Goal: Task Accomplishment & Management: Complete application form

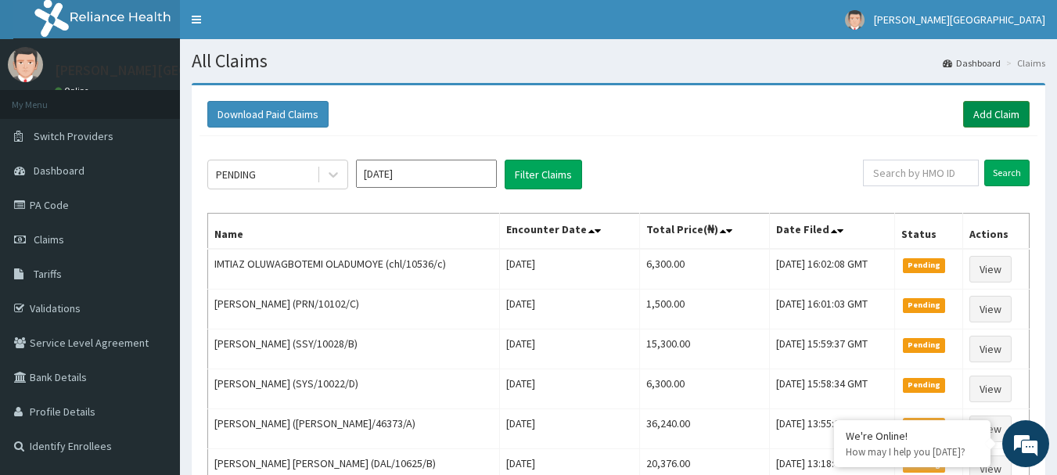
click at [1006, 117] on link "Add Claim" at bounding box center [996, 114] width 67 height 27
click at [62, 202] on link "PA Code" at bounding box center [90, 205] width 180 height 34
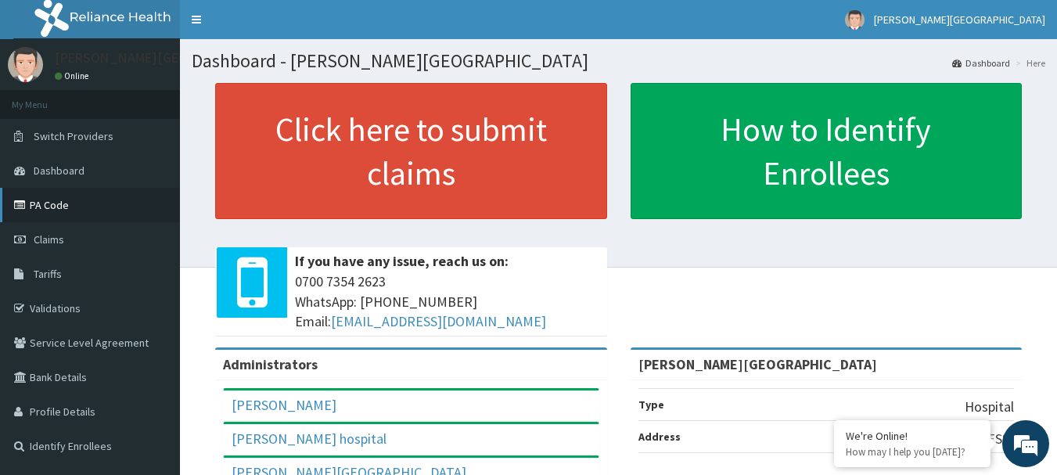
click at [67, 207] on link "PA Code" at bounding box center [90, 205] width 180 height 34
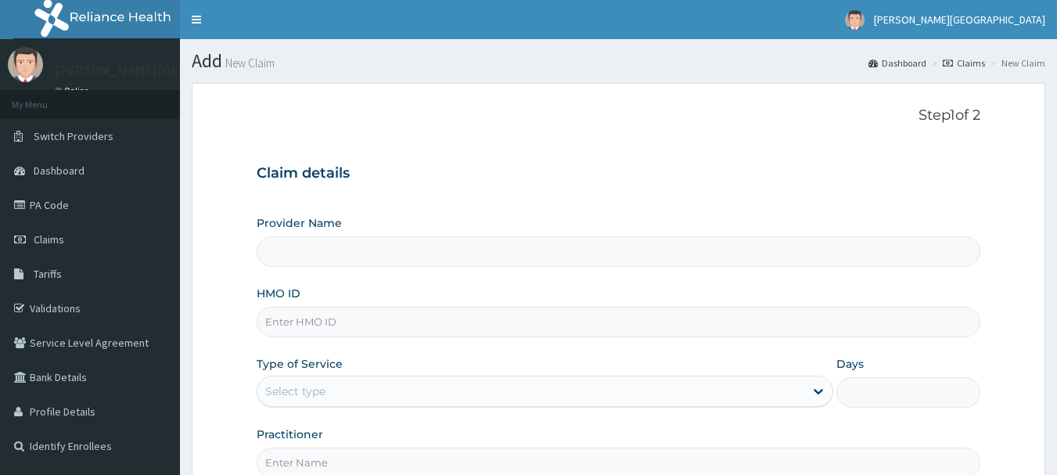
click at [315, 318] on input "HMO ID" at bounding box center [619, 322] width 725 height 31
paste input "WIU/10048/E"
type input "WIU/10048/E"
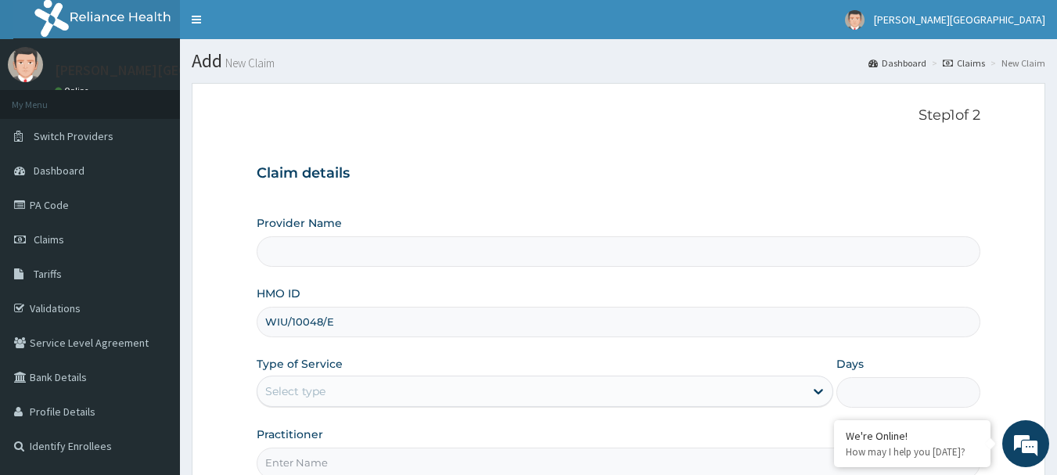
type input "[PERSON_NAME][GEOGRAPHIC_DATA]"
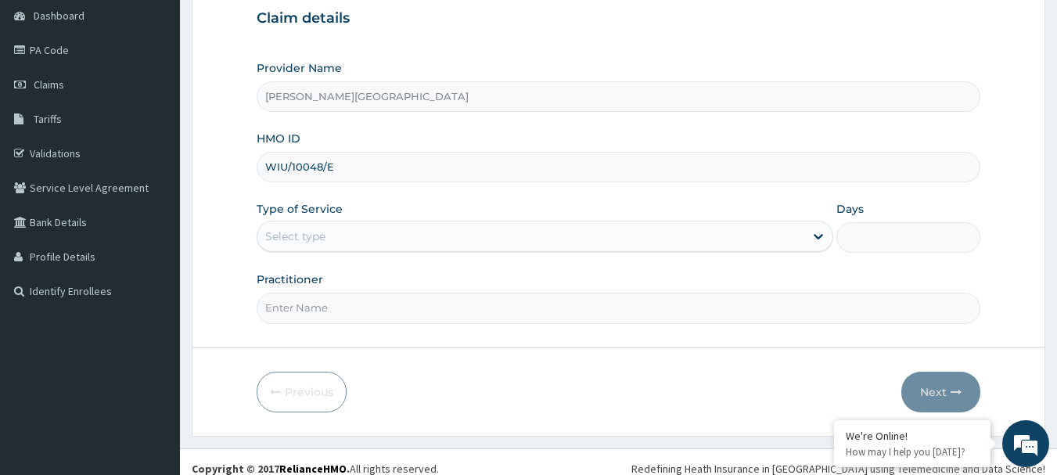
scroll to position [168, 0]
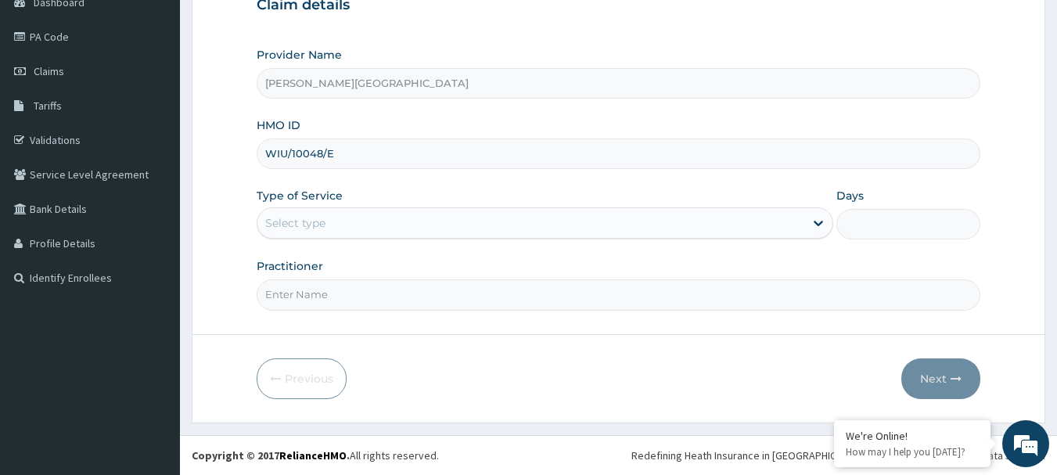
type input "WIU/10048/E"
click at [358, 225] on div "Select type" at bounding box center [530, 222] width 547 height 25
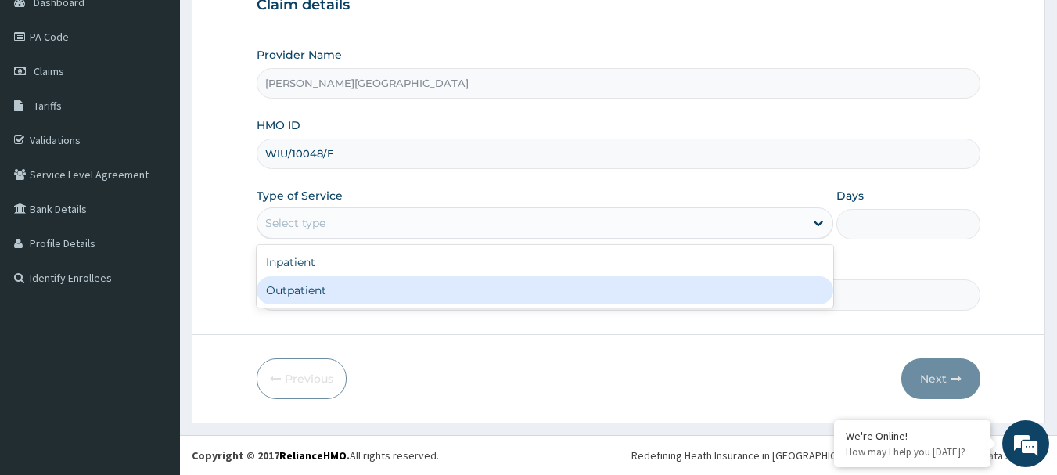
click at [348, 292] on div "Outpatient" at bounding box center [545, 290] width 577 height 28
type input "1"
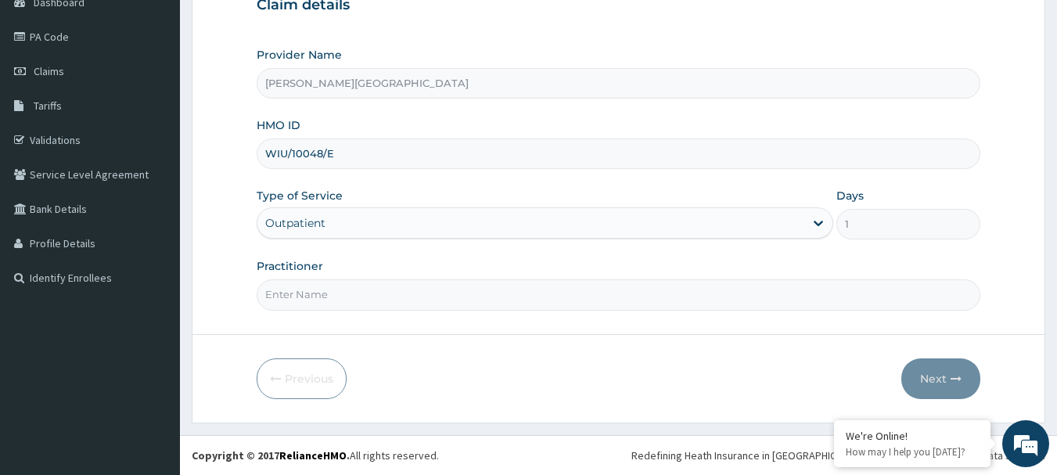
click at [343, 293] on input "Practitioner" at bounding box center [619, 294] width 725 height 31
type input "AA"
click at [939, 380] on button "Next" at bounding box center [940, 378] width 79 height 41
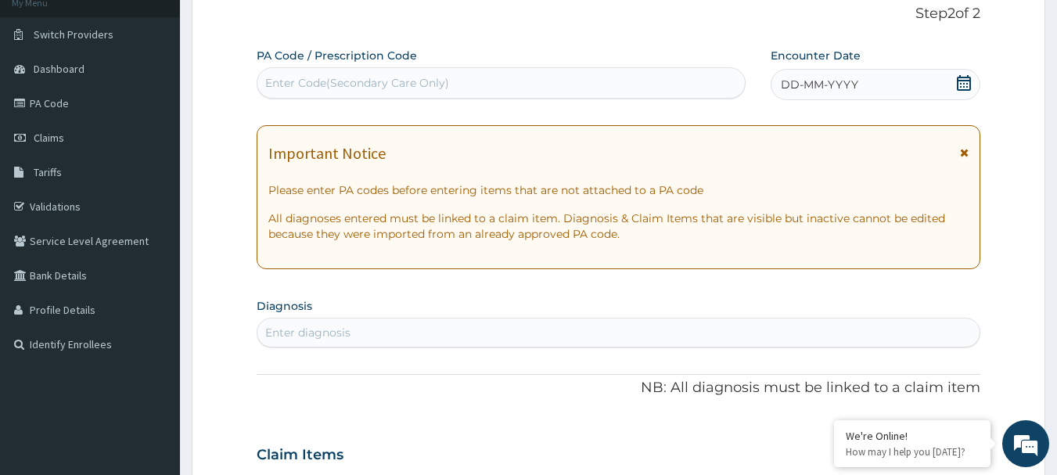
scroll to position [12, 0]
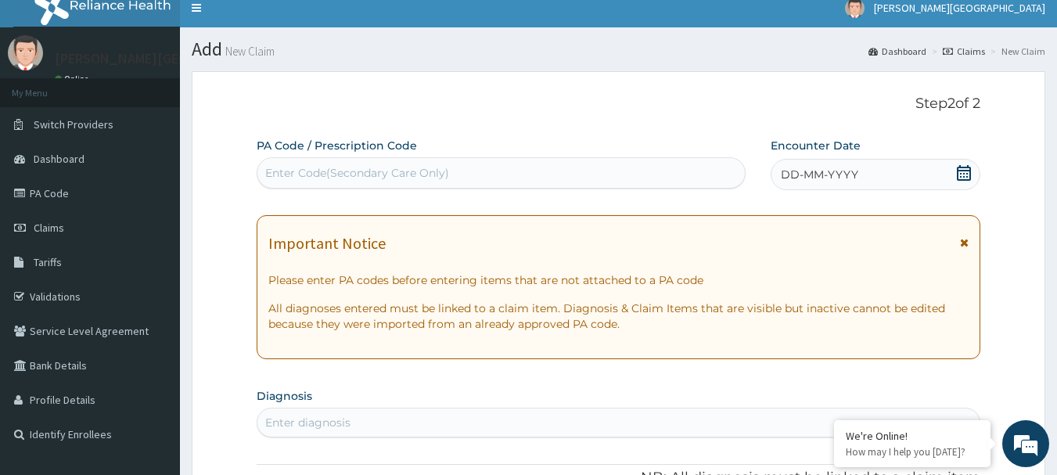
click at [316, 169] on div "Enter Code(Secondary Care Only)" at bounding box center [357, 173] width 184 height 16
paste input "PA/C41850"
type input "PA/C41850"
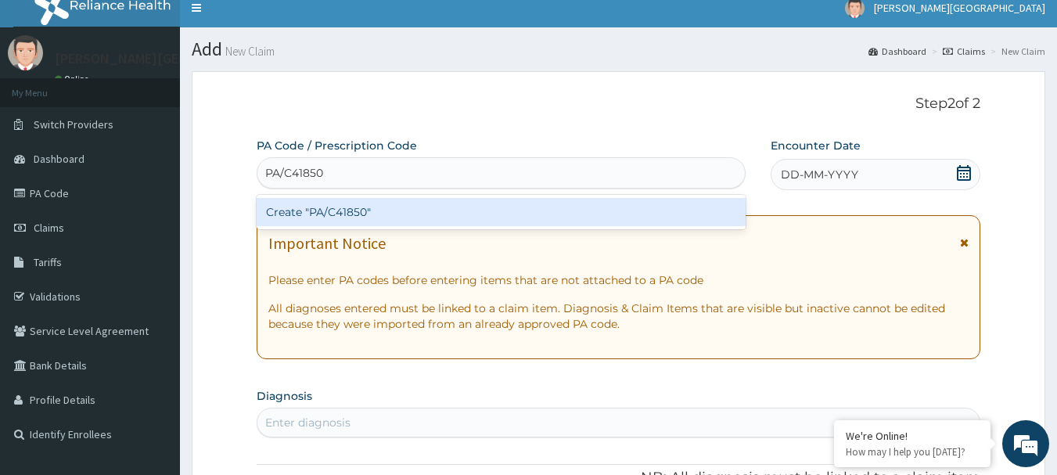
click at [327, 214] on div "Create "PA/C41850"" at bounding box center [502, 212] width 490 height 28
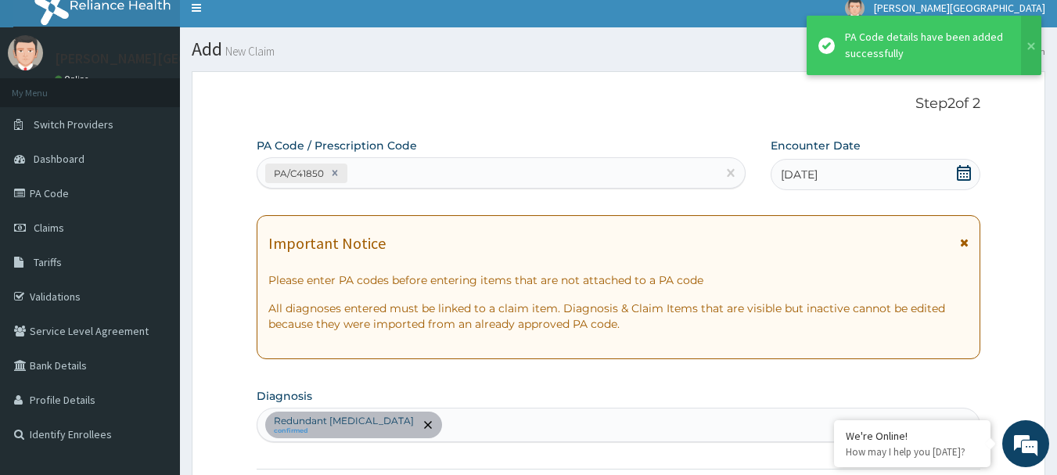
scroll to position [418, 0]
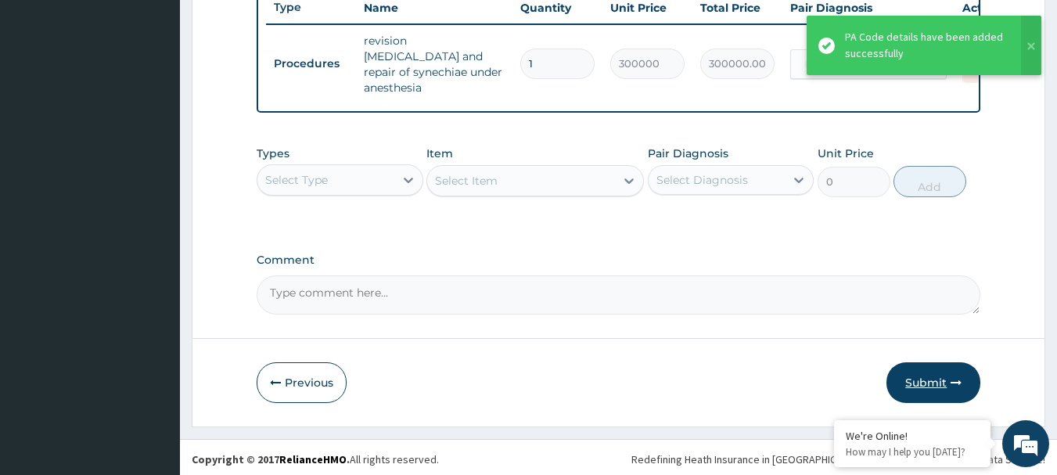
click at [924, 383] on button "Submit" at bounding box center [933, 382] width 94 height 41
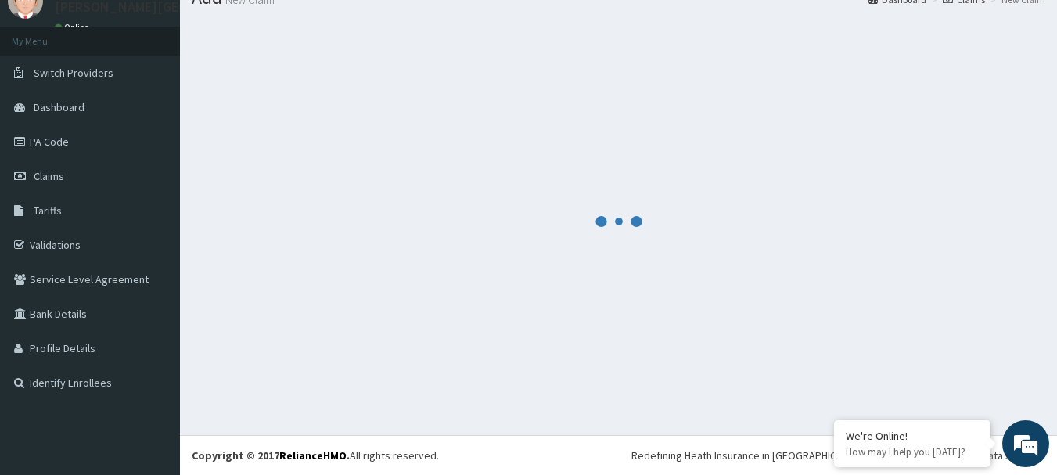
scroll to position [599, 0]
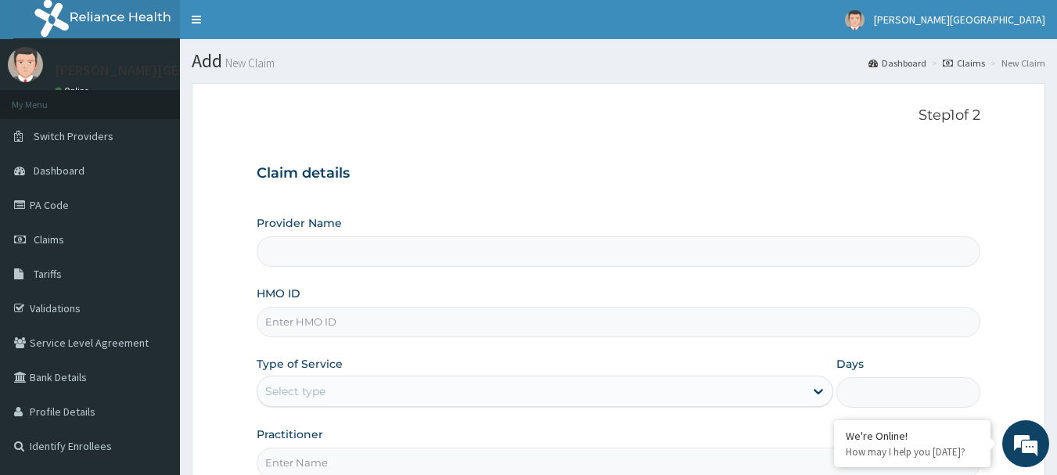
type input "[PERSON_NAME][GEOGRAPHIC_DATA]"
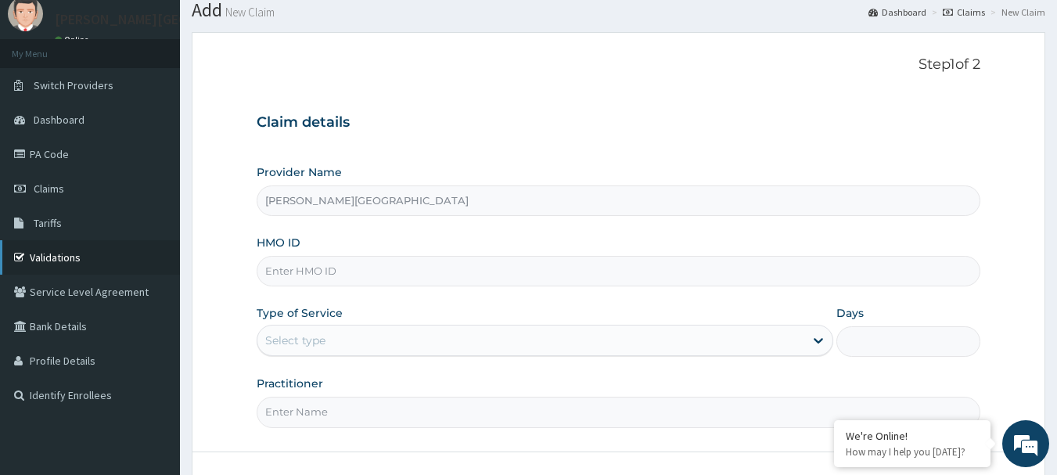
scroll to position [12, 0]
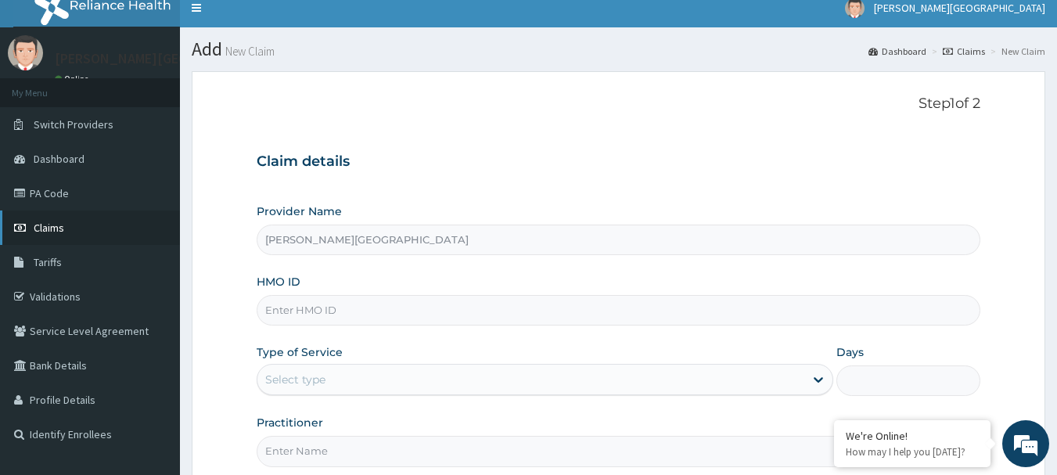
click at [53, 225] on span "Claims" at bounding box center [49, 228] width 31 height 14
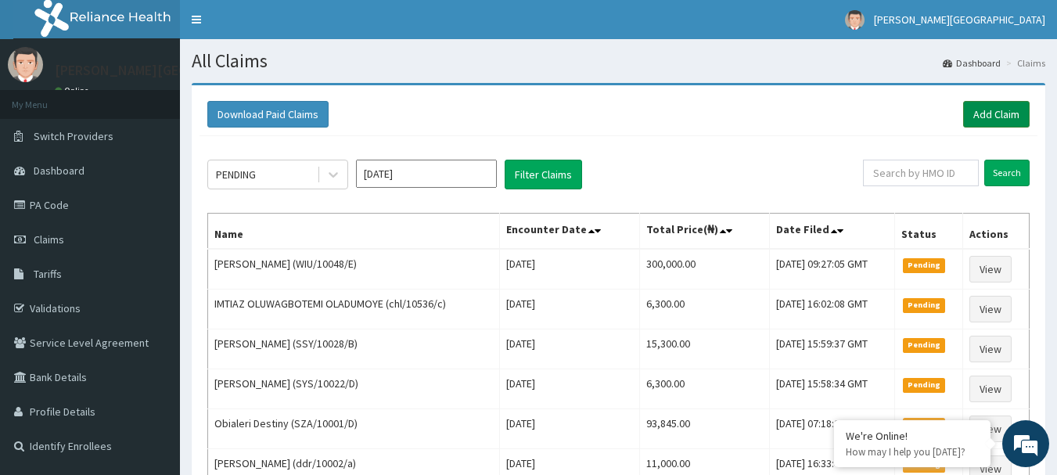
click at [975, 117] on link "Add Claim" at bounding box center [996, 114] width 67 height 27
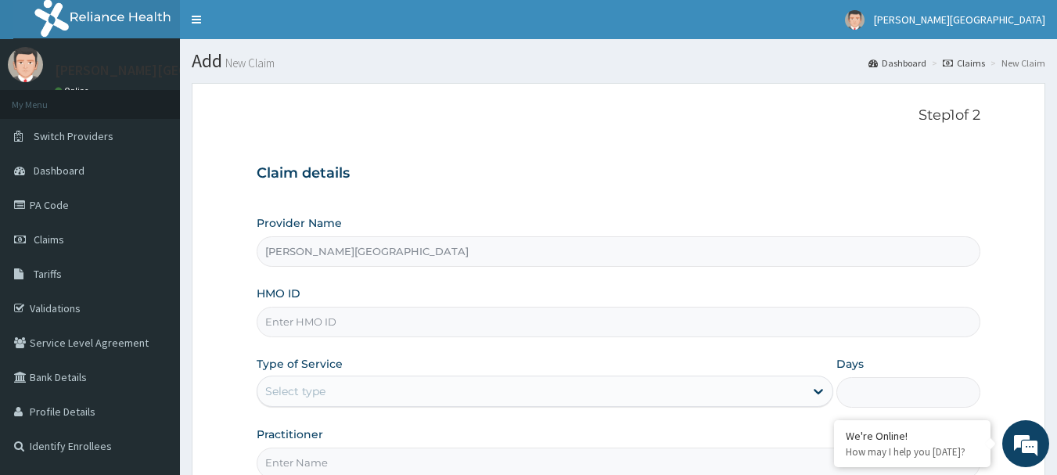
click at [329, 320] on input "HMO ID" at bounding box center [619, 322] width 725 height 31
paste input "WIU/10048/B"
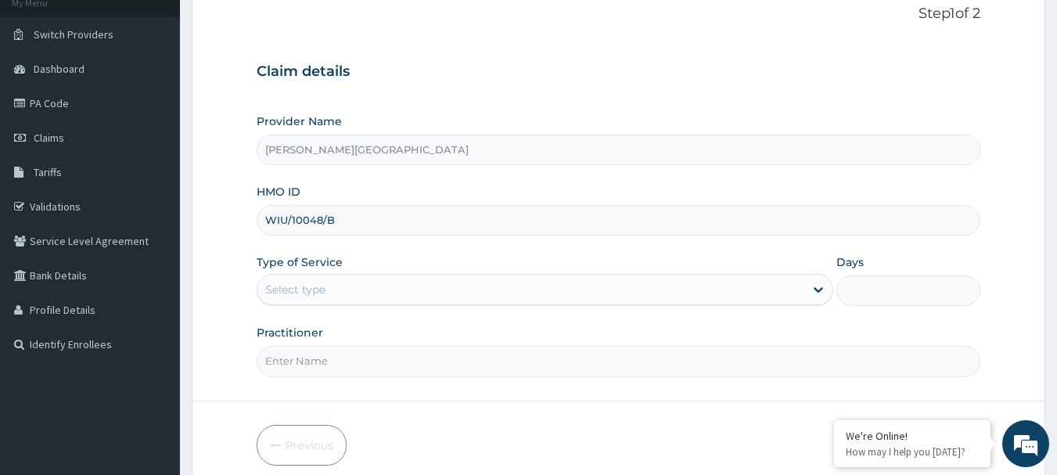
scroll to position [156, 0]
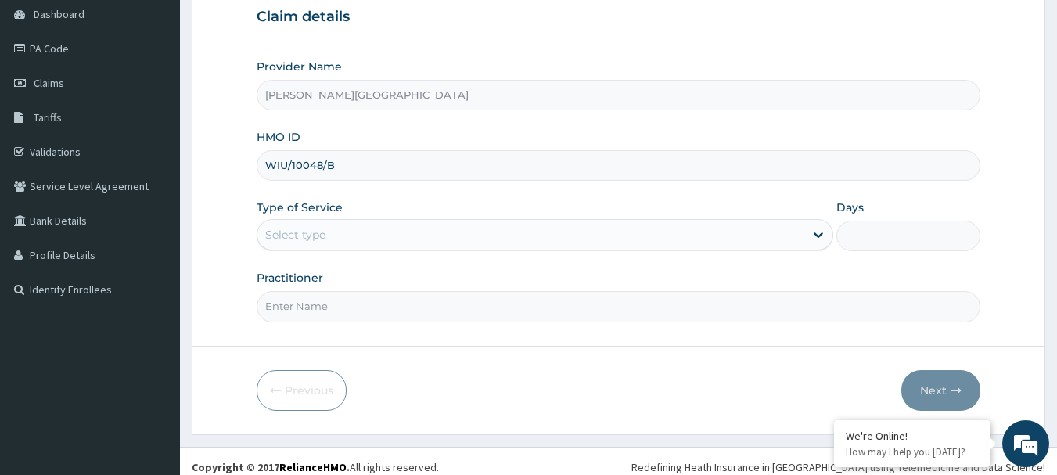
type input "WIU/10048/B"
click at [343, 237] on div "Select type" at bounding box center [530, 234] width 547 height 25
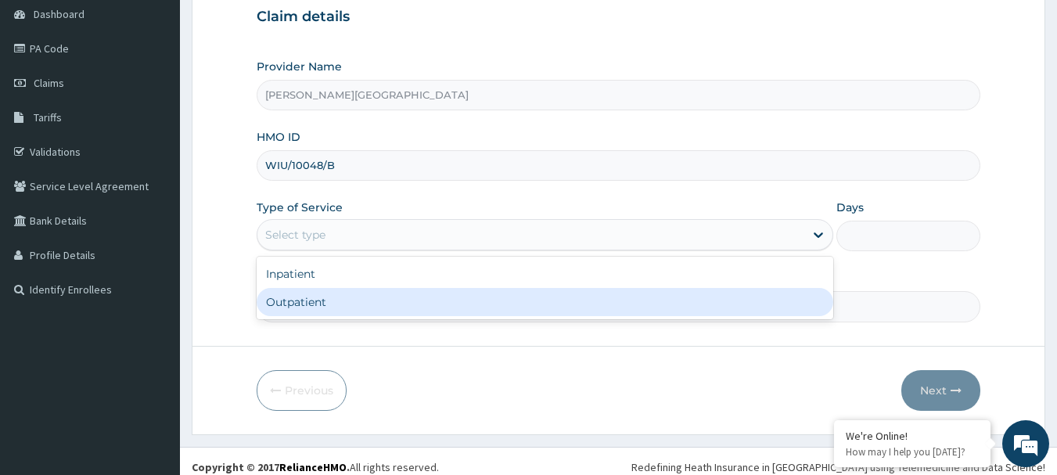
click at [351, 299] on div "Outpatient" at bounding box center [545, 302] width 577 height 28
type input "1"
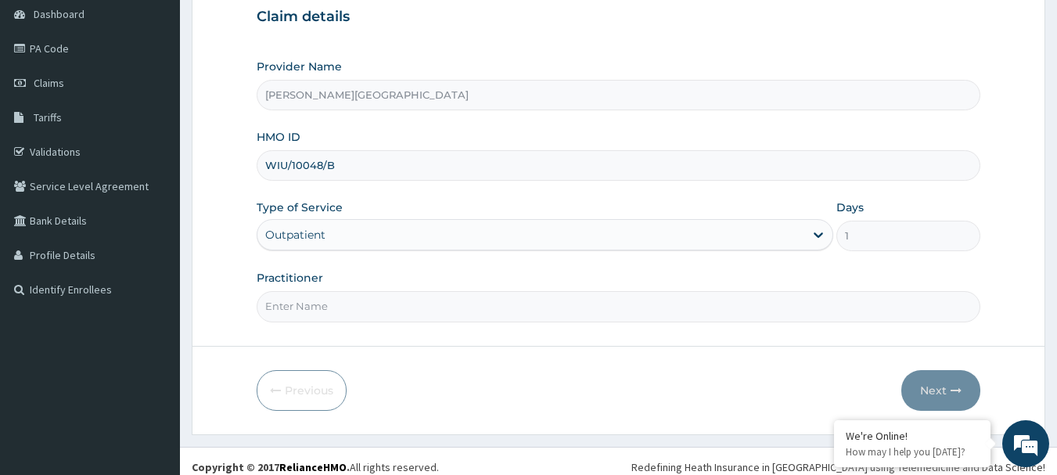
click at [351, 311] on input "Practitioner" at bounding box center [619, 306] width 725 height 31
type input "AA"
click at [960, 388] on icon "button" at bounding box center [956, 390] width 11 height 11
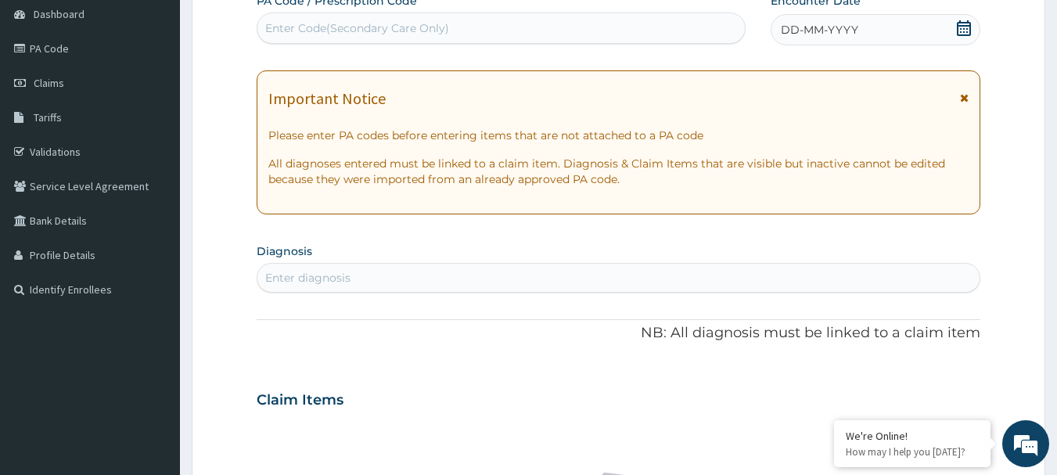
click at [967, 98] on icon at bounding box center [964, 97] width 9 height 11
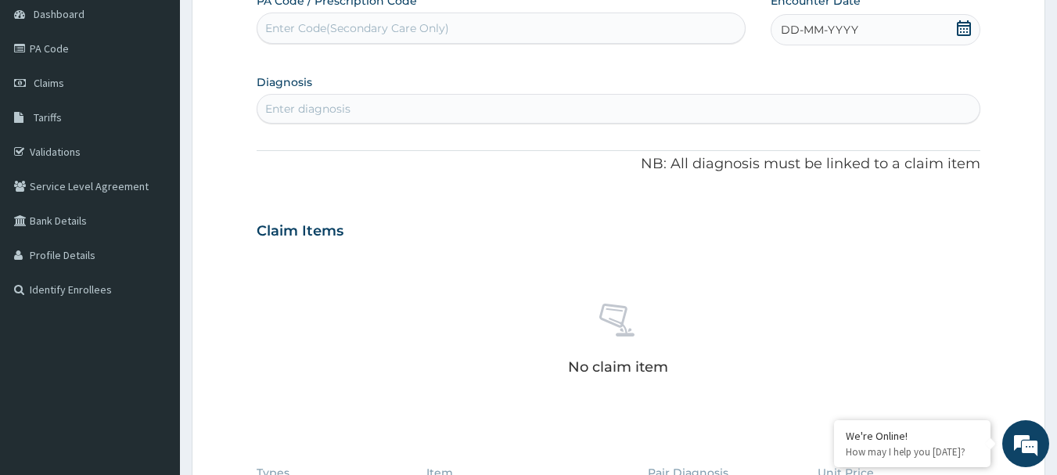
click at [958, 34] on icon at bounding box center [964, 28] width 14 height 16
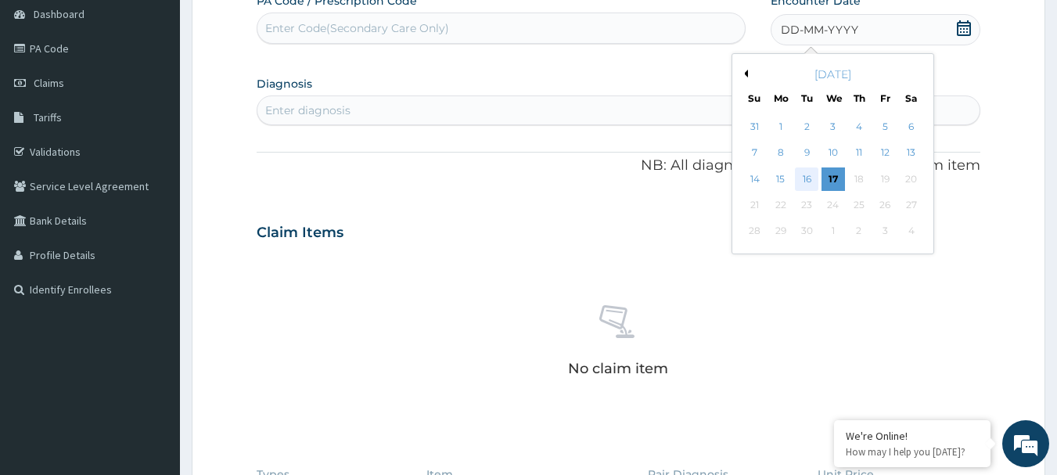
click at [805, 180] on div "16" at bounding box center [807, 178] width 23 height 23
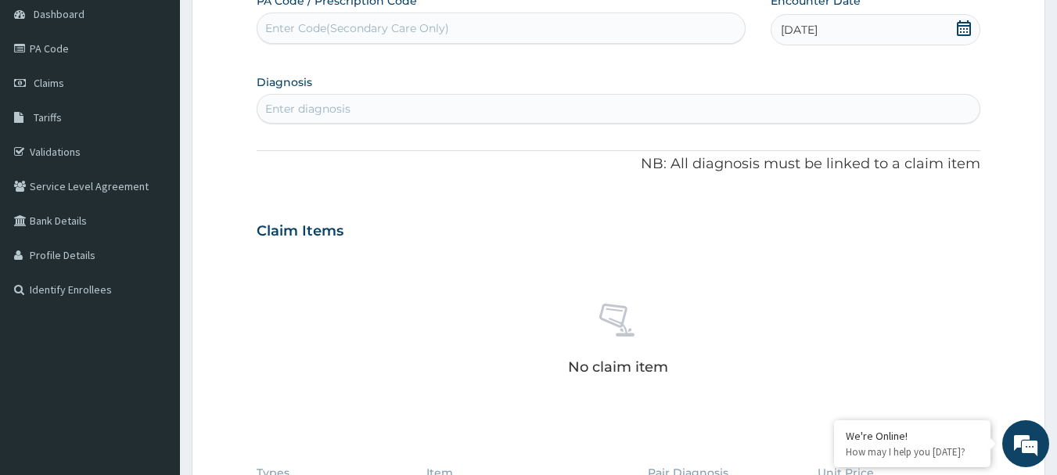
click at [336, 117] on div "Enter diagnosis" at bounding box center [618, 108] width 723 height 25
type input "SPRAIN"
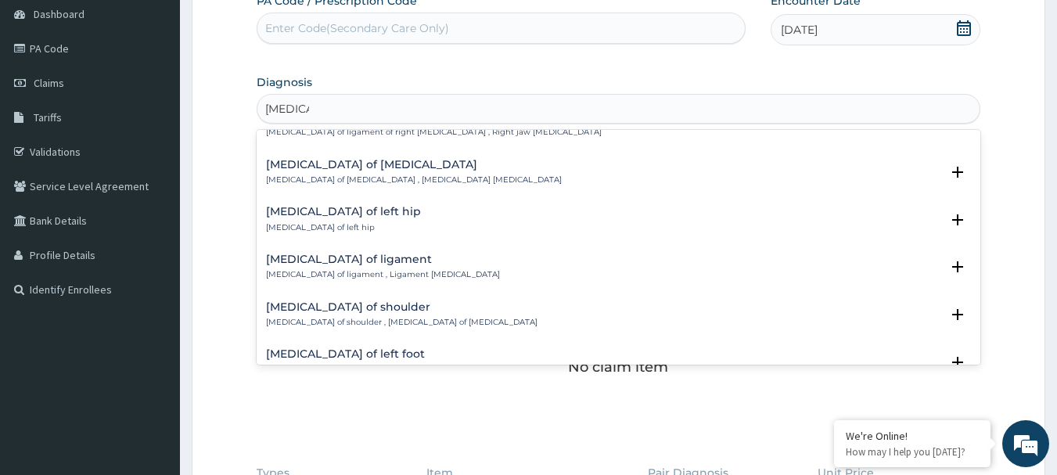
scroll to position [782, 0]
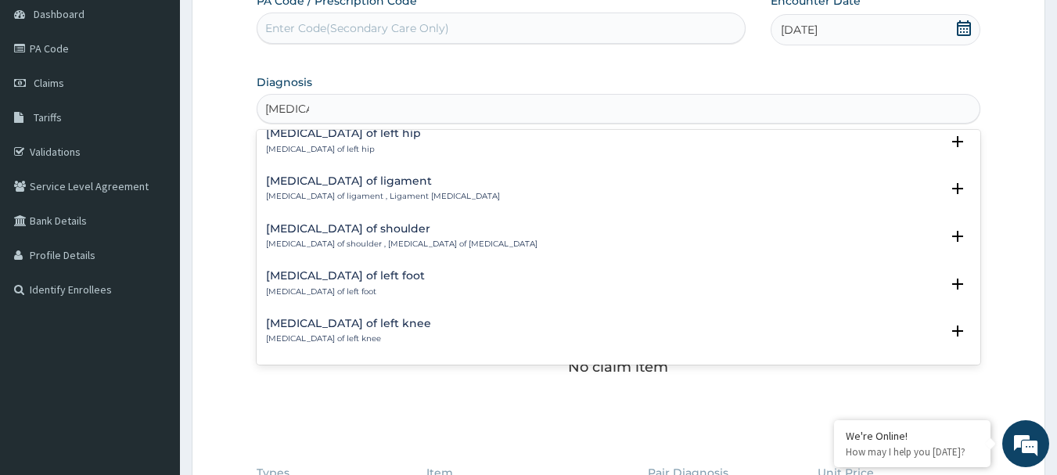
click at [437, 315] on div "Sprain of left knee Sprain of left knee Select Status Query Query covers suspec…" at bounding box center [619, 335] width 725 height 48
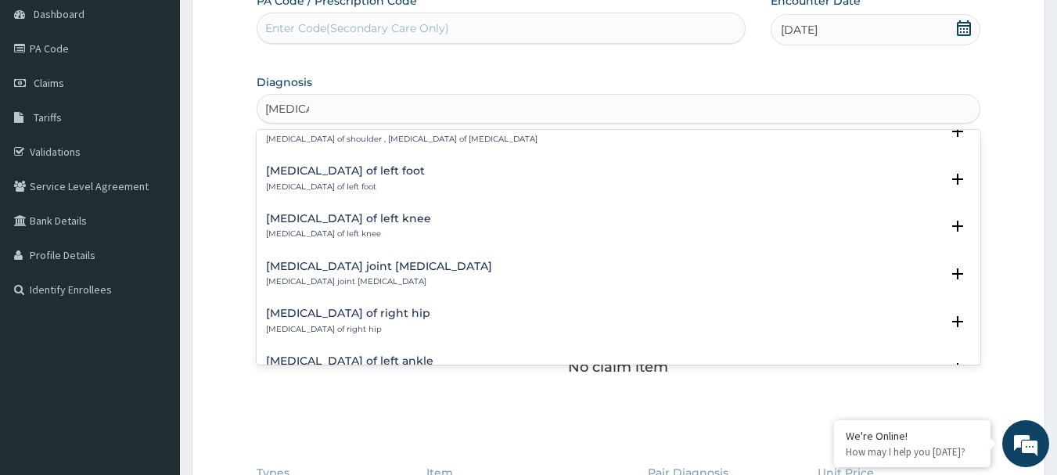
scroll to position [861, 0]
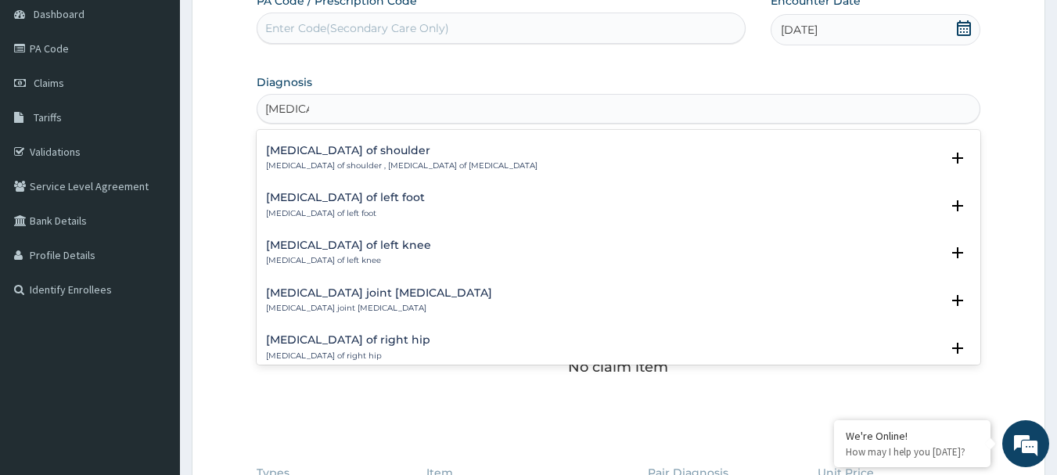
click at [362, 249] on h4 "Sprain of left knee" at bounding box center [348, 245] width 165 height 12
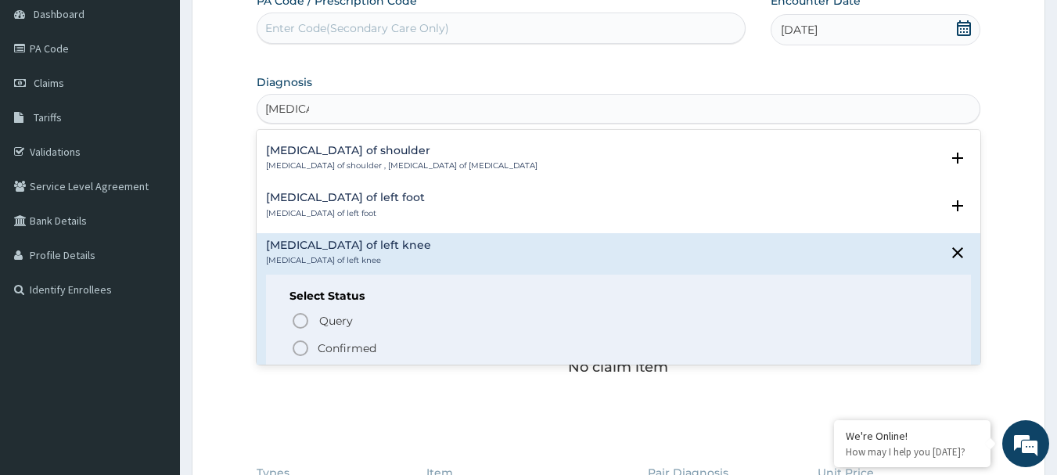
click at [382, 347] on span "Confirmed" at bounding box center [619, 348] width 657 height 19
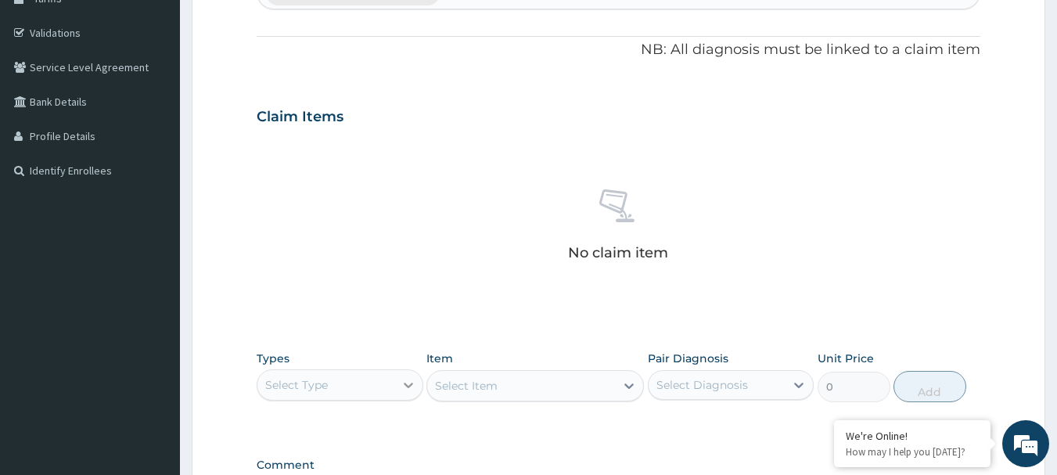
scroll to position [313, 0]
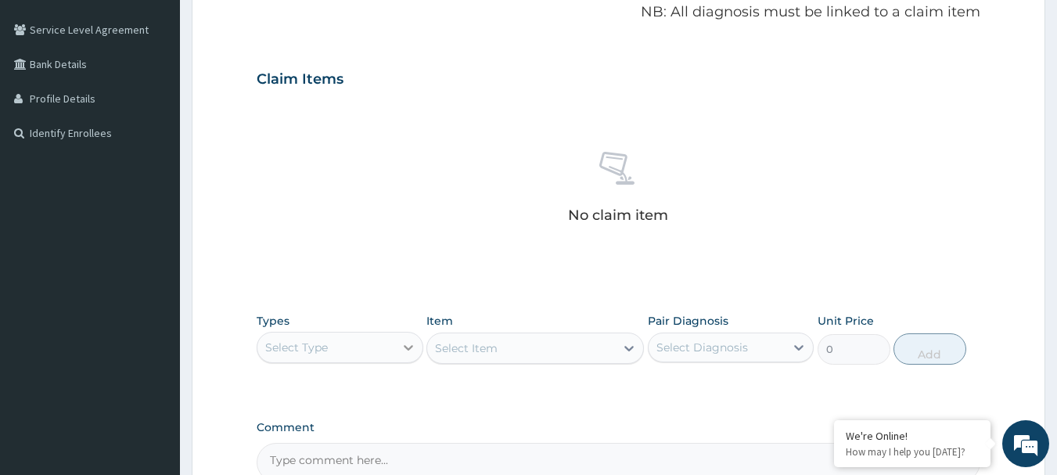
click at [397, 347] on div at bounding box center [408, 347] width 28 height 28
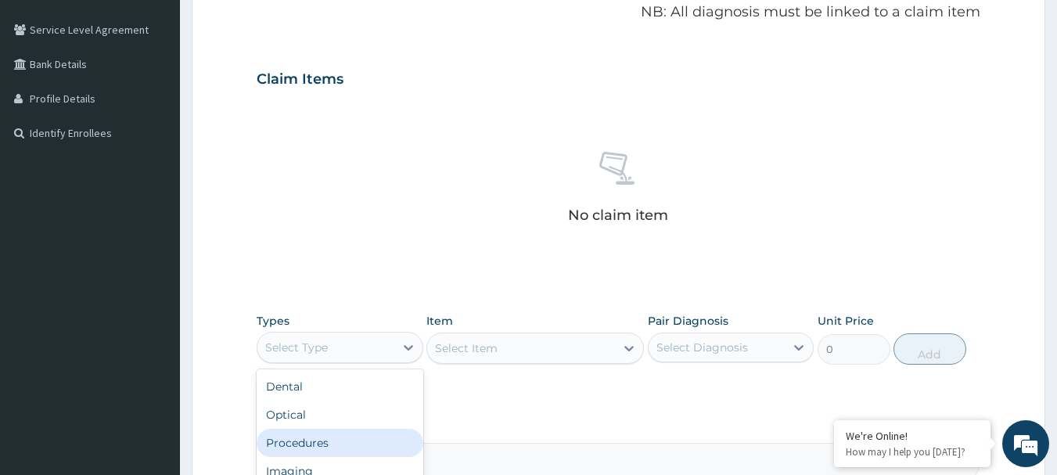
click at [341, 439] on div "Procedures" at bounding box center [340, 443] width 167 height 28
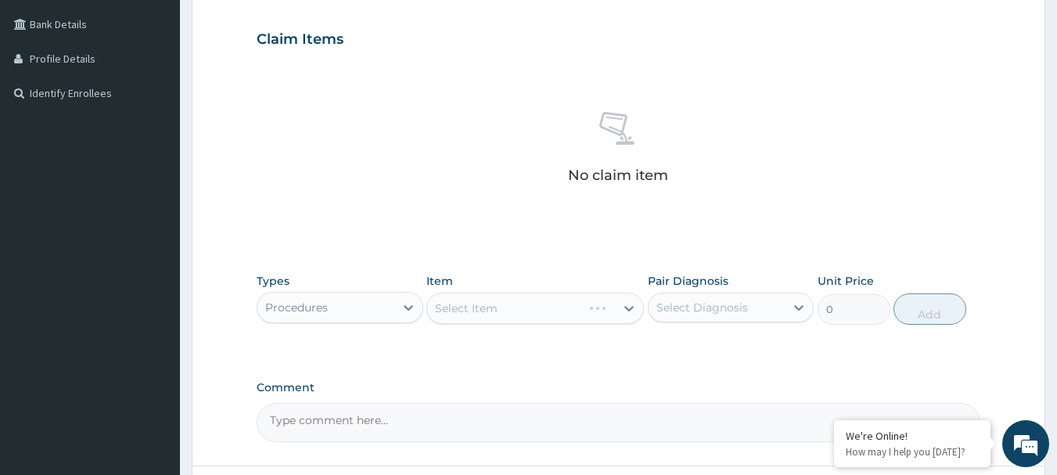
scroll to position [391, 0]
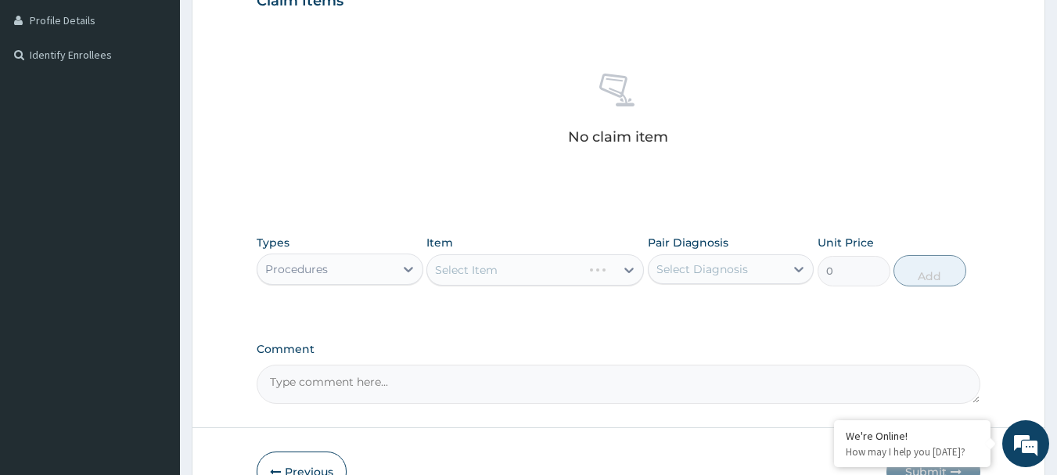
click at [520, 268] on div "Select Item" at bounding box center [535, 269] width 218 height 31
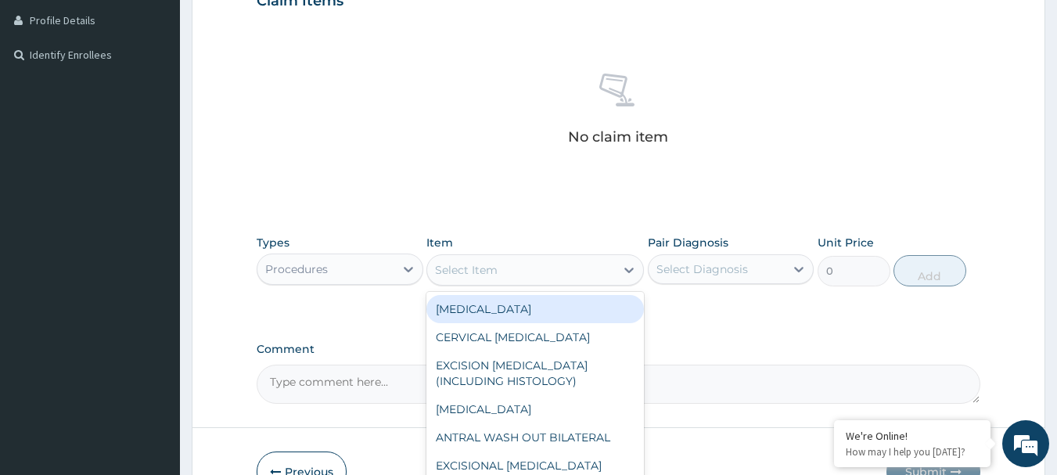
click at [520, 268] on div "Select Item" at bounding box center [521, 269] width 188 height 25
type input "GP"
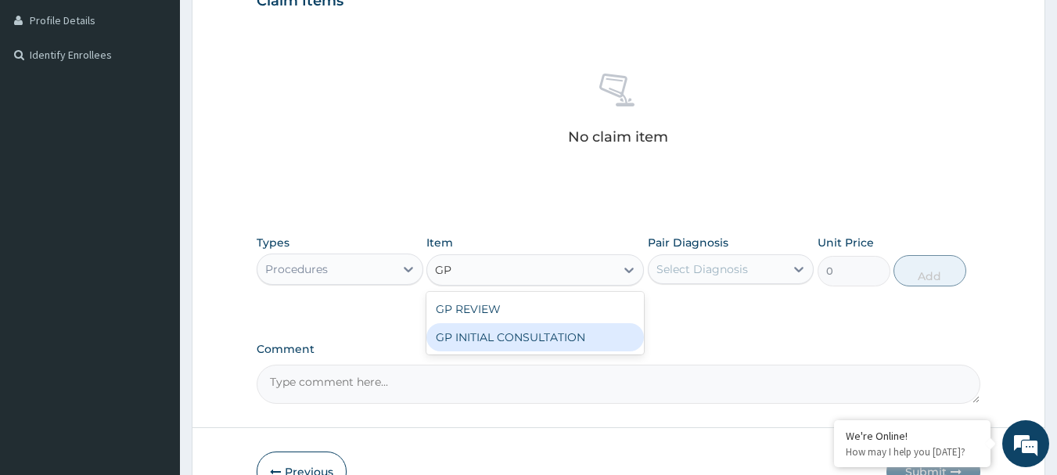
click at [555, 345] on div "GP INITIAL CONSULTATION" at bounding box center [535, 337] width 218 height 28
type input "2000"
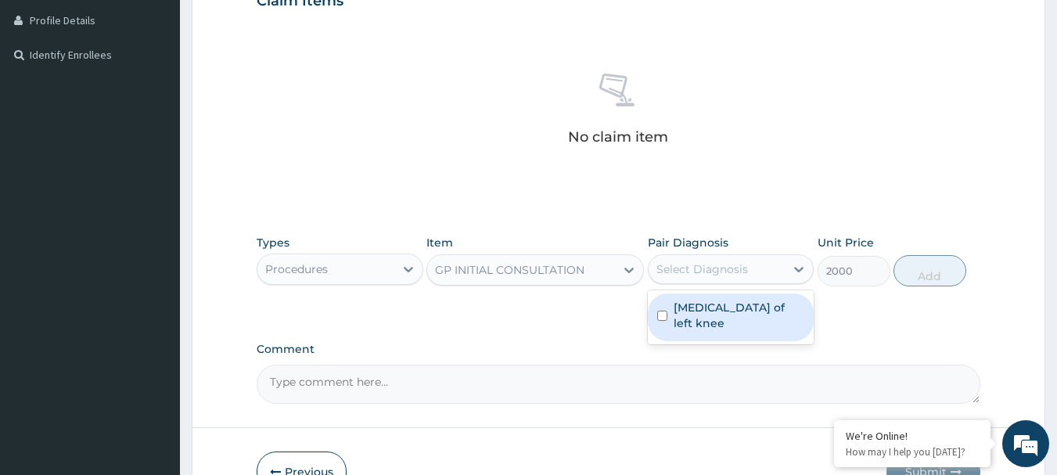
click at [675, 271] on div "Select Diagnosis" at bounding box center [702, 269] width 92 height 16
drag, startPoint x: 725, startPoint y: 311, endPoint x: 699, endPoint y: 305, distance: 26.6
click at [725, 312] on label "Sprain of left knee" at bounding box center [739, 315] width 131 height 31
checkbox input "true"
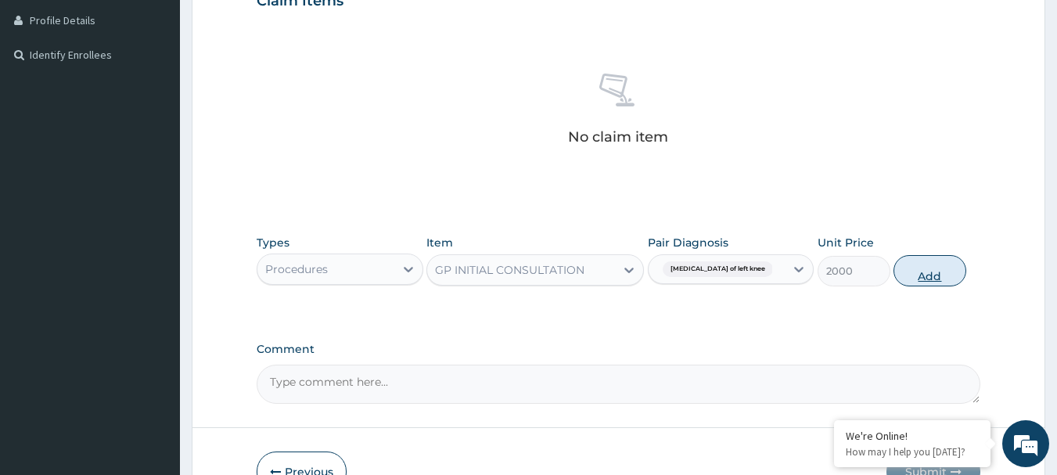
click at [912, 279] on button "Add" at bounding box center [930, 270] width 73 height 31
type input "0"
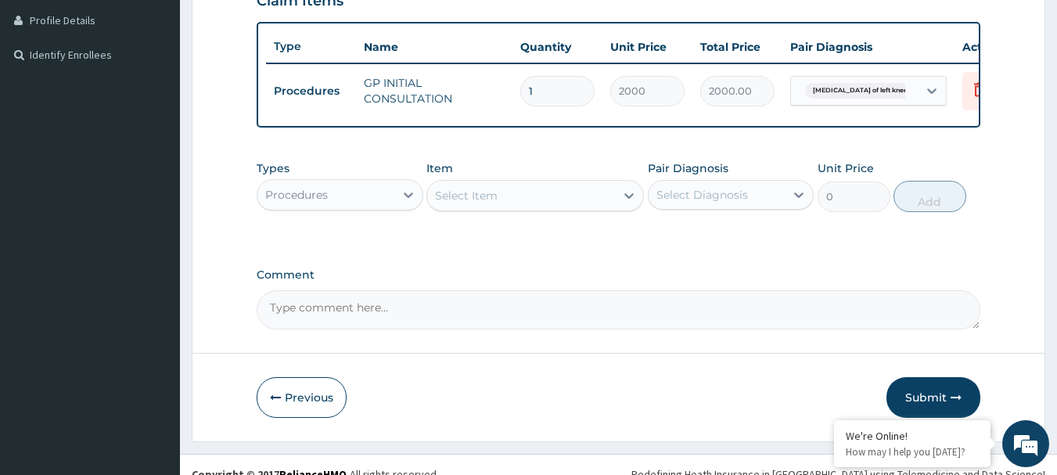
click at [304, 203] on div "Procedures" at bounding box center [296, 195] width 63 height 16
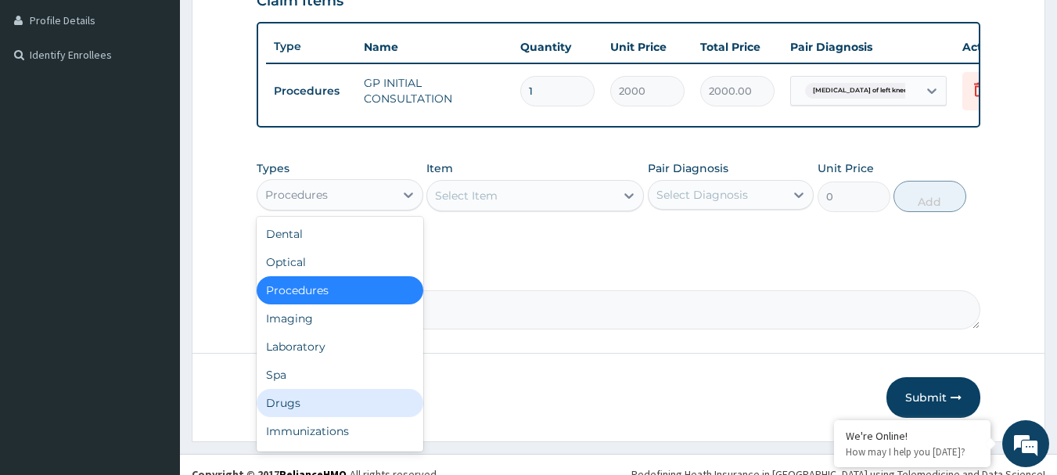
click at [313, 413] on div "Drugs" at bounding box center [340, 403] width 167 height 28
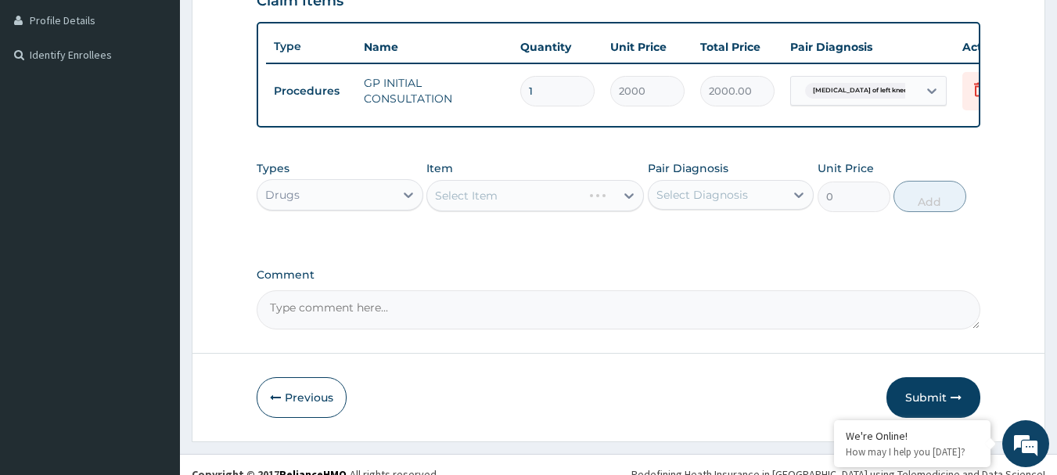
click at [528, 211] on div "Select Item" at bounding box center [535, 195] width 218 height 31
click at [528, 208] on div "Select Item" at bounding box center [521, 195] width 188 height 25
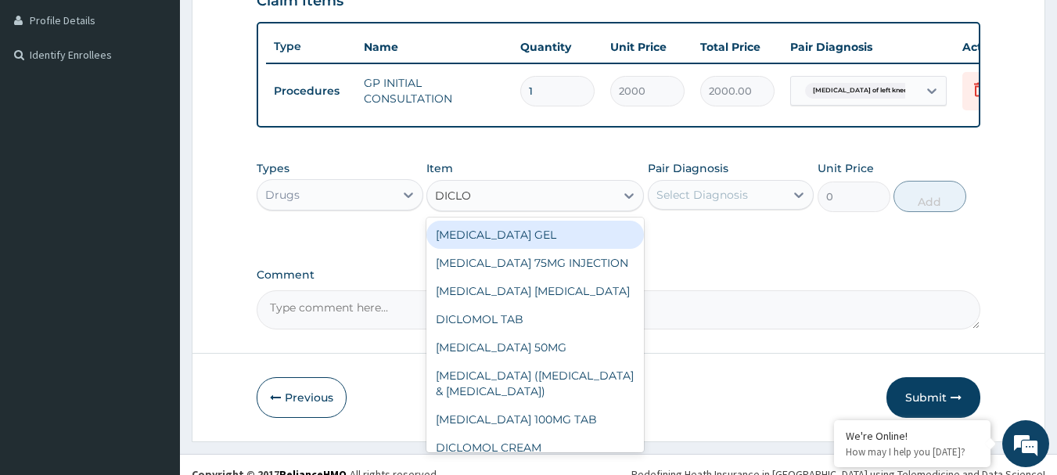
type input "DICLOF"
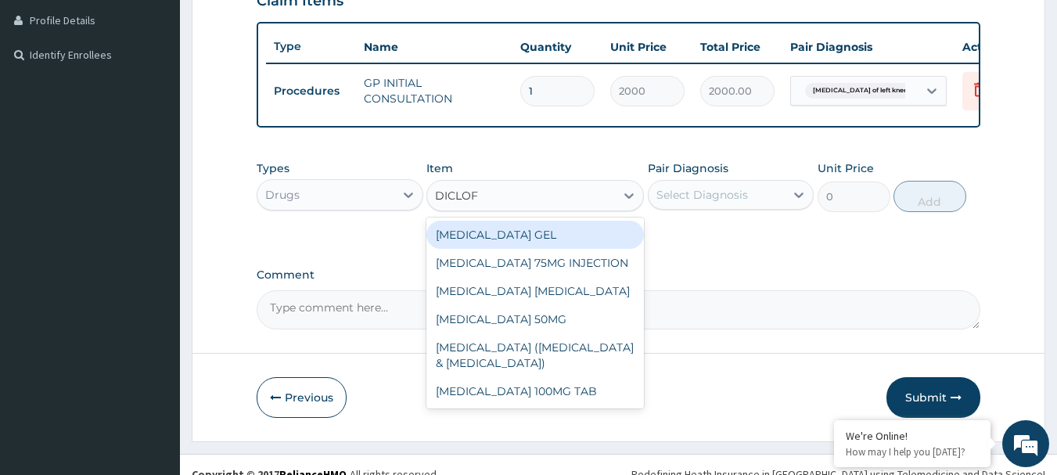
click at [579, 249] on div "[MEDICAL_DATA] GEL" at bounding box center [535, 235] width 218 height 28
type input "1116"
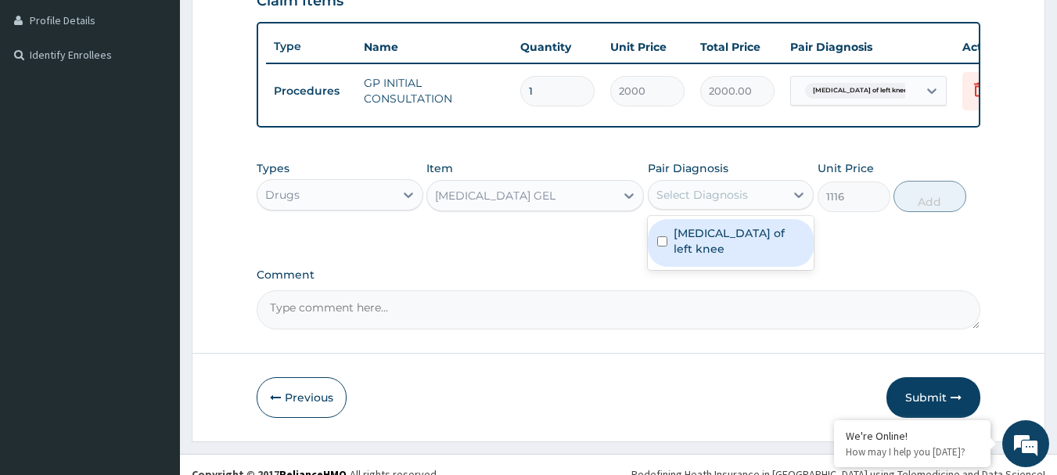
click at [691, 203] on div "Select Diagnosis" at bounding box center [702, 195] width 92 height 16
click at [706, 246] on label "Sprain of left knee" at bounding box center [739, 240] width 131 height 31
checkbox input "true"
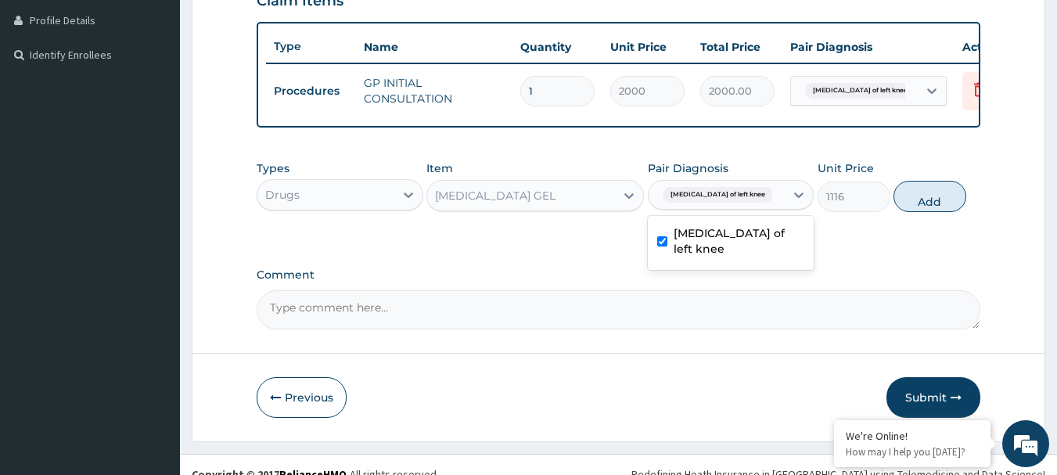
drag, startPoint x: 949, startPoint y: 207, endPoint x: 694, endPoint y: 94, distance: 278.8
click at [949, 206] on button "Add" at bounding box center [930, 196] width 73 height 31
type input "0"
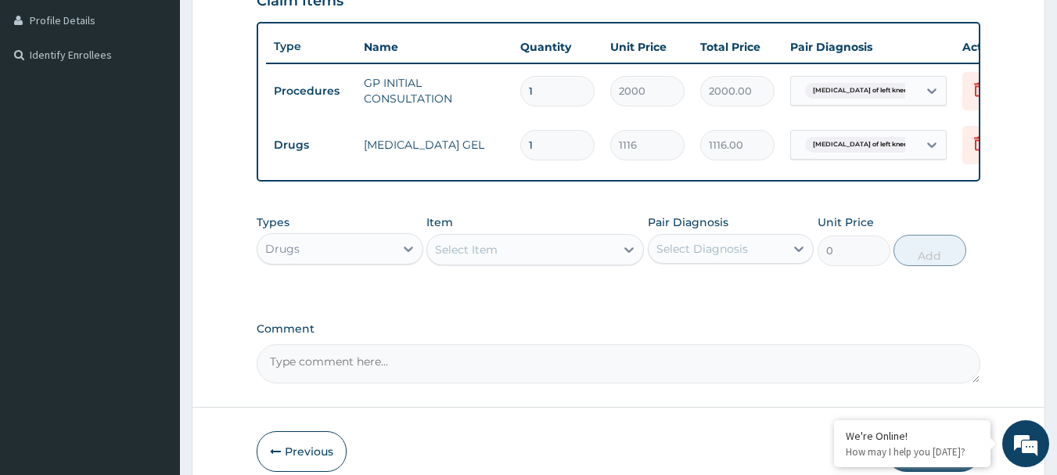
click at [479, 262] on div "Select Item" at bounding box center [521, 249] width 188 height 25
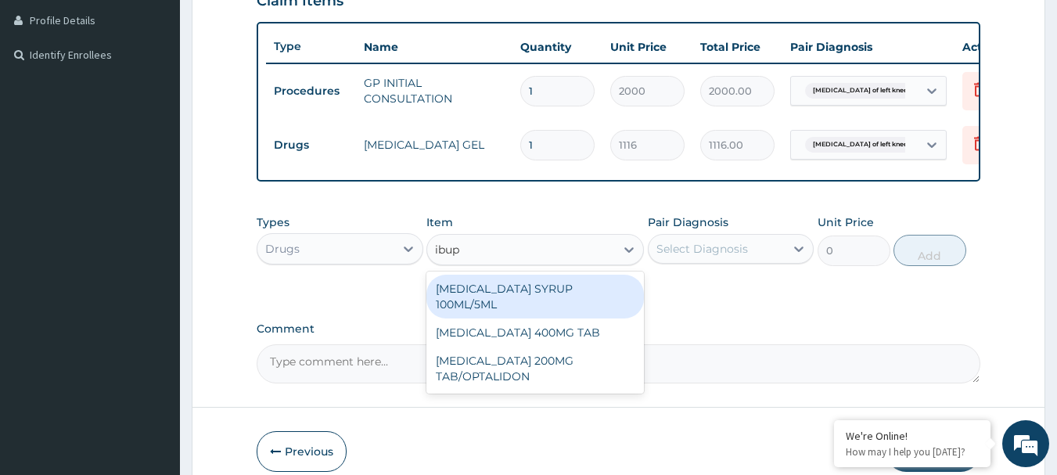
type input "ibupr"
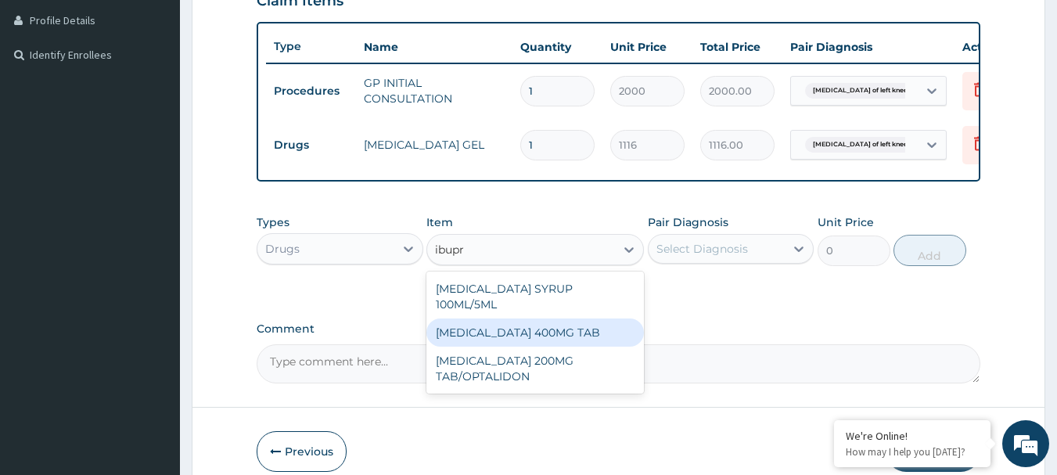
click at [557, 327] on div "[MEDICAL_DATA] 400MG TAB" at bounding box center [535, 332] width 218 height 28
type input "40"
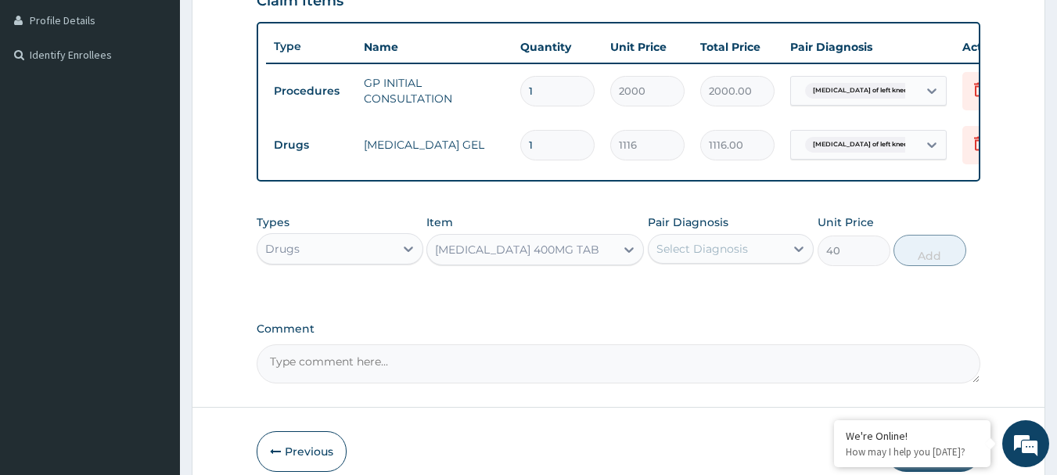
drag, startPoint x: 719, startPoint y: 259, endPoint x: 714, endPoint y: 268, distance: 9.8
click at [719, 257] on div "Select Diagnosis" at bounding box center [702, 249] width 92 height 16
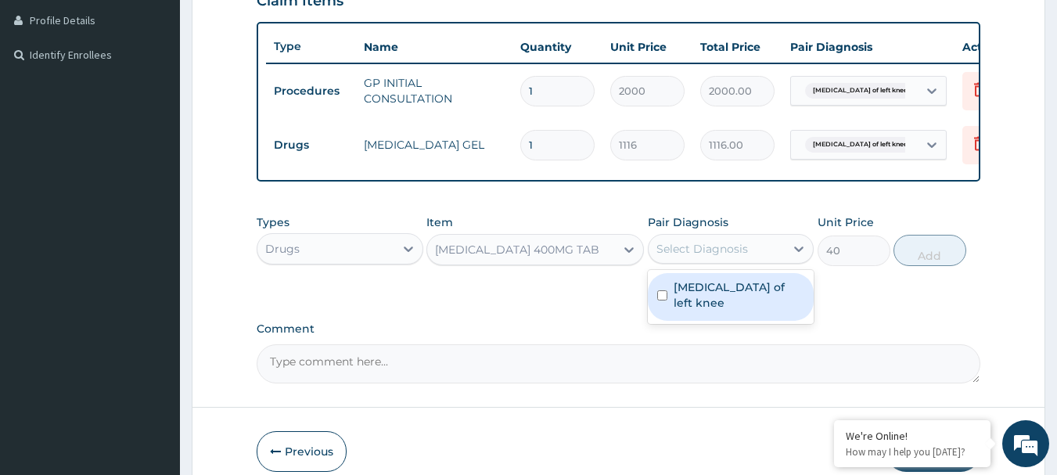
click at [705, 300] on label "Sprain of left knee" at bounding box center [739, 294] width 131 height 31
checkbox input "true"
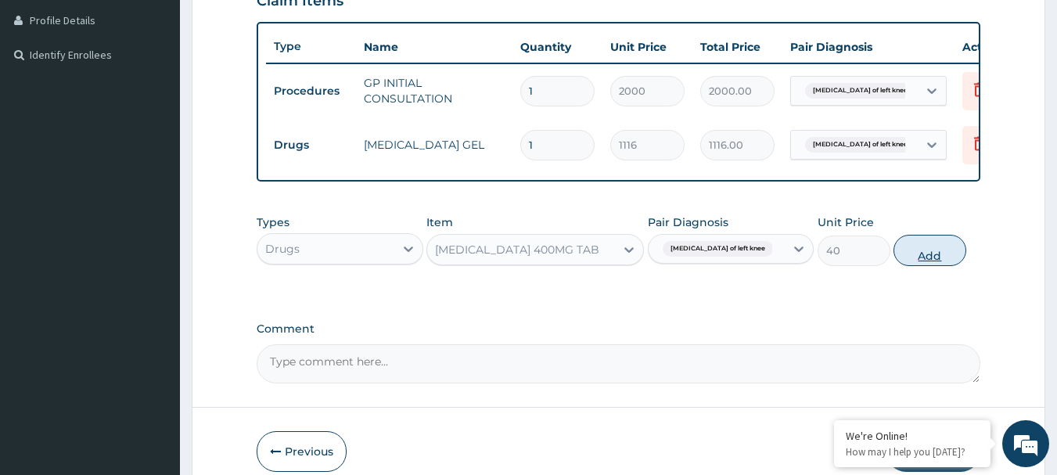
click at [911, 266] on button "Add" at bounding box center [930, 250] width 73 height 31
type input "0"
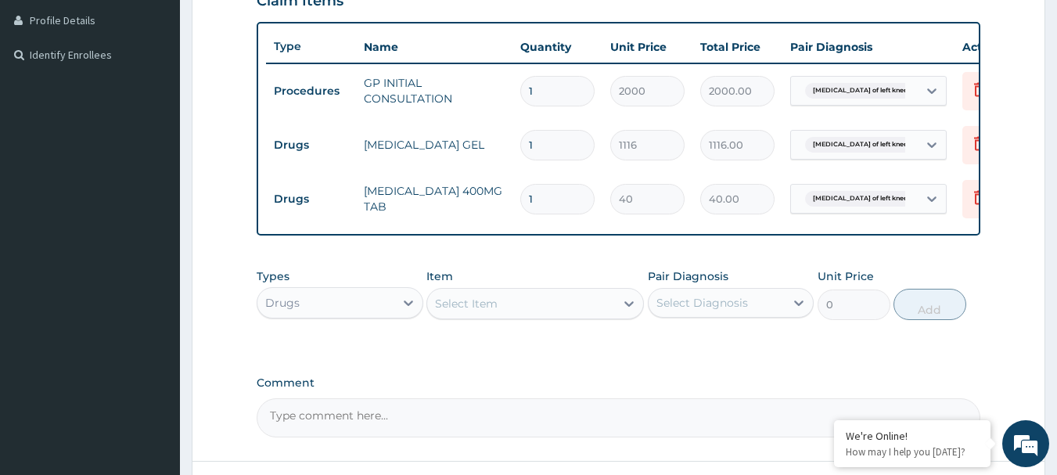
type input "15"
type input "600.00"
type input "15"
click at [635, 370] on div "PA Code / Prescription Code Enter Code(Secondary Care Only) Encounter Date 16-0…" at bounding box center [619, 97] width 725 height 679
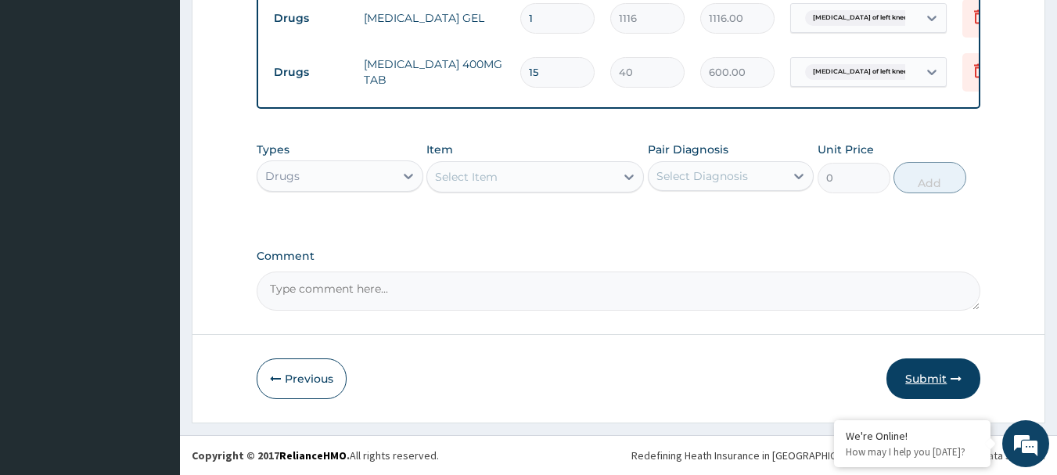
click at [937, 373] on button "Submit" at bounding box center [933, 378] width 94 height 41
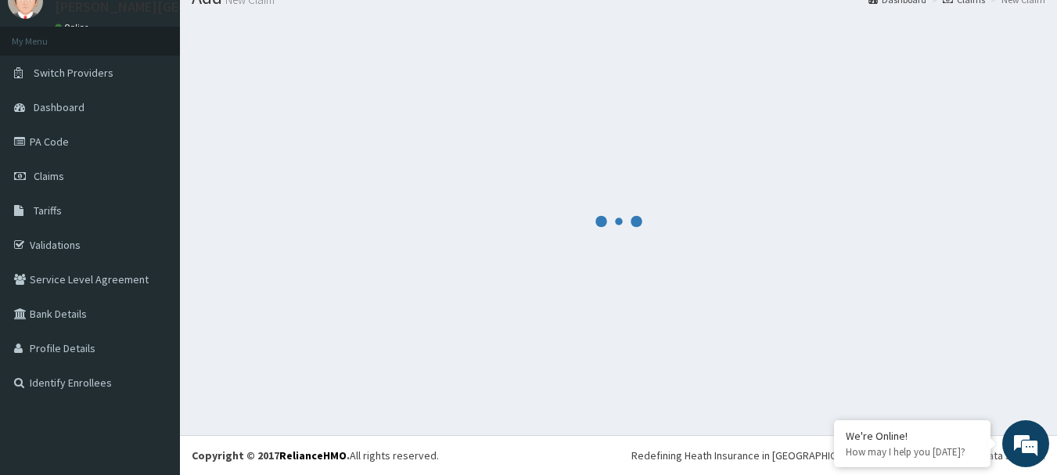
scroll to position [63, 0]
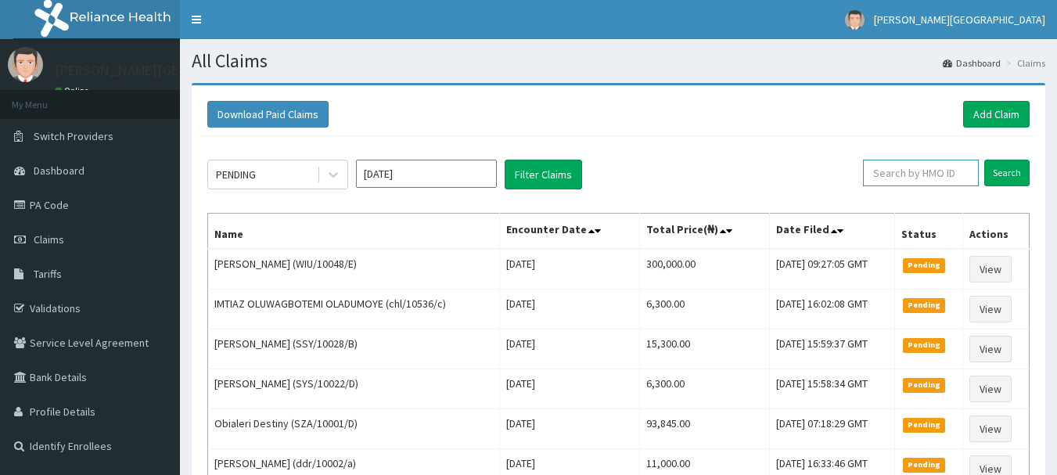
click at [933, 175] on input "text" at bounding box center [921, 173] width 116 height 27
paste input "WIU/10048/B"
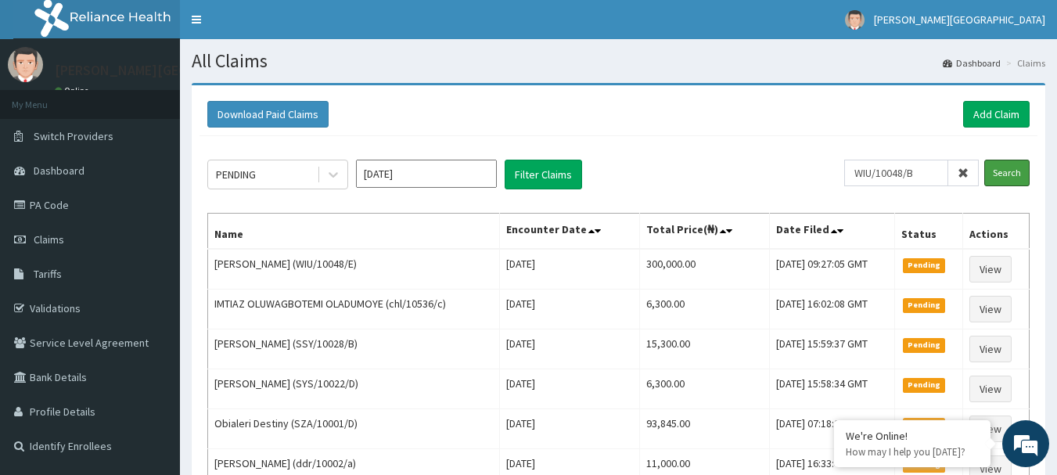
drag, startPoint x: 1022, startPoint y: 176, endPoint x: 837, endPoint y: 56, distance: 220.5
click at [1022, 175] on input "Search" at bounding box center [1006, 173] width 45 height 27
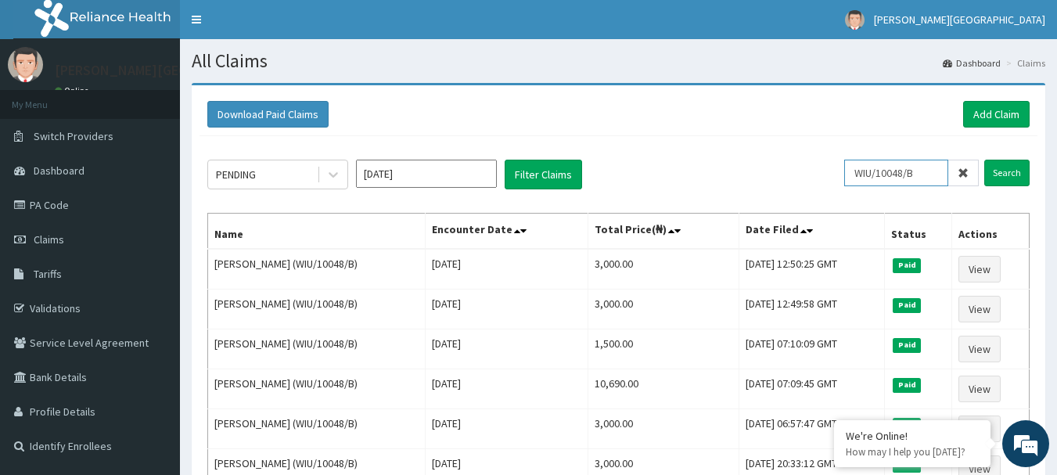
drag, startPoint x: 933, startPoint y: 178, endPoint x: 847, endPoint y: 168, distance: 86.6
click at [932, 177] on input "WIU/10048/B" at bounding box center [896, 173] width 104 height 27
drag, startPoint x: 847, startPoint y: 168, endPoint x: 743, endPoint y: 164, distance: 104.2
click at [745, 165] on div "PENDING Sep 2025 Filter Claims WIU/10048/B Search" at bounding box center [618, 175] width 822 height 30
paste input "FCL/10110/A"
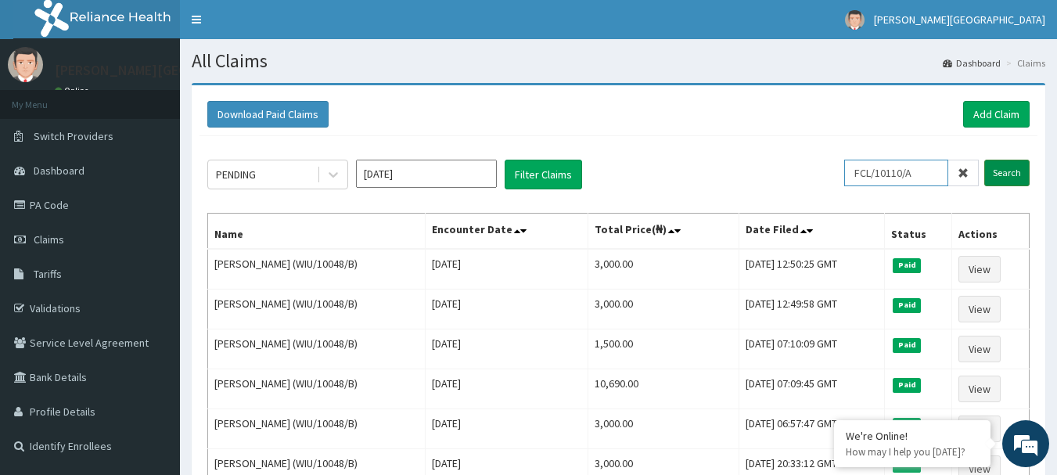
type input "FCL/10110/A"
click at [1016, 177] on input "Search" at bounding box center [1006, 173] width 45 height 27
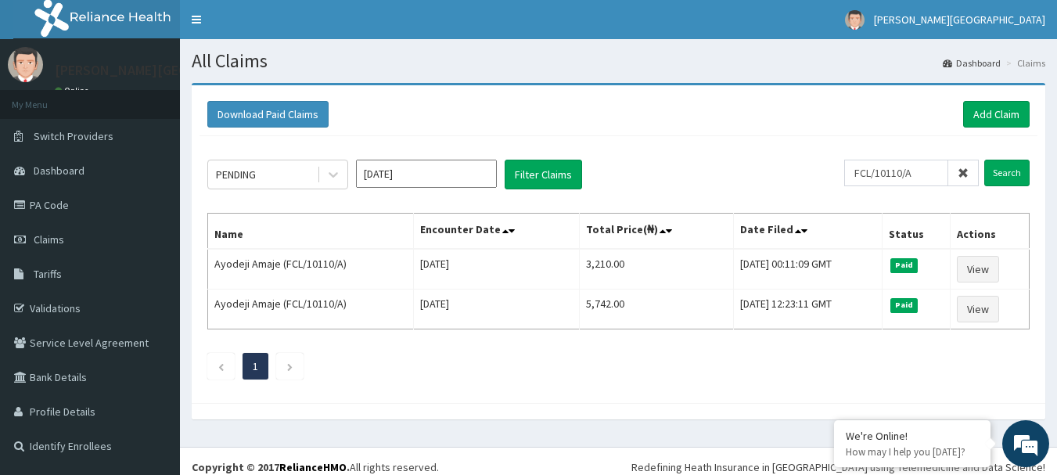
drag, startPoint x: 966, startPoint y: 174, endPoint x: 905, endPoint y: 179, distance: 61.2
click at [966, 174] on icon at bounding box center [963, 172] width 11 height 11
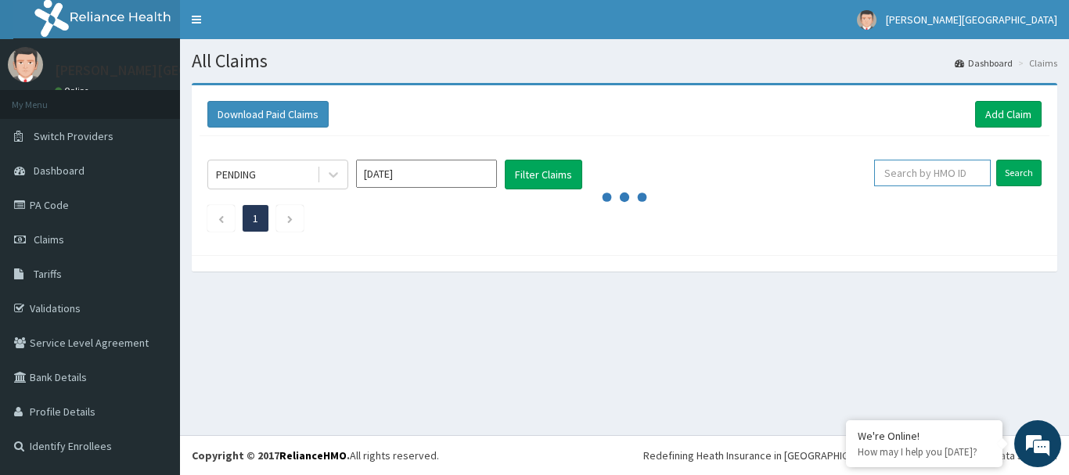
click at [904, 178] on input "text" at bounding box center [932, 173] width 117 height 27
paste input "CHL/10734/B"
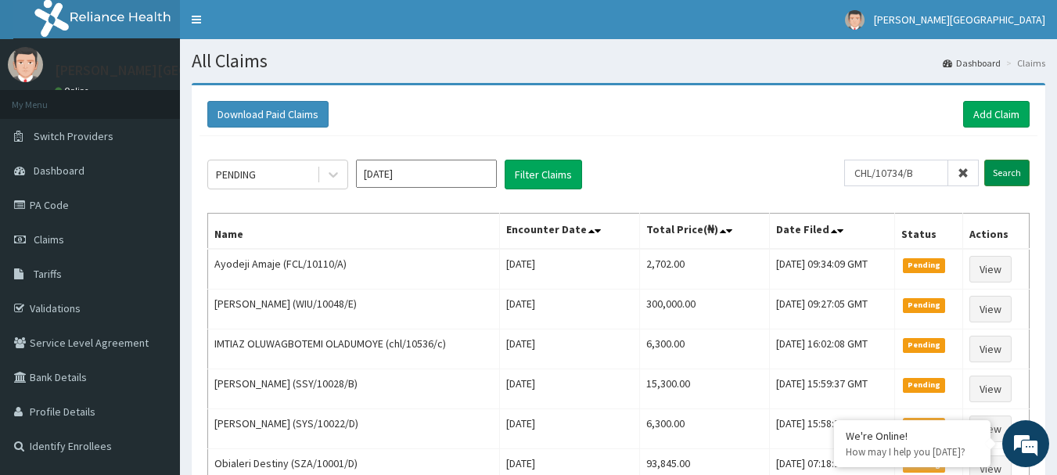
click at [994, 175] on input "Search" at bounding box center [1006, 173] width 45 height 27
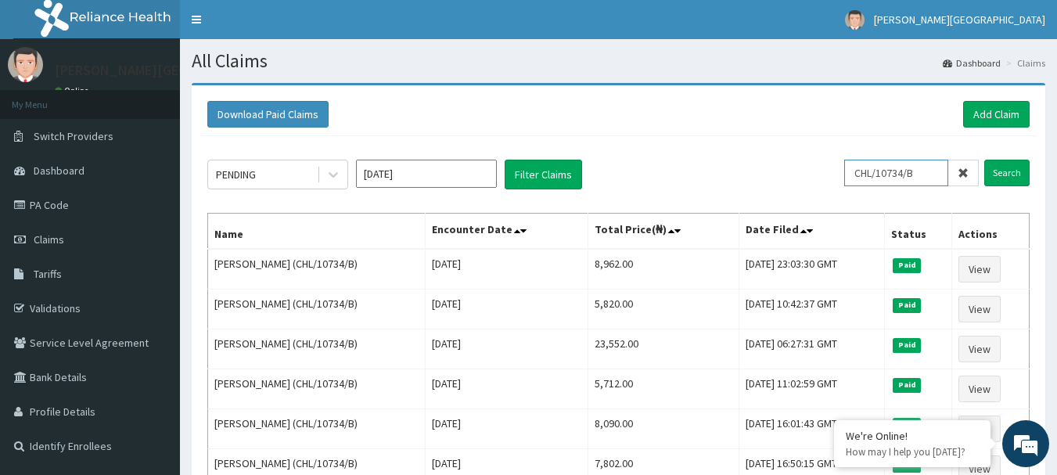
drag, startPoint x: 927, startPoint y: 178, endPoint x: 705, endPoint y: 171, distance: 222.3
click at [705, 171] on div "PENDING Sep 2025 Filter Claims CHL/10734/B Search" at bounding box center [618, 175] width 822 height 30
paste input "HAM/10015/B"
click at [1000, 165] on input "Search" at bounding box center [1006, 173] width 45 height 27
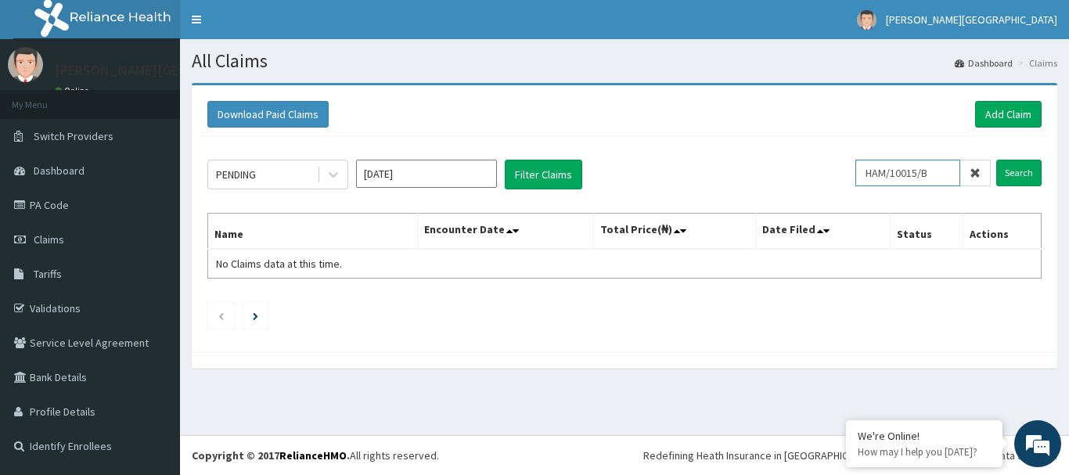
drag, startPoint x: 931, startPoint y: 173, endPoint x: 832, endPoint y: 182, distance: 99.8
click at [832, 182] on div "PENDING Sep 2025 Filter Claims HAM/10015/B Search" at bounding box center [624, 175] width 834 height 30
paste input "AML/10025/A"
type input "AML/10025/A"
click at [1030, 170] on input "Search" at bounding box center [1018, 173] width 45 height 27
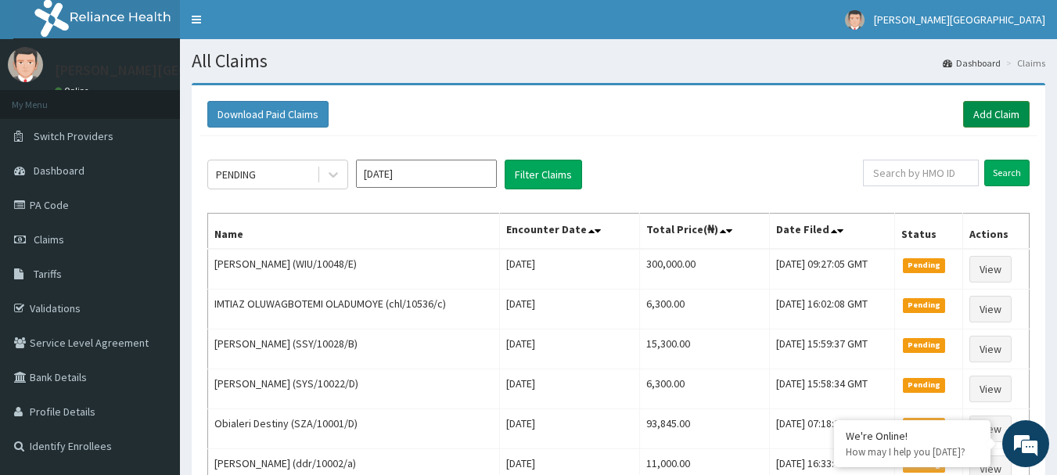
click at [1009, 120] on link "Add Claim" at bounding box center [996, 114] width 67 height 27
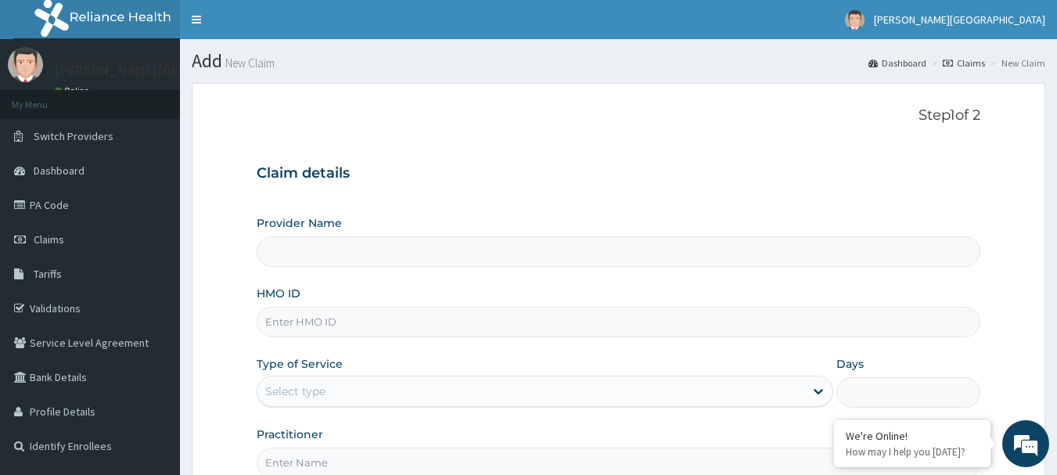
type input "[PERSON_NAME][GEOGRAPHIC_DATA]"
click at [293, 319] on input "HMO ID" at bounding box center [619, 322] width 725 height 31
paste input "FCL/10110/A"
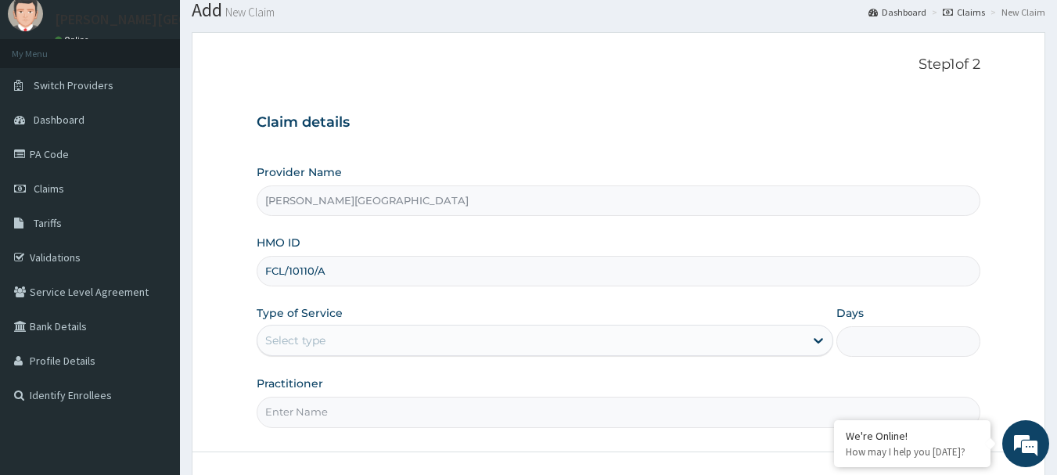
scroll to position [78, 0]
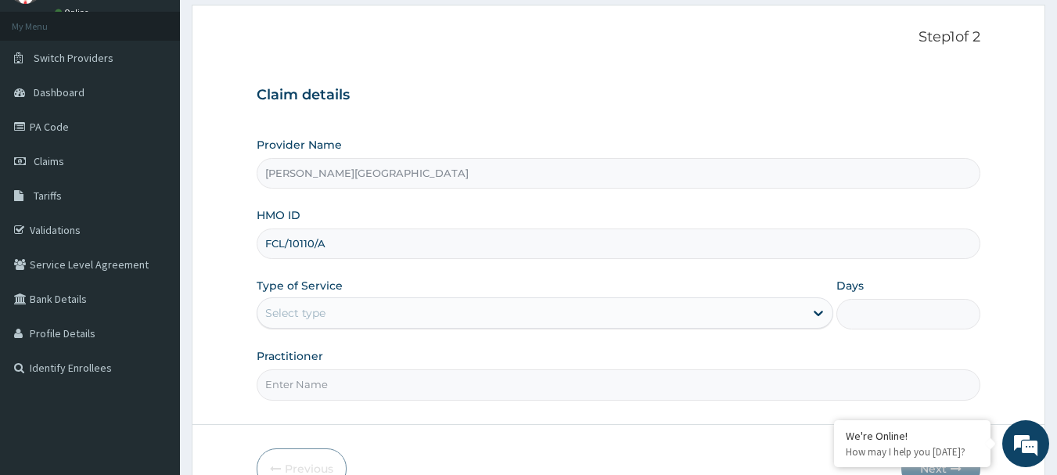
type input "FCL/10110/A"
click at [343, 315] on div "Select type" at bounding box center [530, 312] width 547 height 25
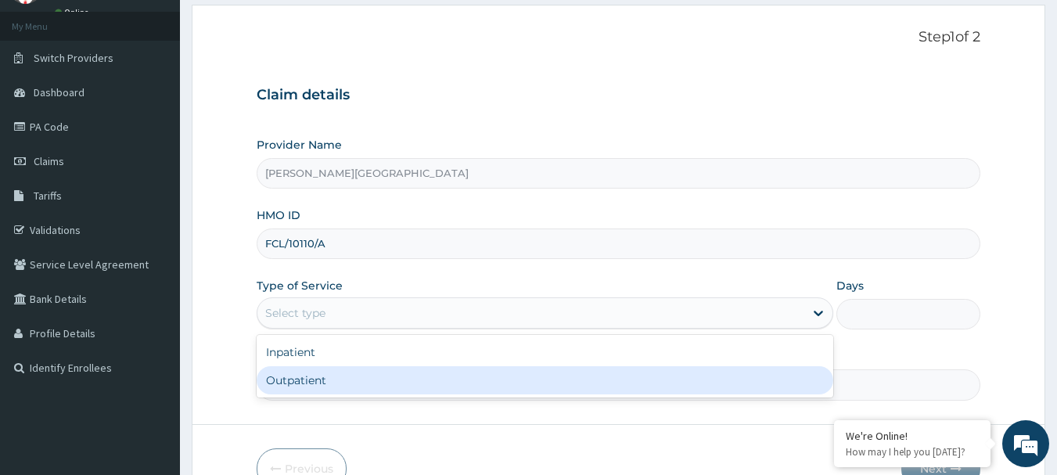
click at [334, 388] on div "Outpatient" at bounding box center [545, 380] width 577 height 28
type input "1"
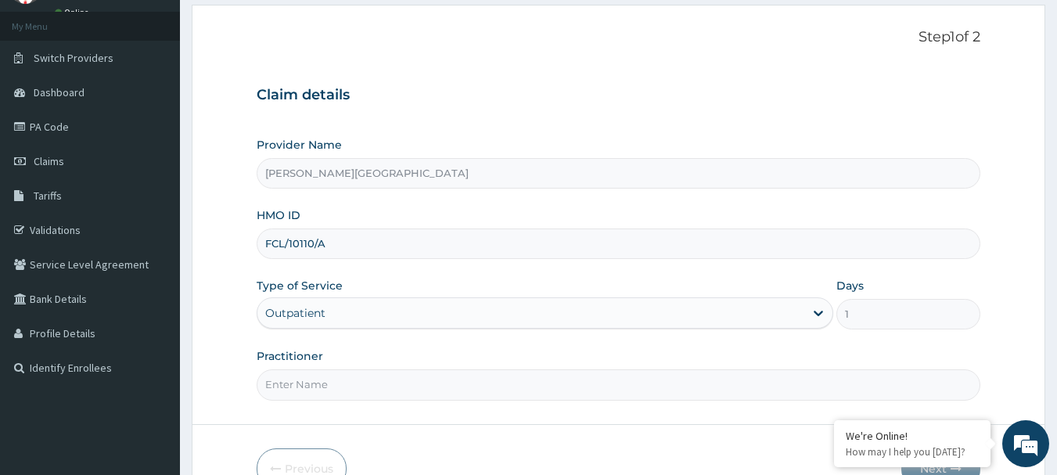
click at [341, 375] on input "Practitioner" at bounding box center [619, 384] width 725 height 31
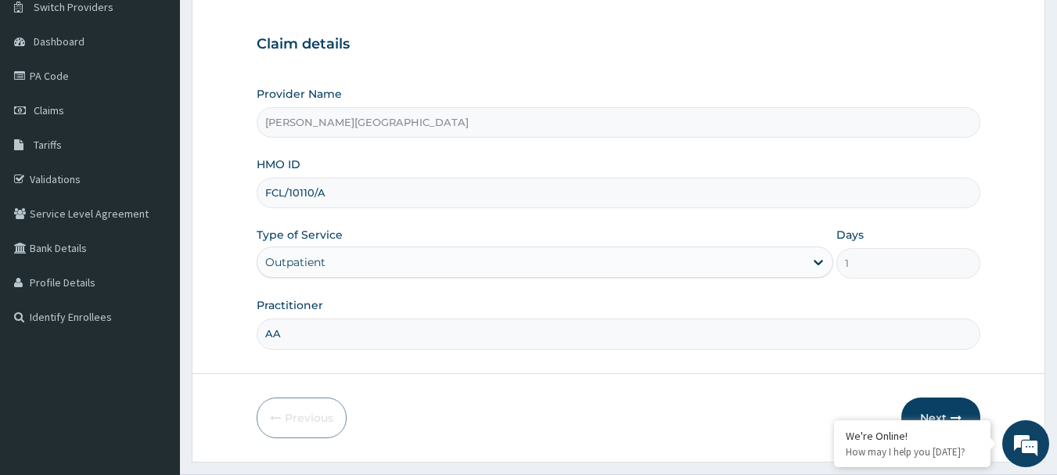
scroll to position [156, 0]
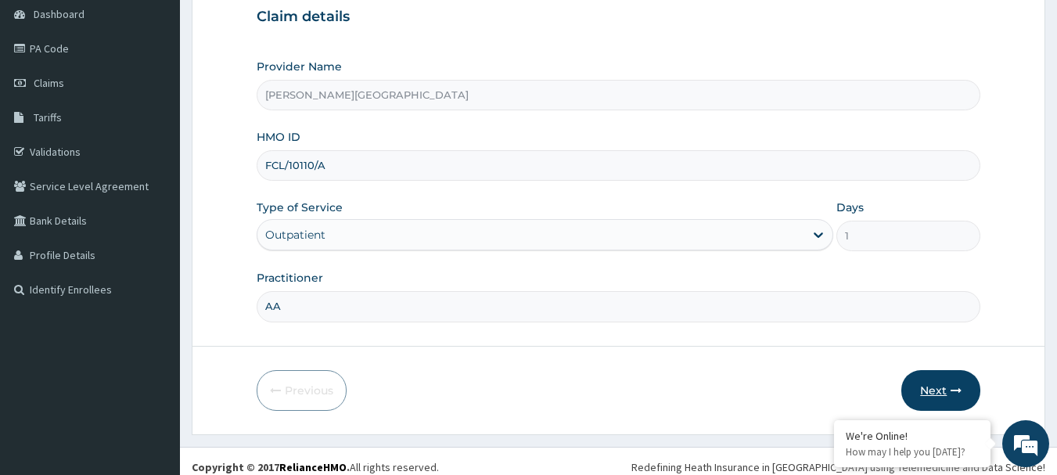
type input "AA"
click at [947, 395] on button "Next" at bounding box center [940, 390] width 79 height 41
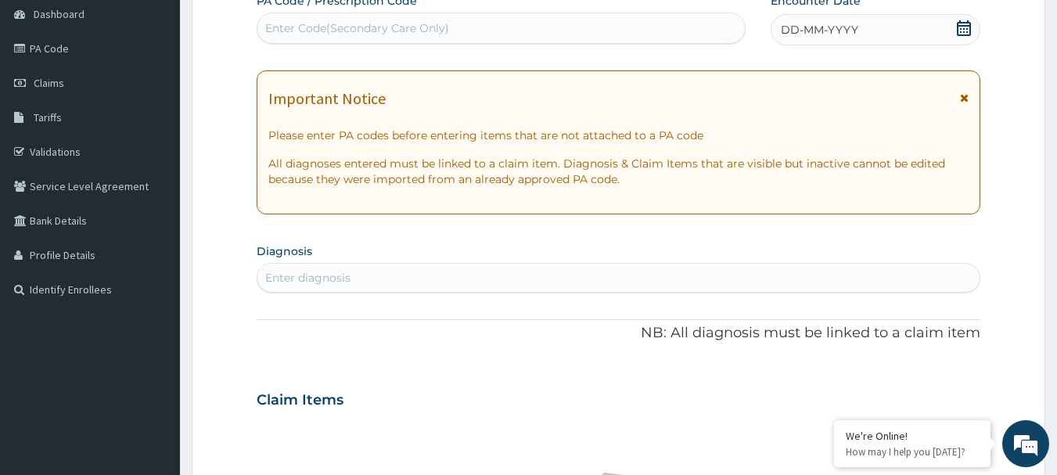
click at [964, 98] on icon at bounding box center [964, 97] width 9 height 11
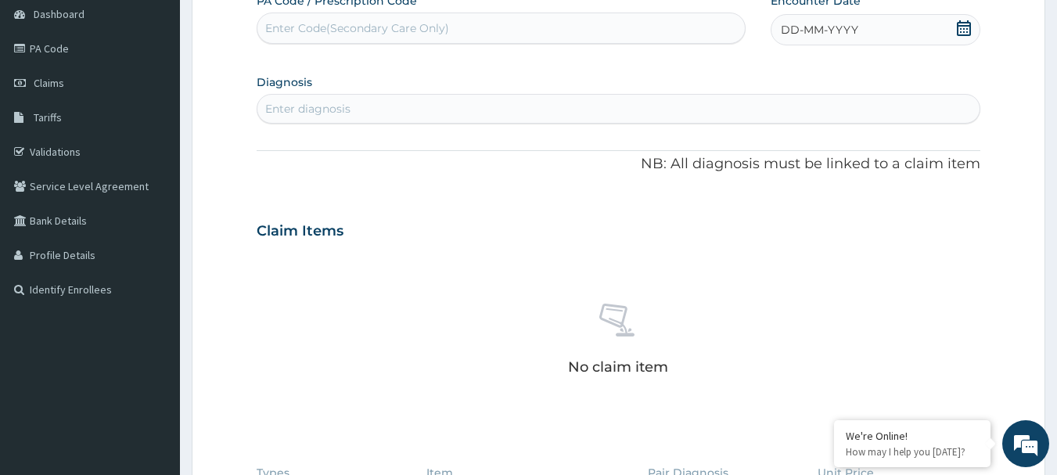
click at [969, 31] on icon at bounding box center [964, 28] width 16 height 16
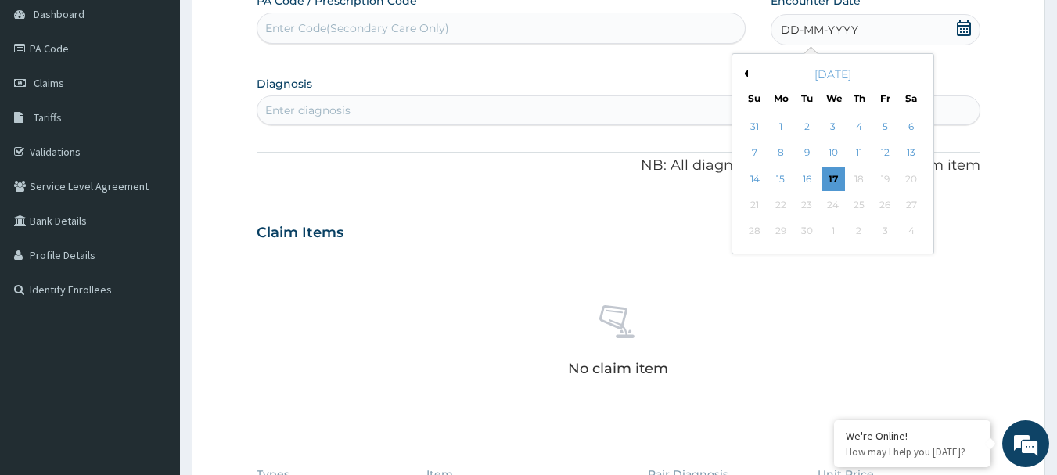
click at [809, 182] on div "16" at bounding box center [807, 178] width 23 height 23
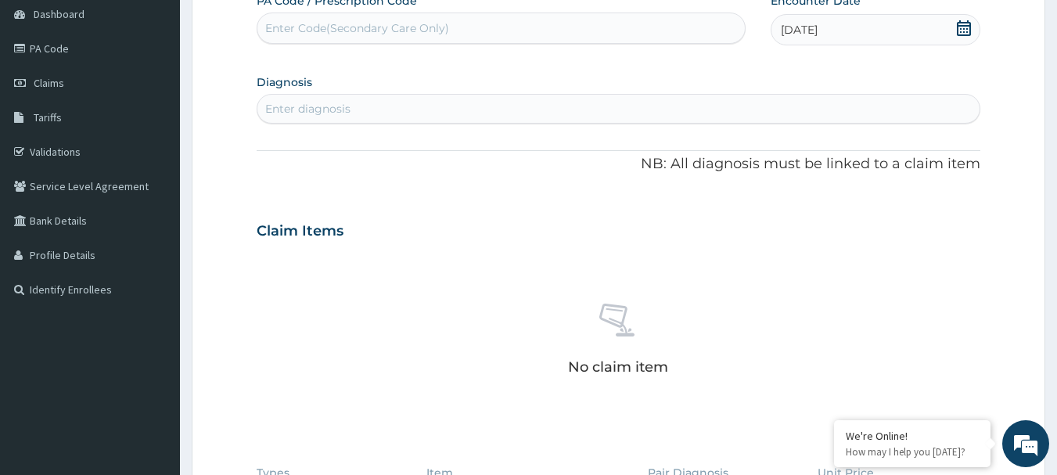
click at [381, 110] on div "Enter diagnosis" at bounding box center [618, 108] width 723 height 25
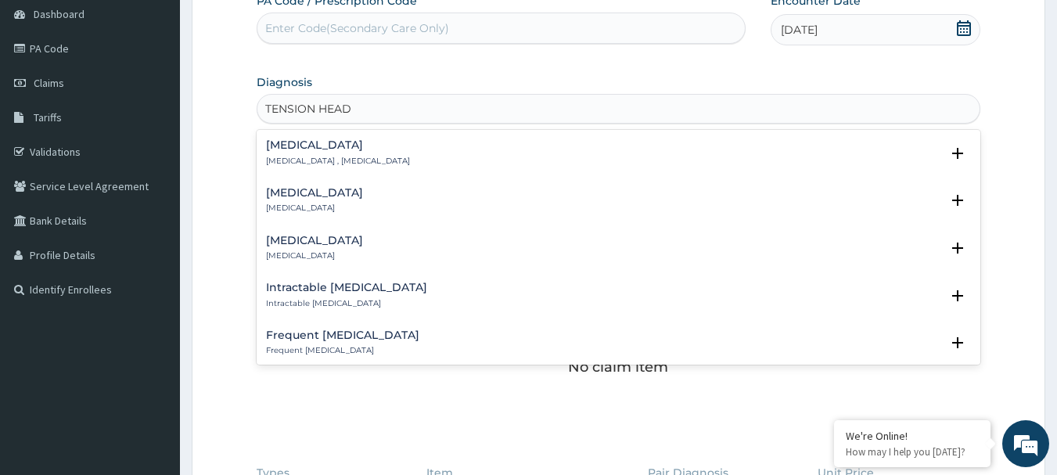
type input "TENSION HEADA"
click at [355, 150] on h4 "Tension-type headache" at bounding box center [338, 145] width 144 height 12
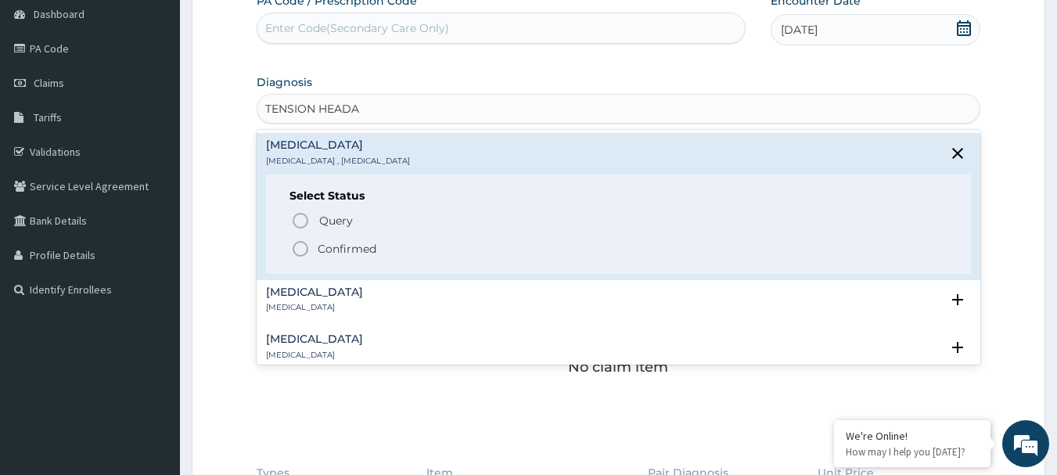
click at [361, 246] on p "Confirmed" at bounding box center [347, 249] width 59 height 16
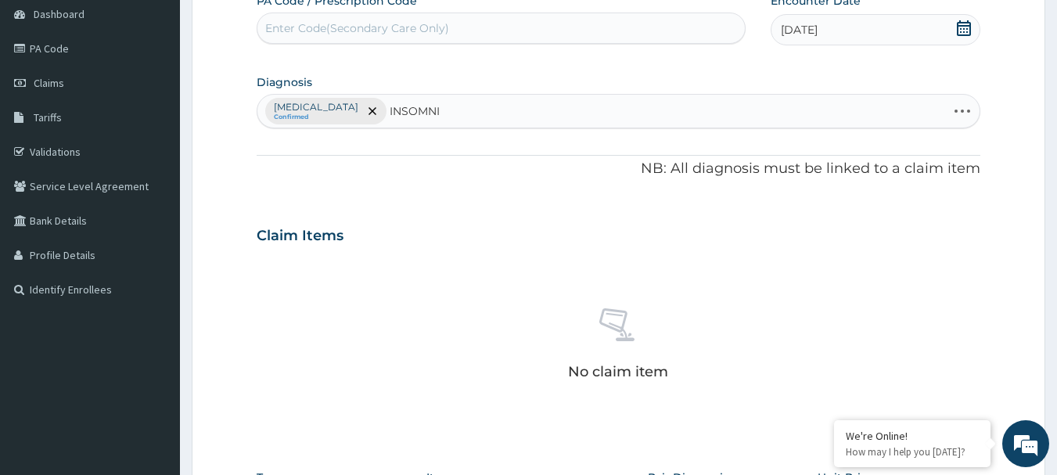
type input "INSOMNIA"
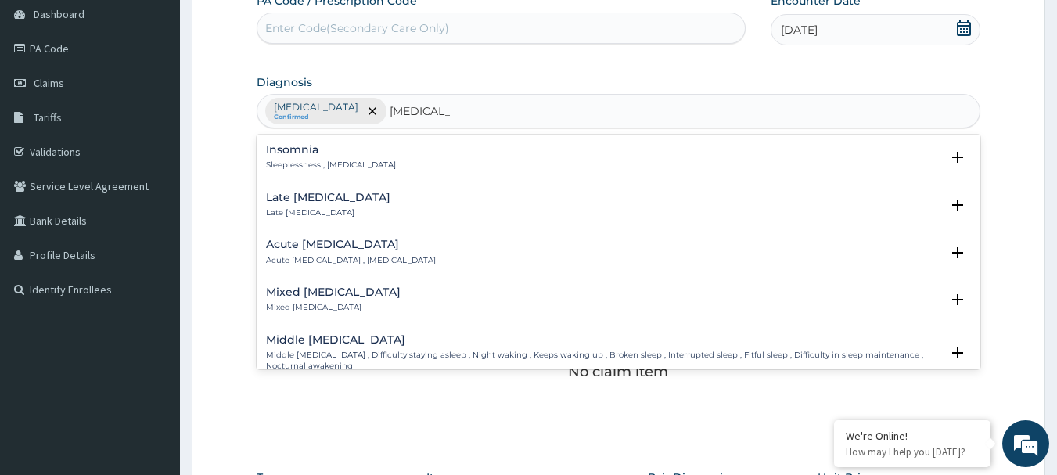
click at [362, 166] on div "Insomnia Sleeplessness , Insomnia" at bounding box center [619, 157] width 706 height 27
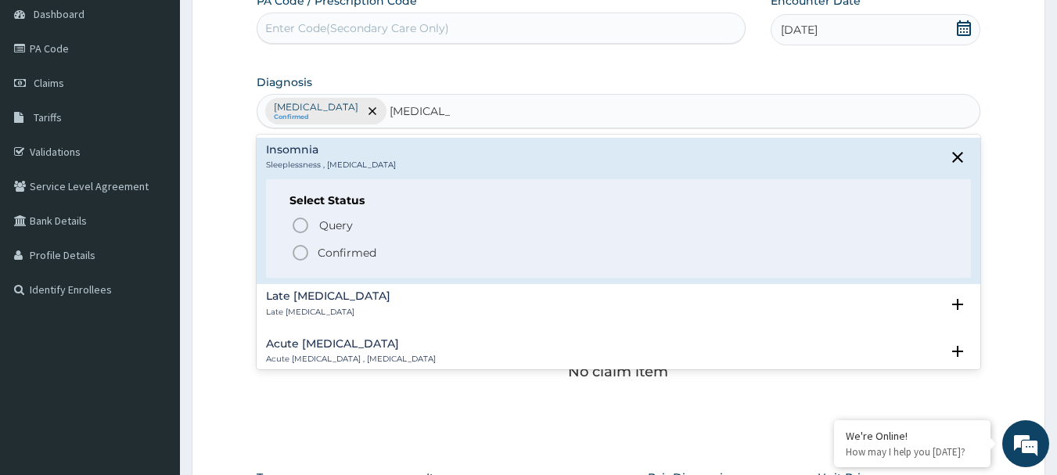
click at [355, 246] on p "Confirmed" at bounding box center [347, 253] width 59 height 16
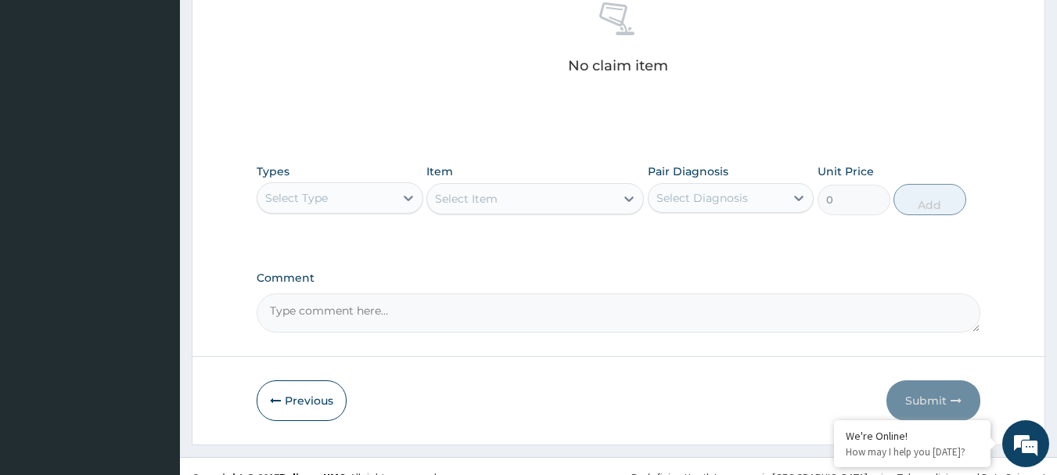
scroll to position [469, 0]
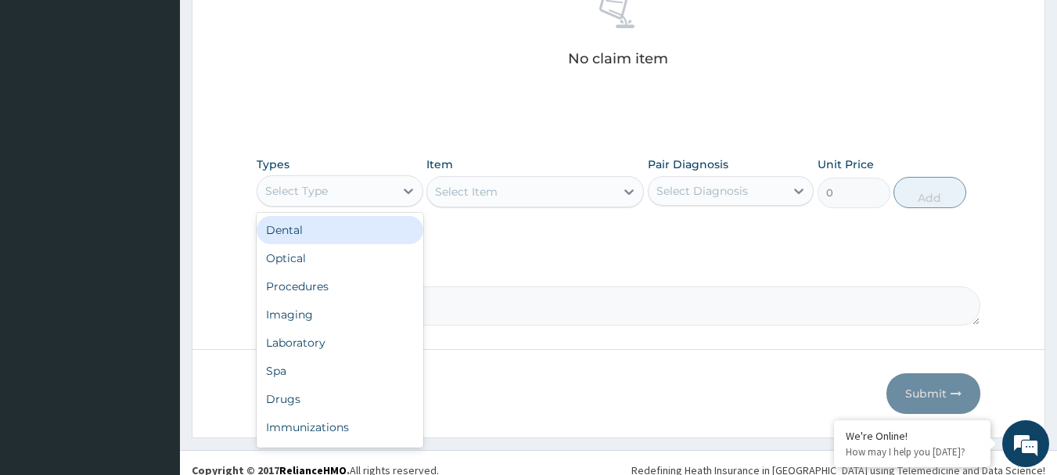
click at [344, 196] on div "Select Type" at bounding box center [325, 190] width 137 height 25
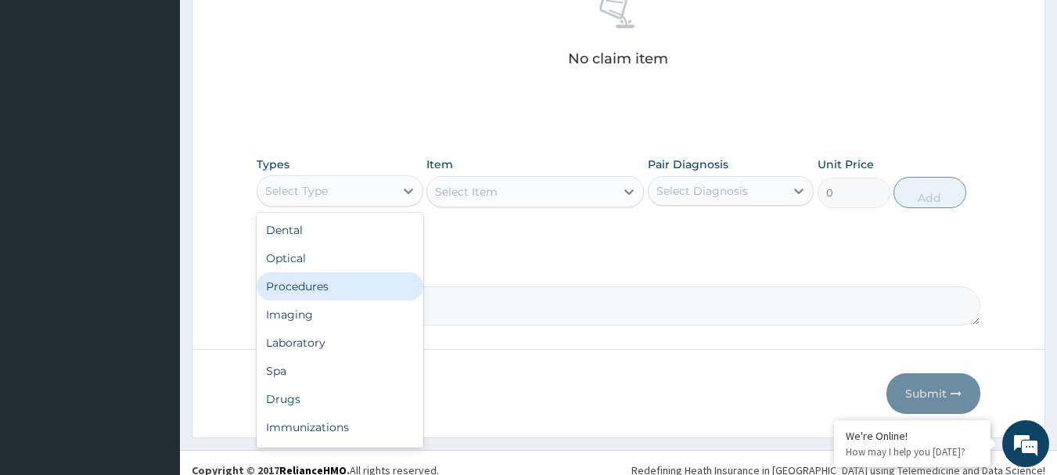
click at [345, 293] on div "Procedures" at bounding box center [340, 286] width 167 height 28
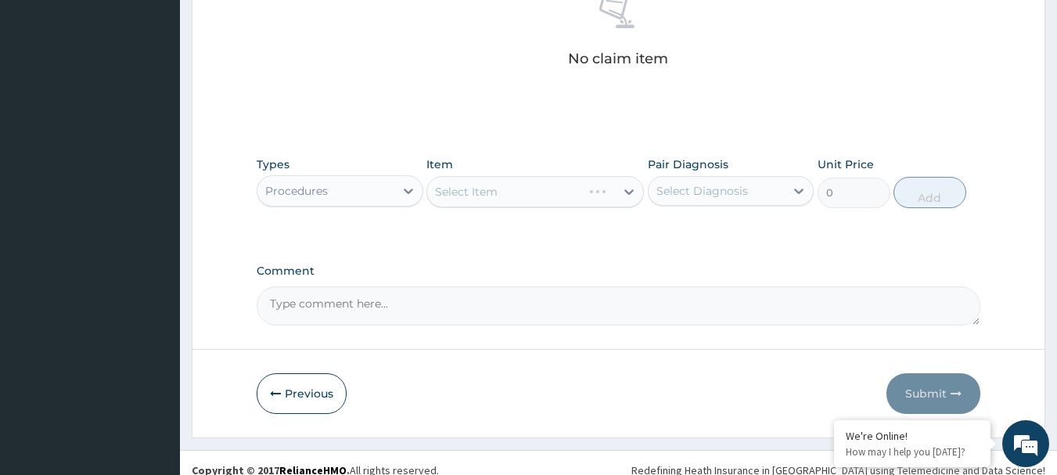
click at [450, 185] on div "Select Item" at bounding box center [535, 191] width 218 height 31
click at [462, 193] on div "Select Item" at bounding box center [466, 192] width 63 height 16
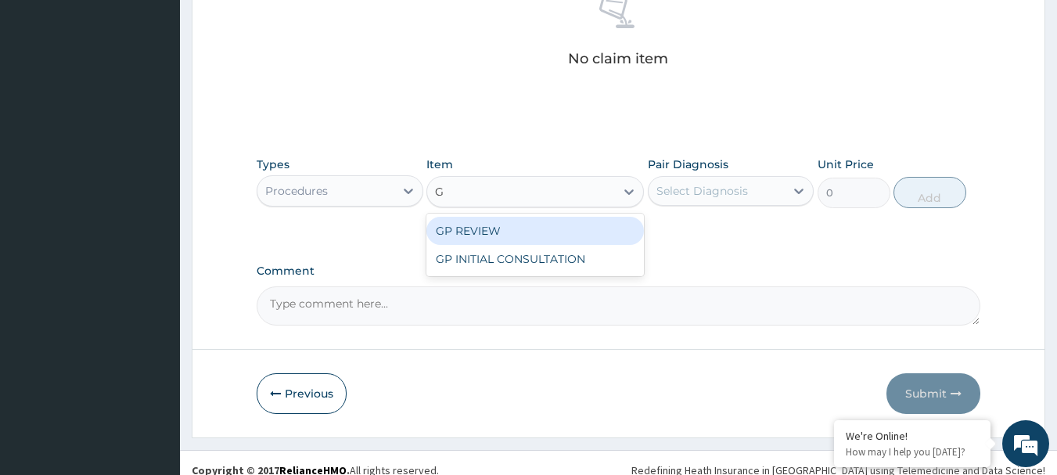
type input "GP"
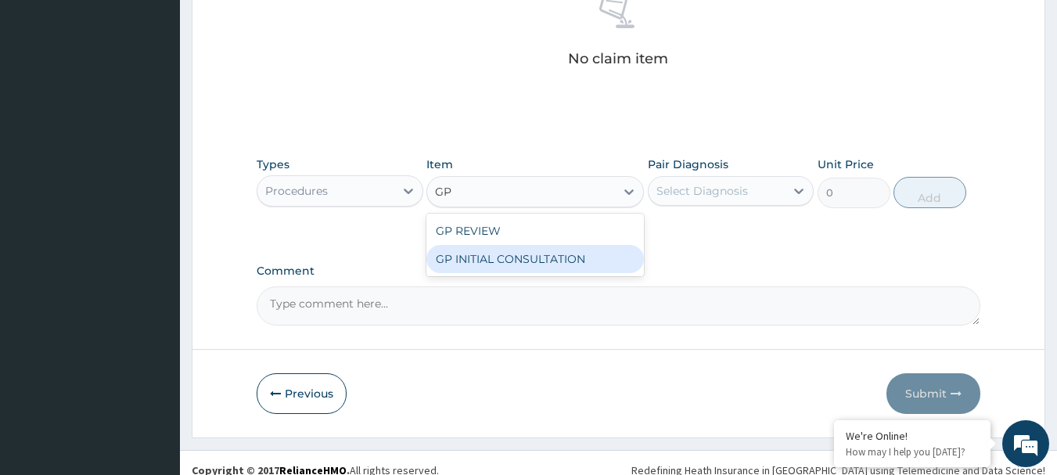
click at [509, 266] on div "GP INITIAL CONSULTATION" at bounding box center [535, 259] width 218 height 28
type input "2000"
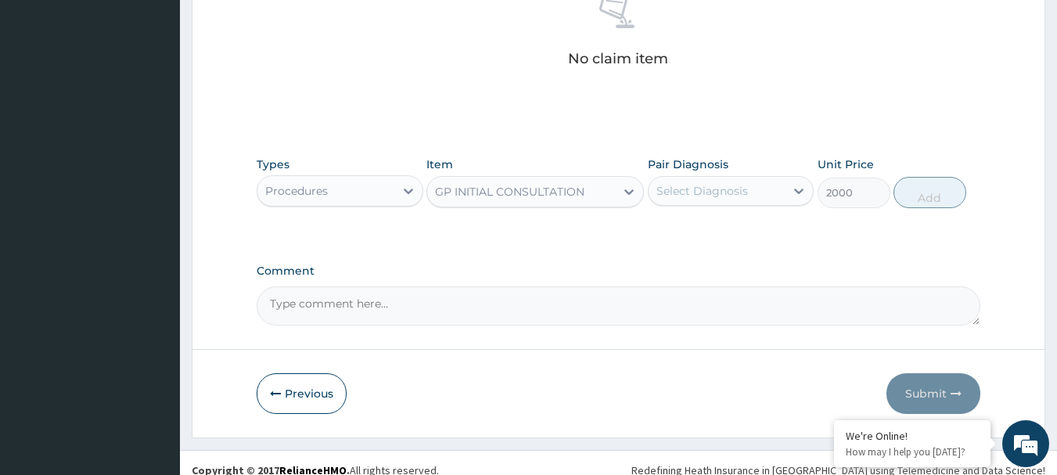
click at [691, 190] on div "Select Diagnosis" at bounding box center [702, 191] width 92 height 16
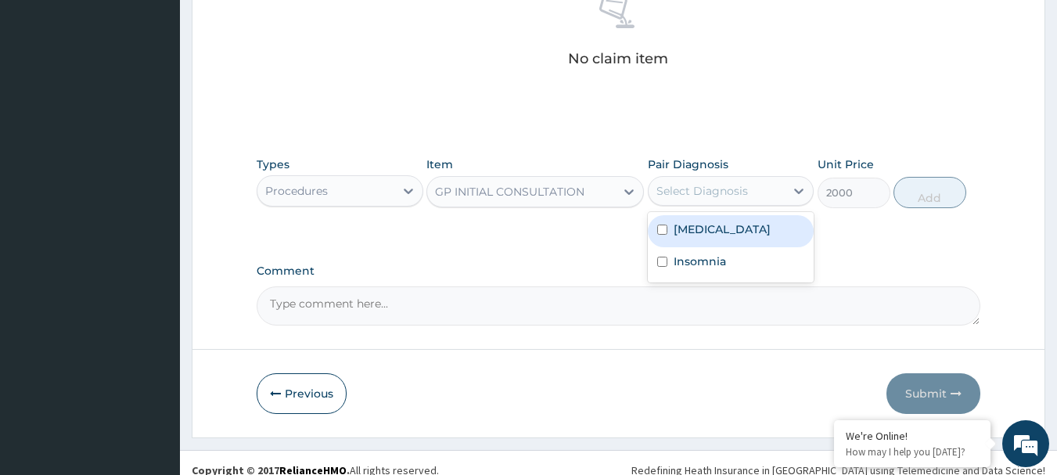
click at [703, 229] on label "Tension-type headache" at bounding box center [722, 229] width 97 height 16
drag, startPoint x: 703, startPoint y: 229, endPoint x: 709, endPoint y: 251, distance: 22.6
click at [703, 236] on label "Tension-type headache" at bounding box center [722, 229] width 97 height 16
checkbox input "false"
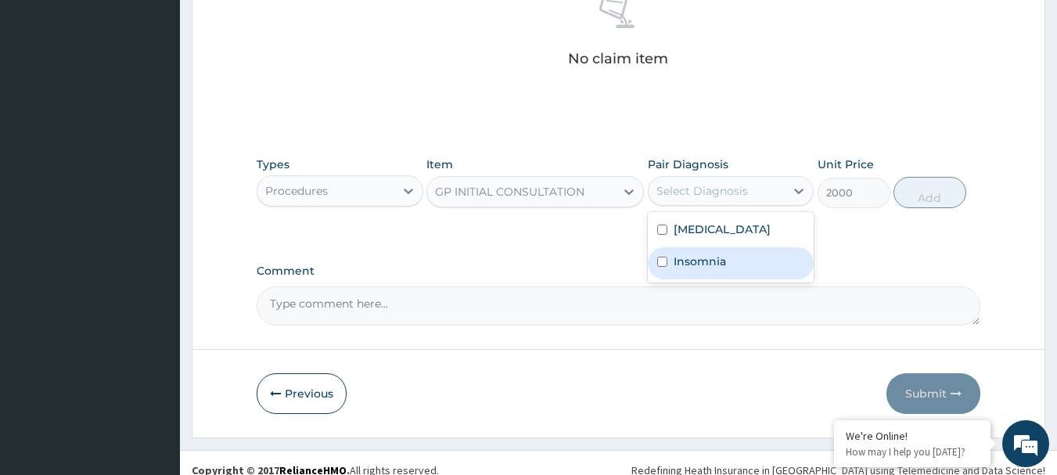
click at [713, 264] on label "Insomnia" at bounding box center [700, 261] width 52 height 16
checkbox input "true"
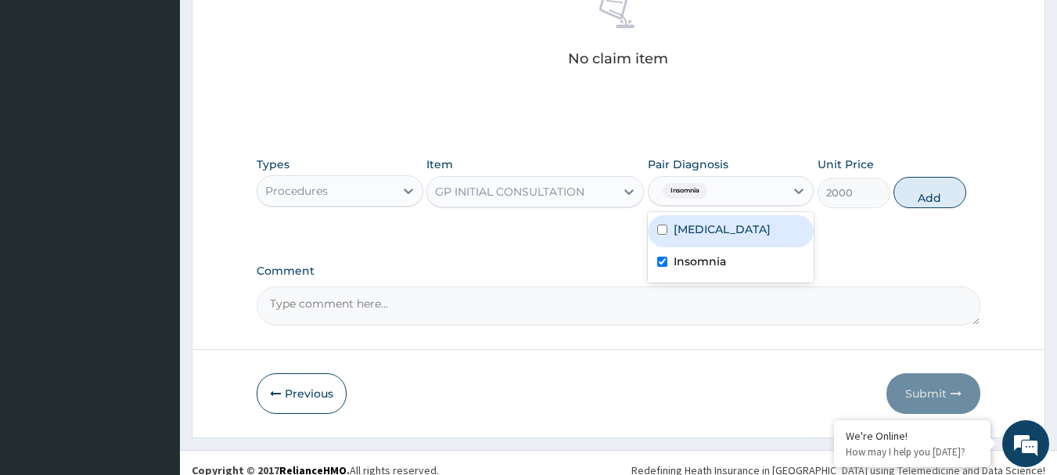
drag, startPoint x: 657, startPoint y: 228, endPoint x: 607, endPoint y: 262, distance: 60.8
click at [659, 228] on input "checkbox" at bounding box center [662, 230] width 10 height 10
checkbox input "true"
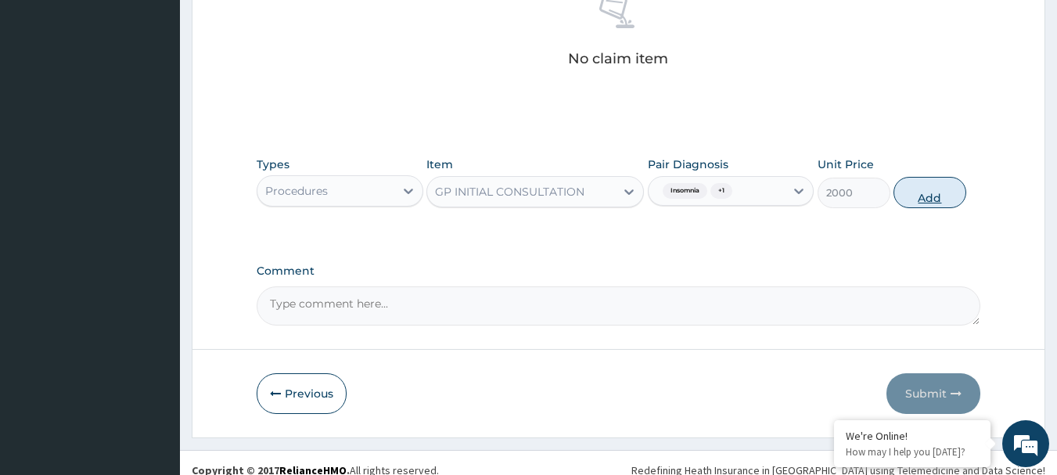
click at [923, 194] on button "Add" at bounding box center [930, 192] width 73 height 31
type input "0"
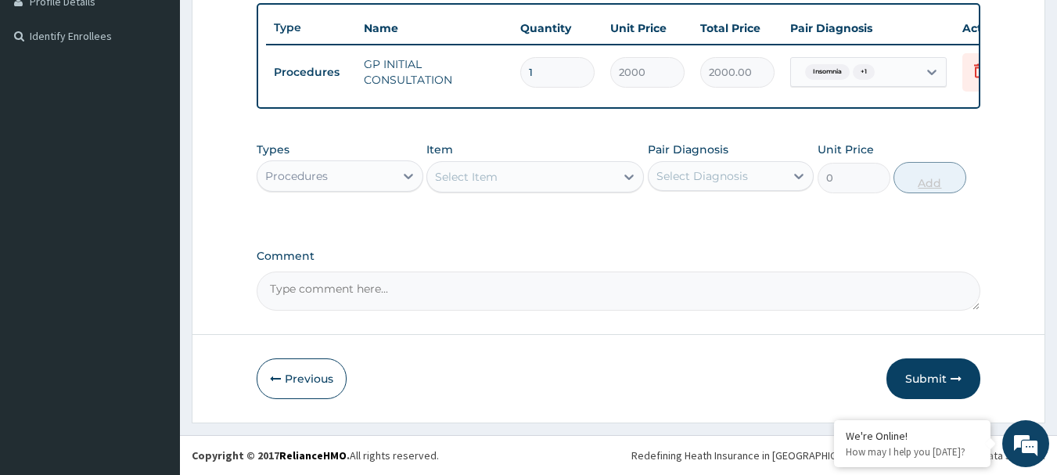
scroll to position [422, 0]
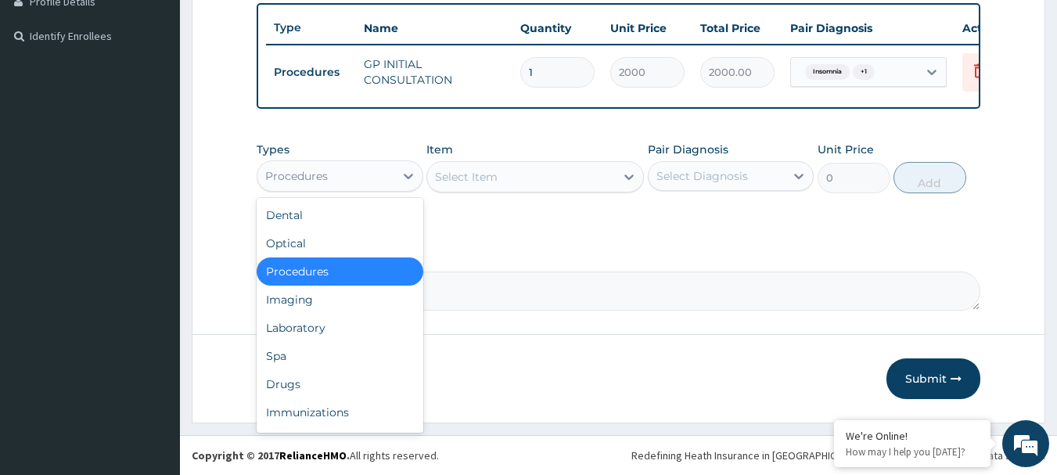
click at [316, 174] on div "Procedures" at bounding box center [296, 176] width 63 height 16
click at [319, 383] on div "Drugs" at bounding box center [340, 384] width 167 height 28
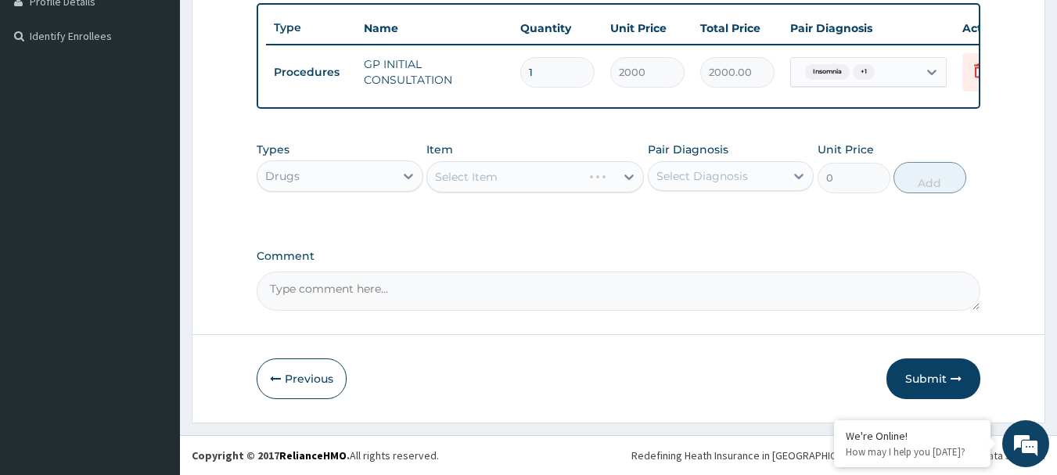
click at [493, 177] on div "Select Item" at bounding box center [535, 176] width 218 height 31
click at [493, 177] on div "Select Item" at bounding box center [466, 177] width 63 height 16
type input "BROM"
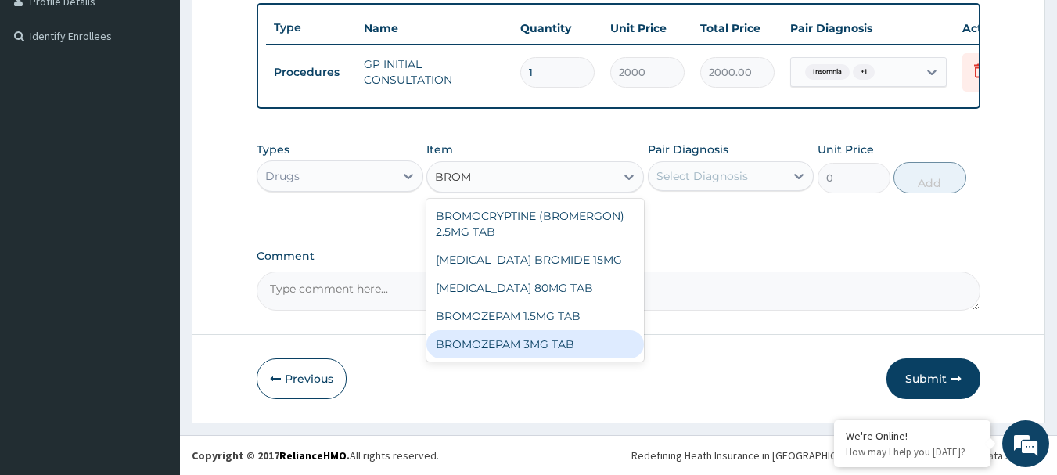
click at [512, 343] on div "BROMOZEPAM 3MG TAB" at bounding box center [535, 344] width 218 height 28
type input "84"
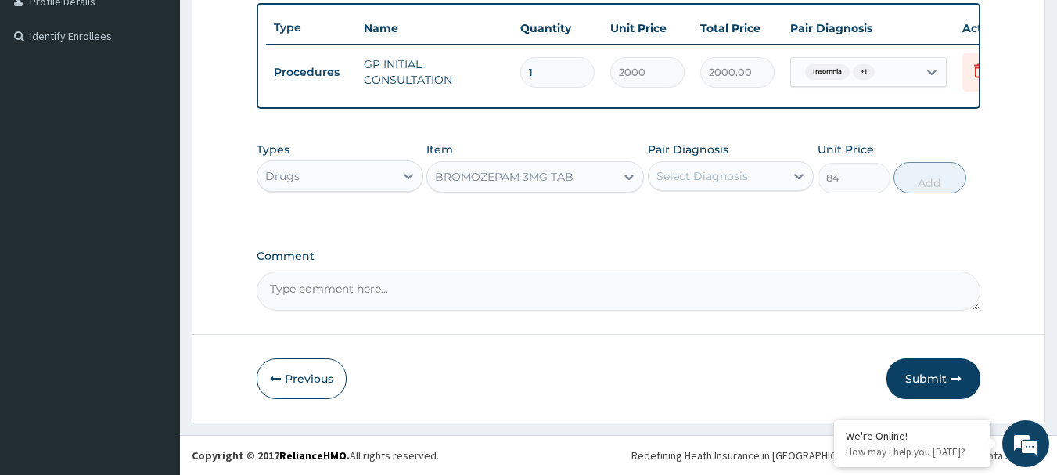
click at [710, 180] on div "Select Diagnosis" at bounding box center [702, 176] width 92 height 16
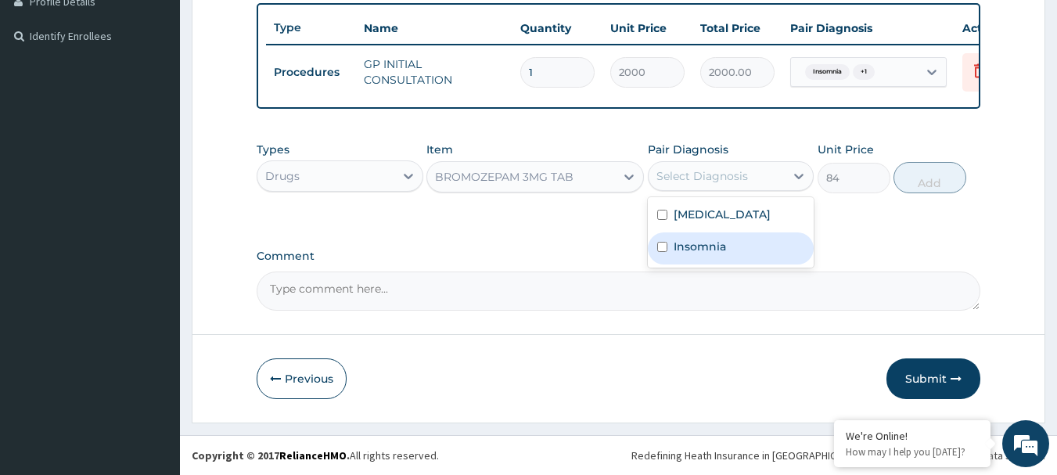
click at [725, 243] on label "Insomnia" at bounding box center [700, 247] width 52 height 16
checkbox input "true"
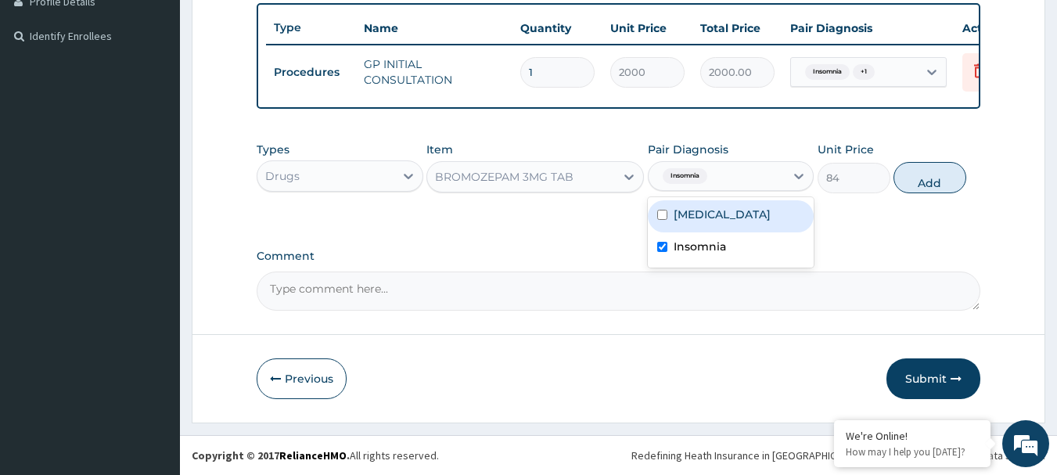
drag, startPoint x: 930, startPoint y: 169, endPoint x: 885, endPoint y: 170, distance: 45.4
click at [930, 169] on button "Add" at bounding box center [930, 177] width 73 height 31
type input "0"
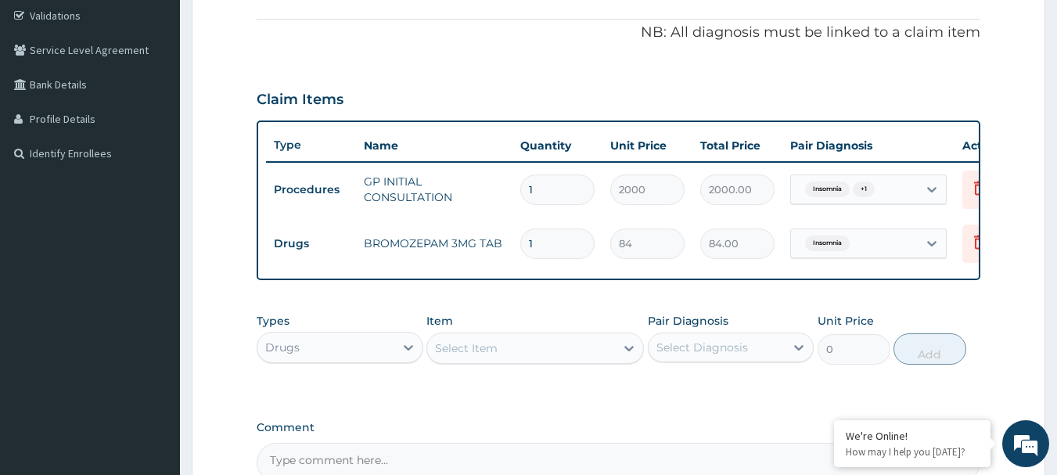
scroll to position [265, 0]
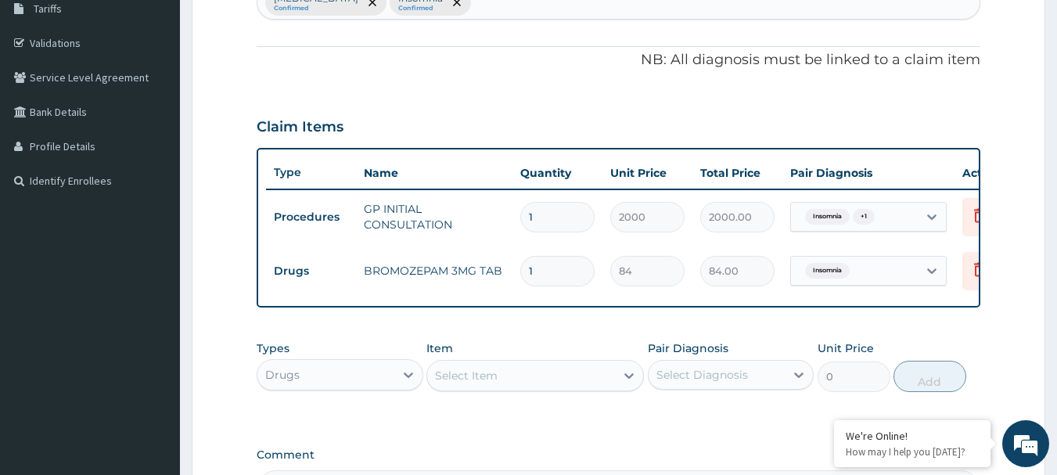
drag, startPoint x: 564, startPoint y: 274, endPoint x: 484, endPoint y: 269, distance: 80.7
click at [484, 269] on tr "Drugs BROMOZEPAM 3MG TAB 1 84 84.00 Insomnia Delete" at bounding box center [649, 271] width 767 height 54
type input "3"
type input "252.00"
type input "3"
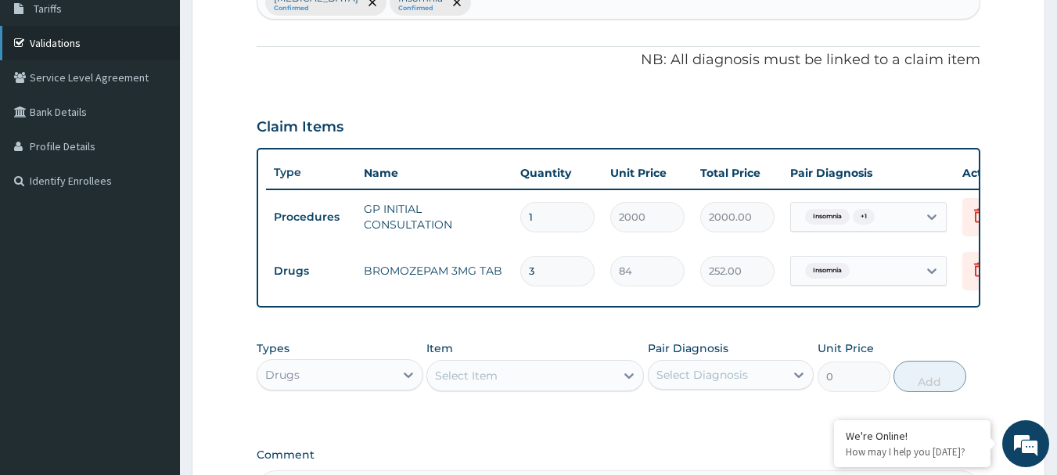
click at [528, 388] on div "Select Item" at bounding box center [521, 375] width 188 height 25
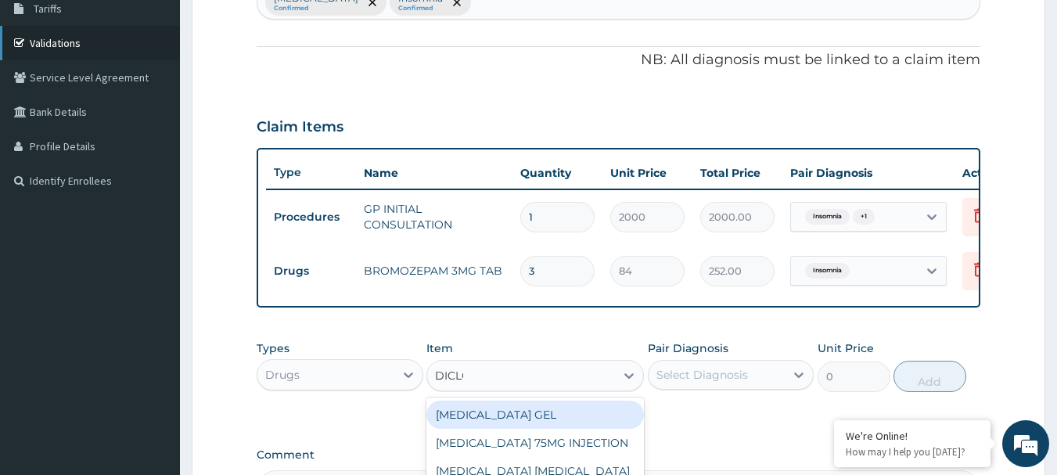
type input "DICLOF"
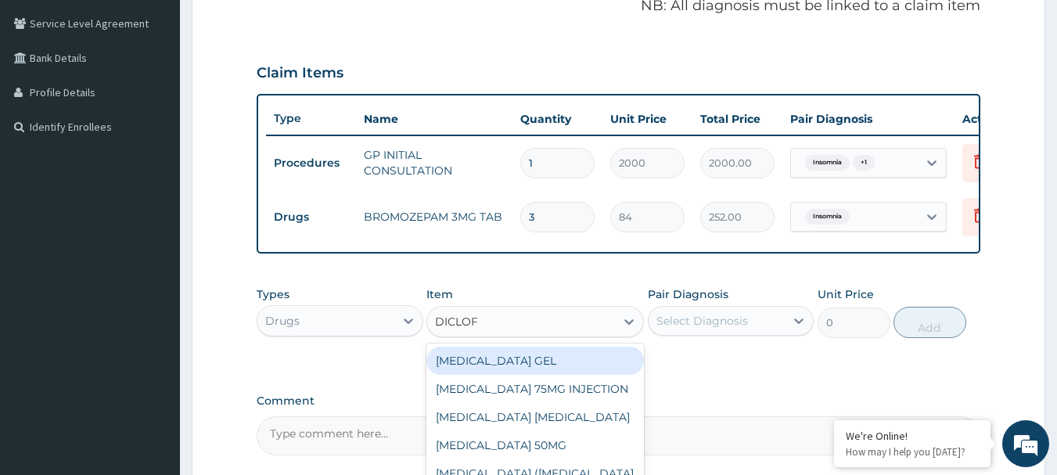
scroll to position [343, 0]
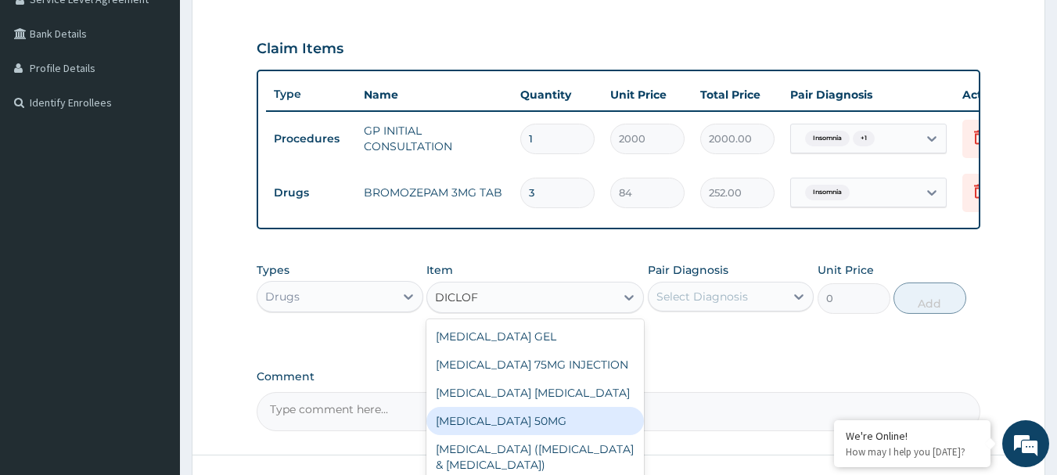
click at [548, 426] on div "DICLOFENAC SODIUM 50MG" at bounding box center [535, 421] width 218 height 28
type input "50"
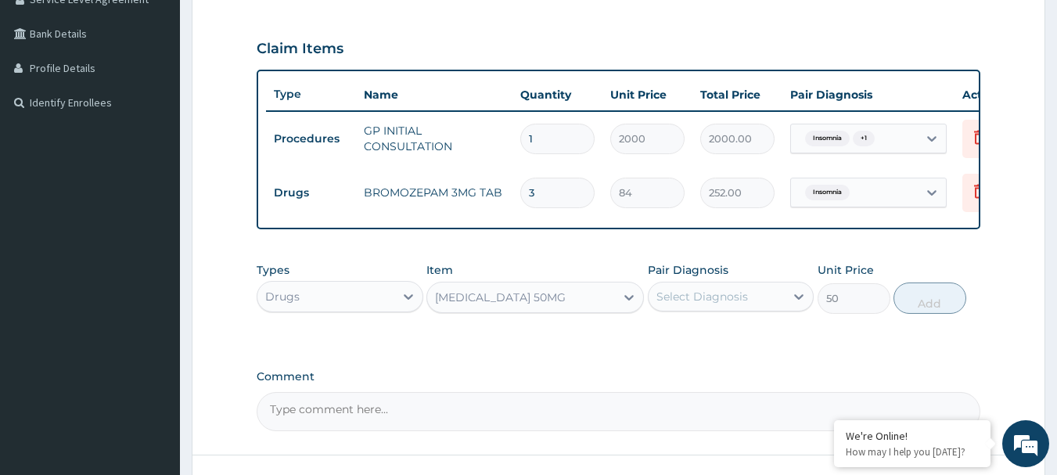
click at [703, 309] on div "Select Diagnosis" at bounding box center [717, 296] width 137 height 25
click at [705, 343] on label "Tension-type headache" at bounding box center [722, 335] width 97 height 16
checkbox input "true"
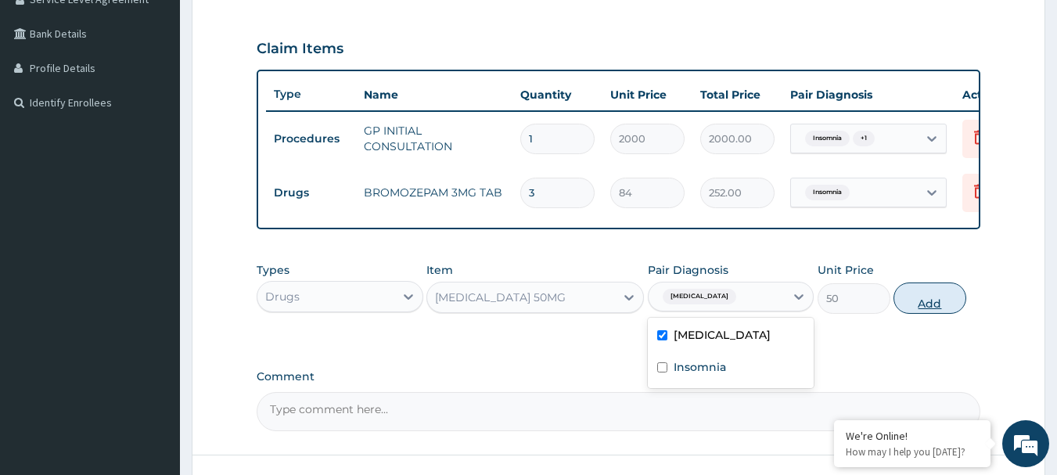
click at [907, 314] on button "Add" at bounding box center [930, 297] width 73 height 31
type input "0"
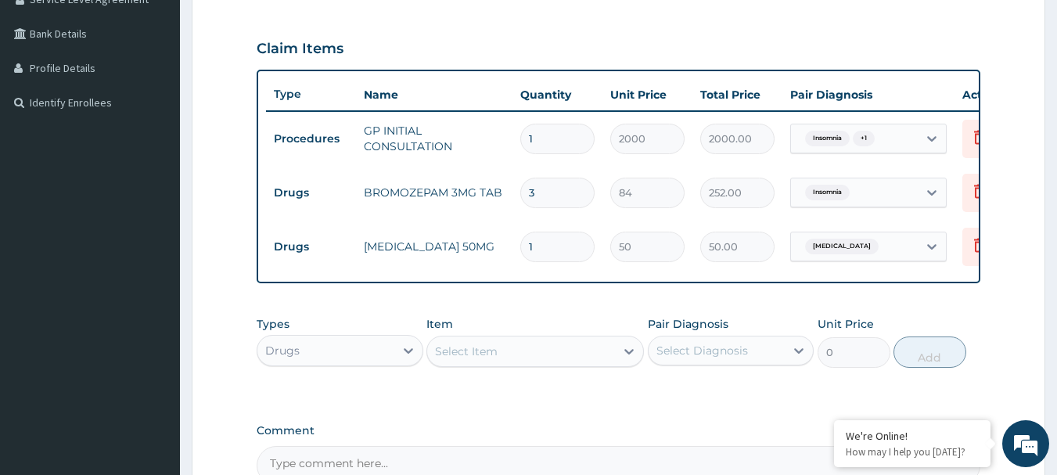
type input "10"
type input "500.00"
type input "9"
type input "450.00"
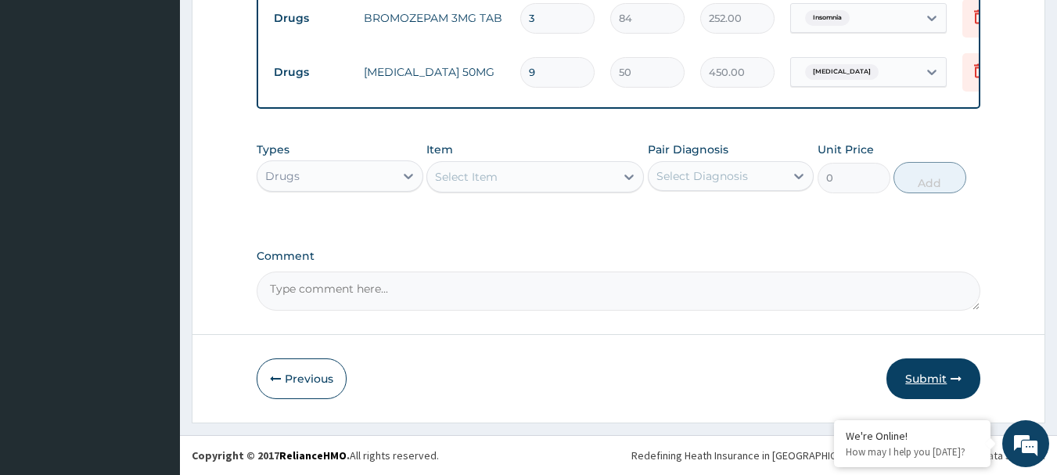
type input "9"
click at [899, 380] on button "Submit" at bounding box center [933, 378] width 94 height 41
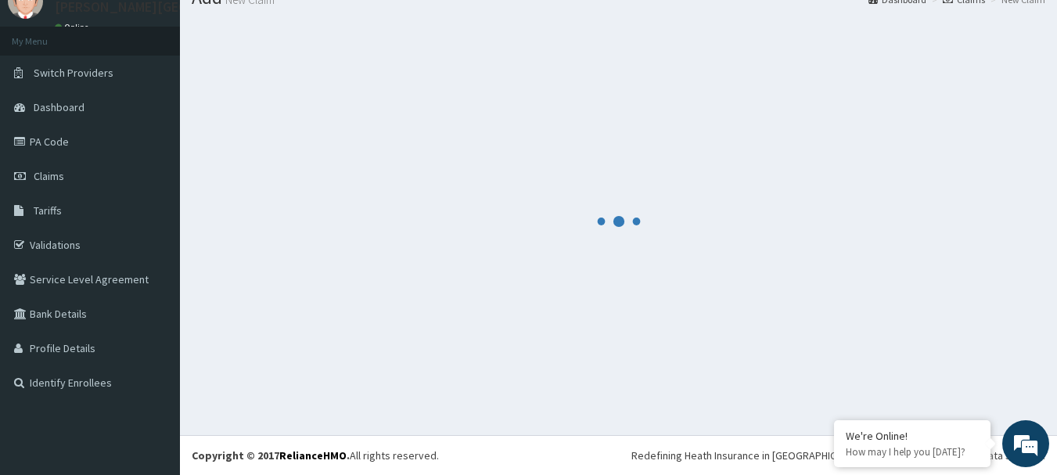
scroll to position [63, 0]
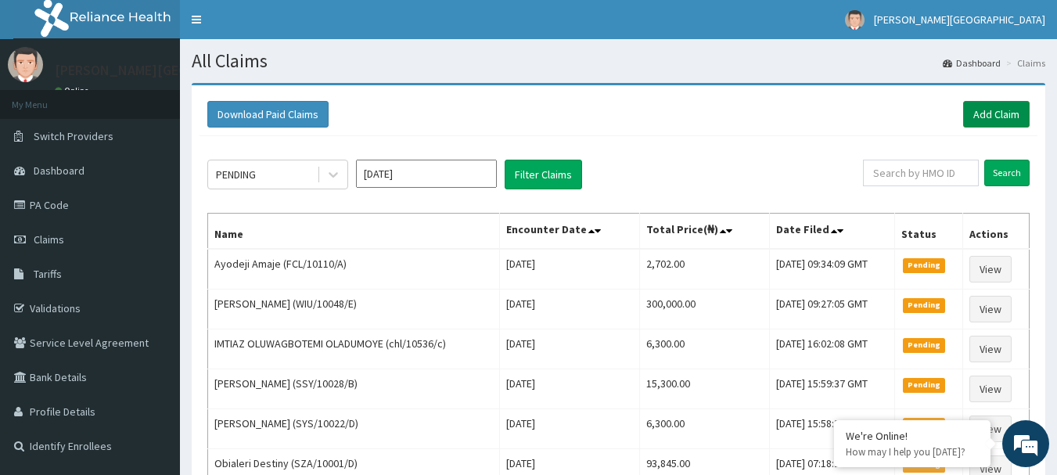
click at [986, 115] on link "Add Claim" at bounding box center [996, 114] width 67 height 27
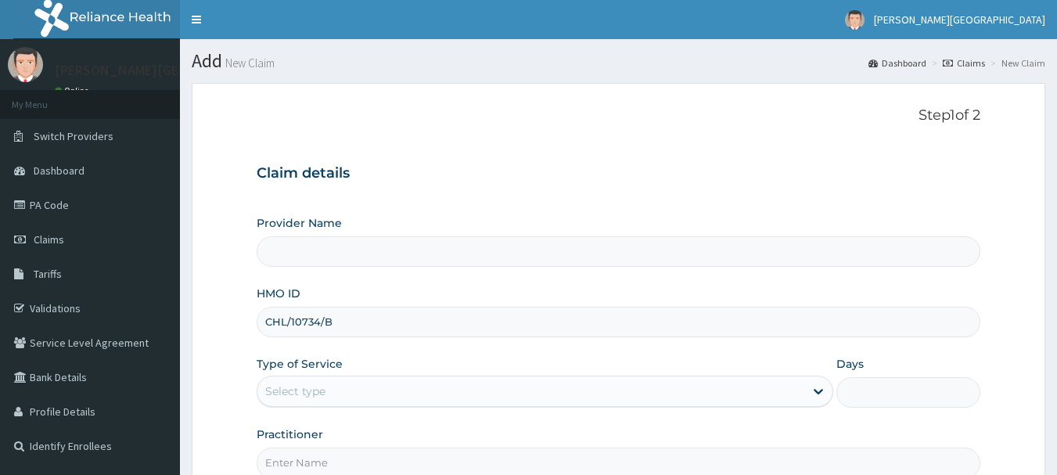
type input "CHL/10734/B"
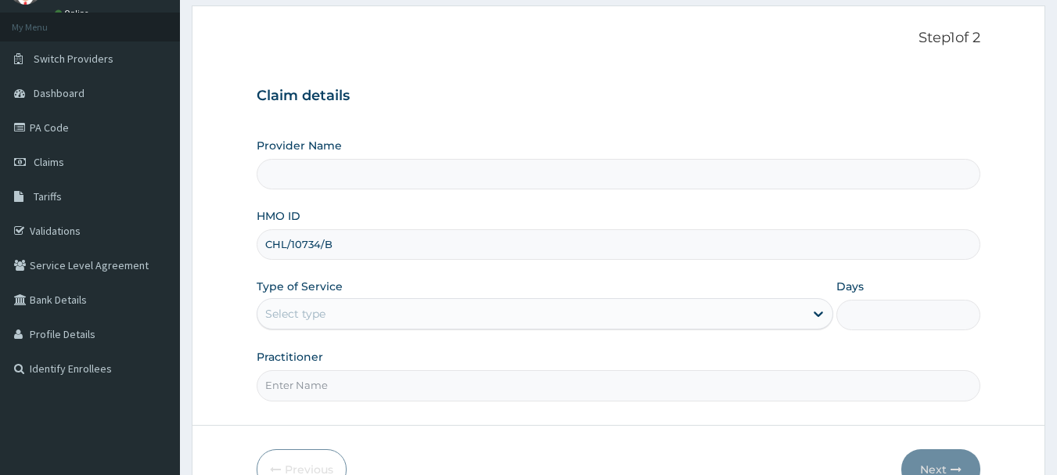
scroll to position [78, 0]
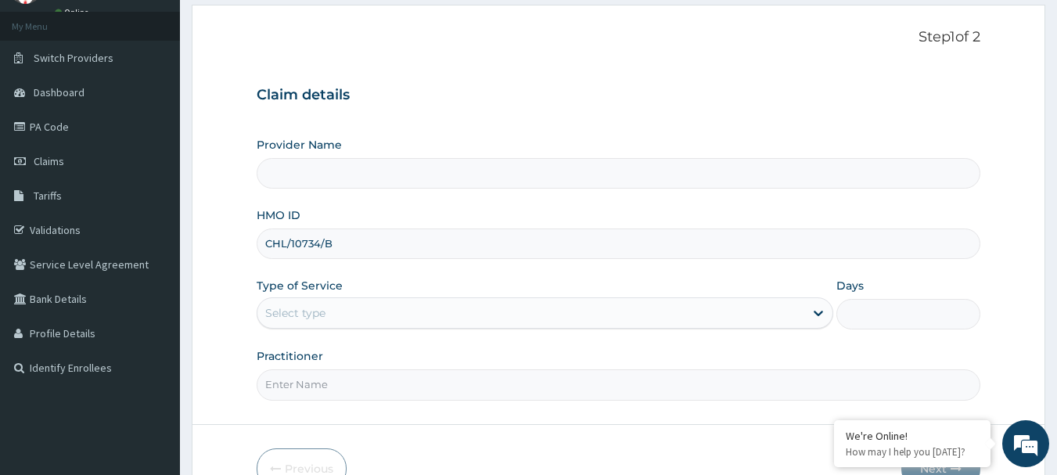
type input "[PERSON_NAME][GEOGRAPHIC_DATA]"
type input "CHL/10734/B"
click at [332, 316] on div "Select type" at bounding box center [530, 312] width 547 height 25
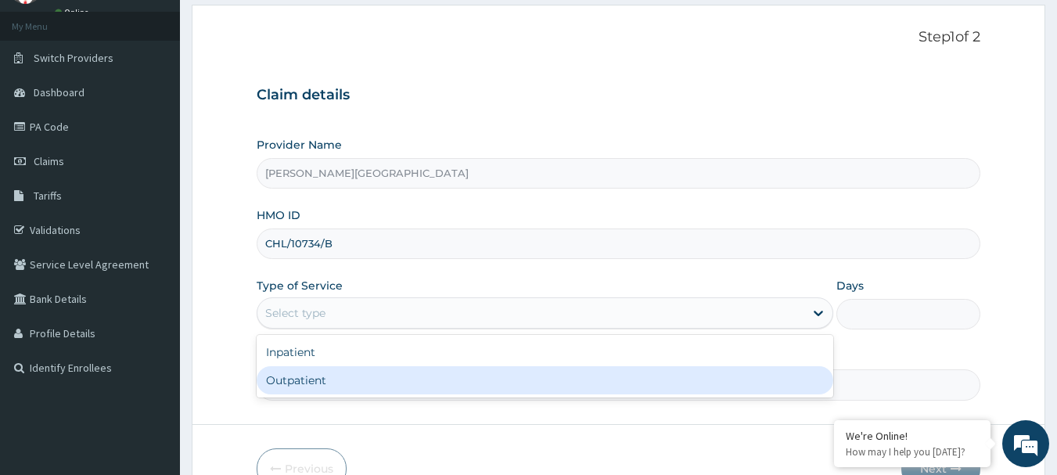
click at [326, 378] on div "Outpatient" at bounding box center [545, 380] width 577 height 28
type input "1"
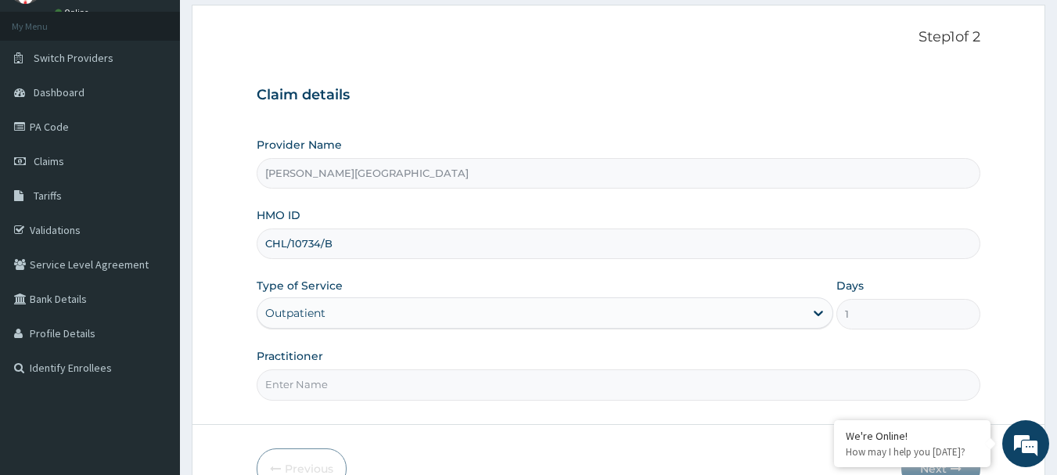
click at [329, 374] on input "Practitioner" at bounding box center [619, 384] width 725 height 31
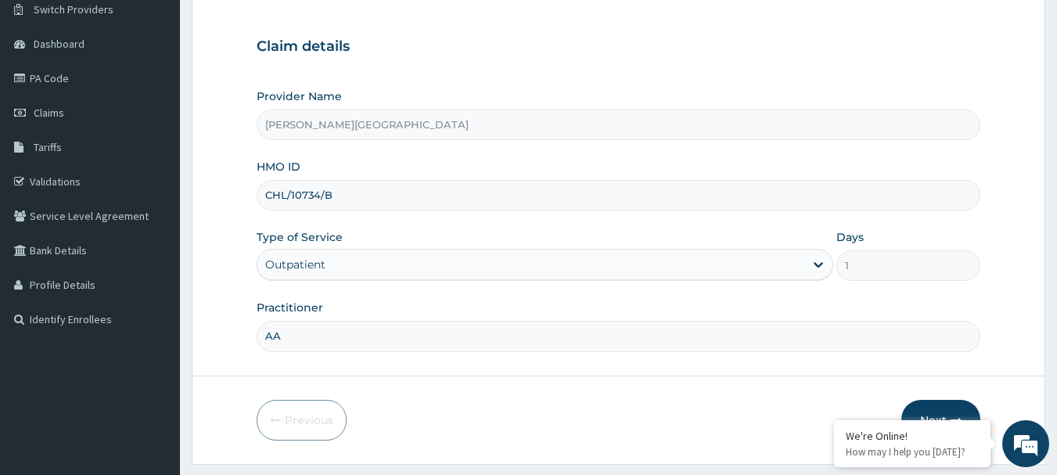
scroll to position [168, 0]
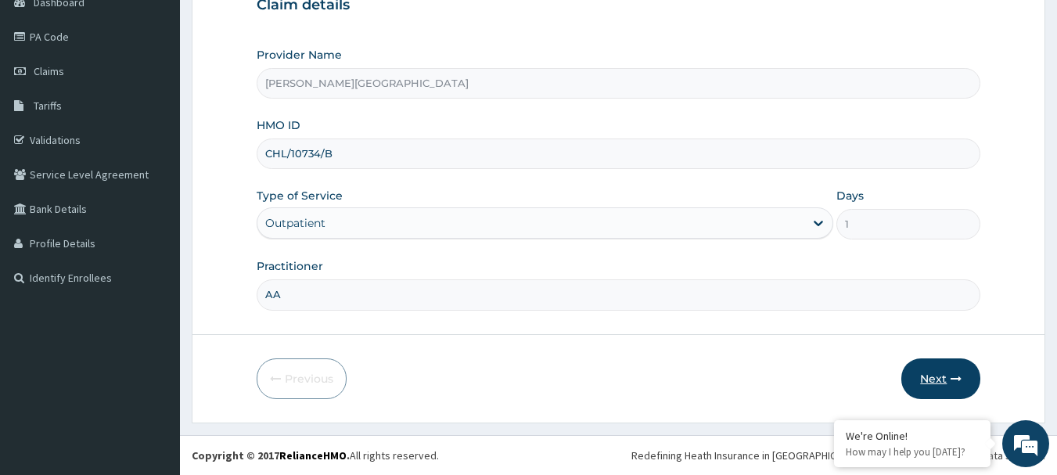
type input "AA"
click at [929, 392] on button "Next" at bounding box center [940, 378] width 79 height 41
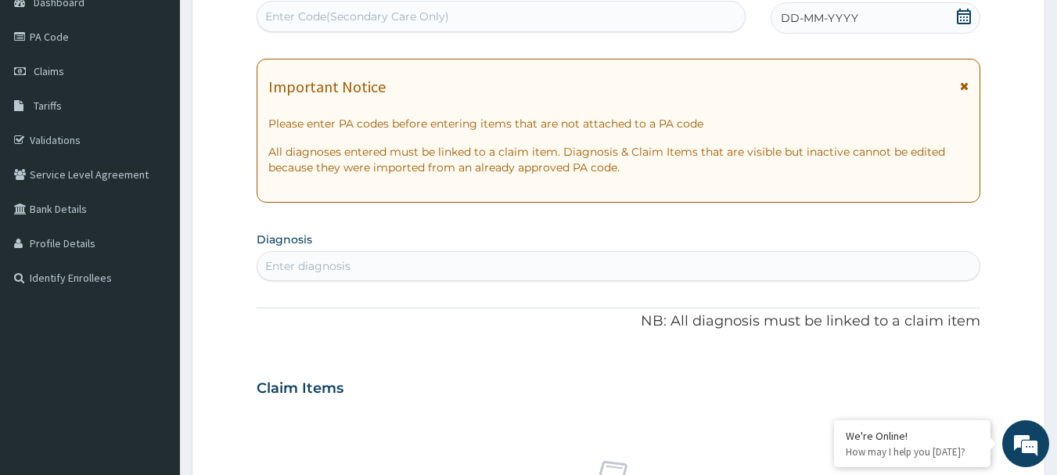
click at [959, 85] on div "Important Notice" at bounding box center [618, 90] width 701 height 25
click at [965, 87] on icon at bounding box center [964, 86] width 9 height 11
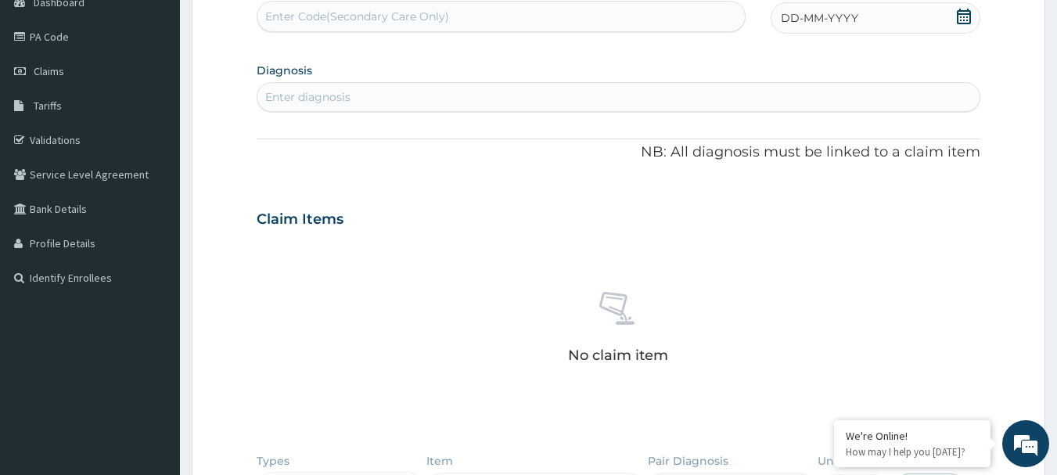
click at [958, 19] on icon at bounding box center [964, 17] width 14 height 16
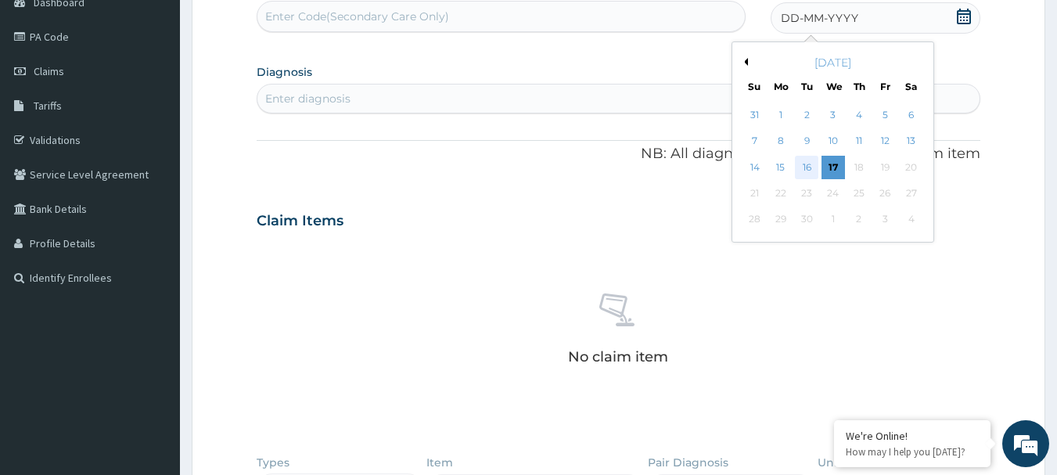
click at [805, 167] on div "16" at bounding box center [807, 167] width 23 height 23
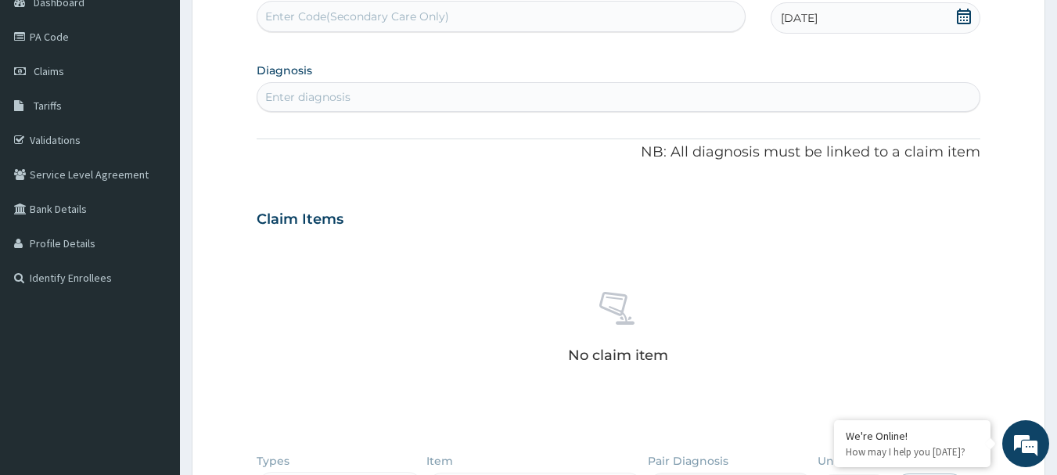
scroll to position [12, 0]
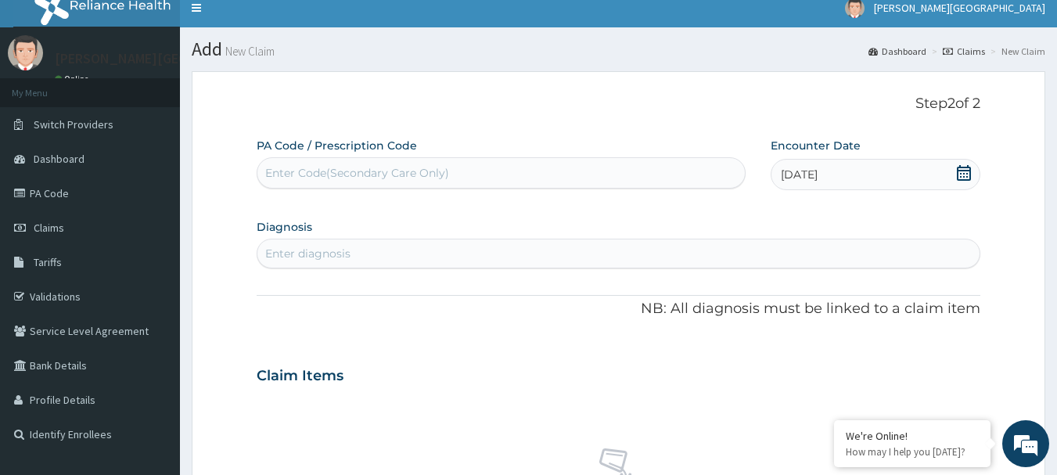
click at [307, 174] on div "Enter Code(Secondary Care Only)" at bounding box center [357, 173] width 184 height 16
paste input "PA/07439D"
type input "PA/07439D"
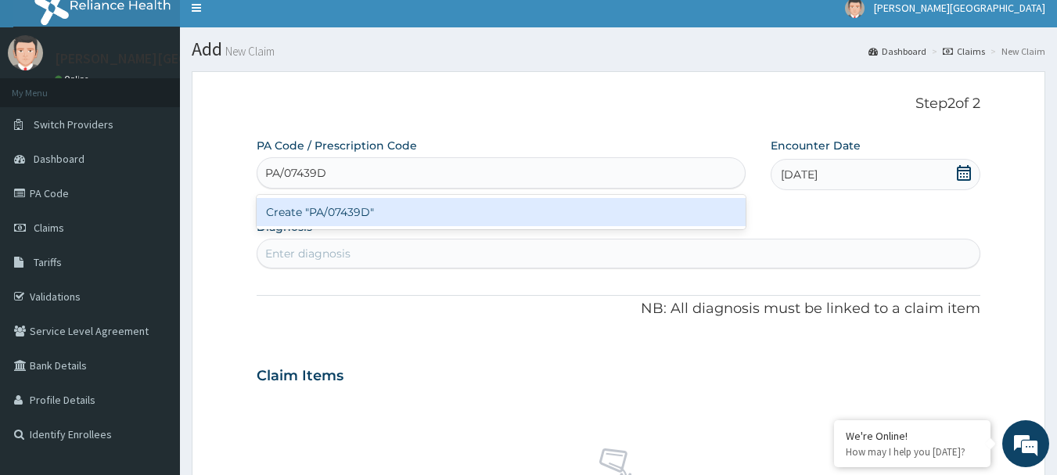
click at [336, 217] on div "Create "PA/07439D"" at bounding box center [502, 212] width 490 height 28
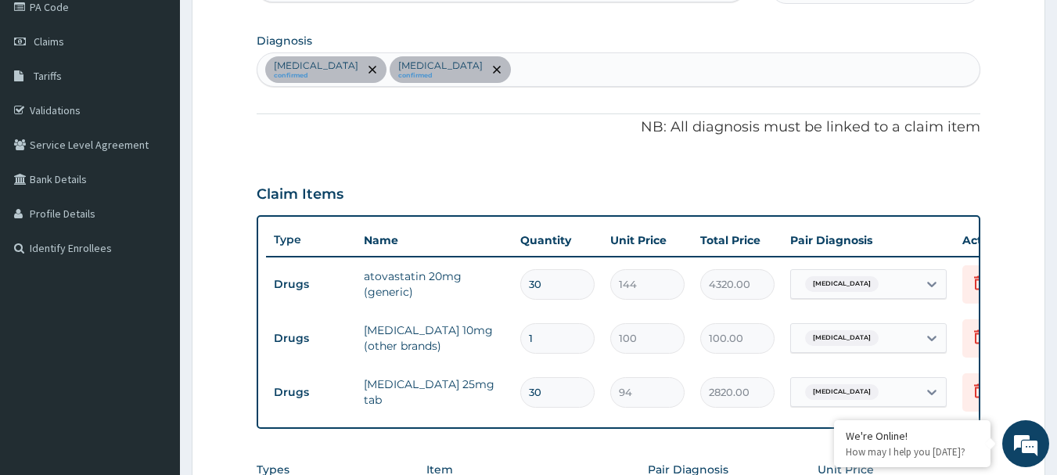
scroll to position [196, 0]
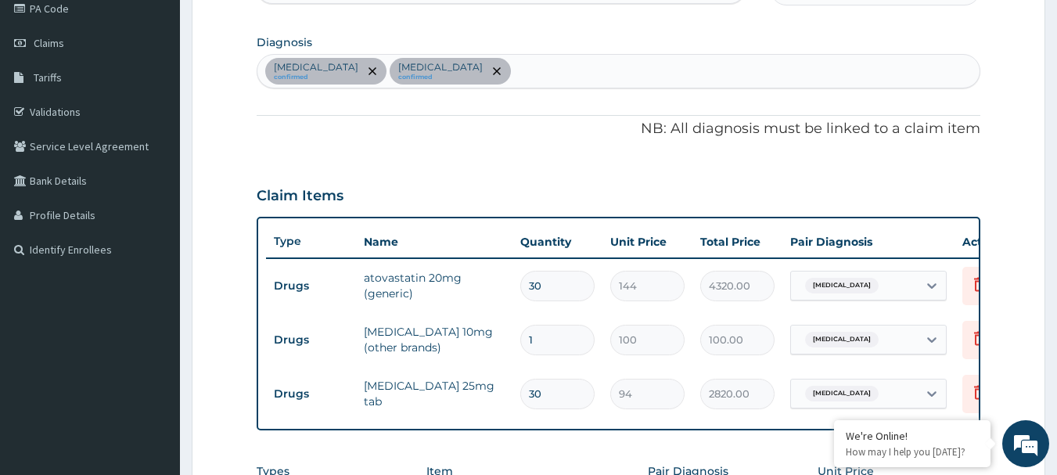
click at [529, 340] on input "1" at bounding box center [557, 340] width 74 height 31
click at [528, 340] on input "1" at bounding box center [557, 340] width 74 height 31
type input "3"
type input "300.00"
type input "30"
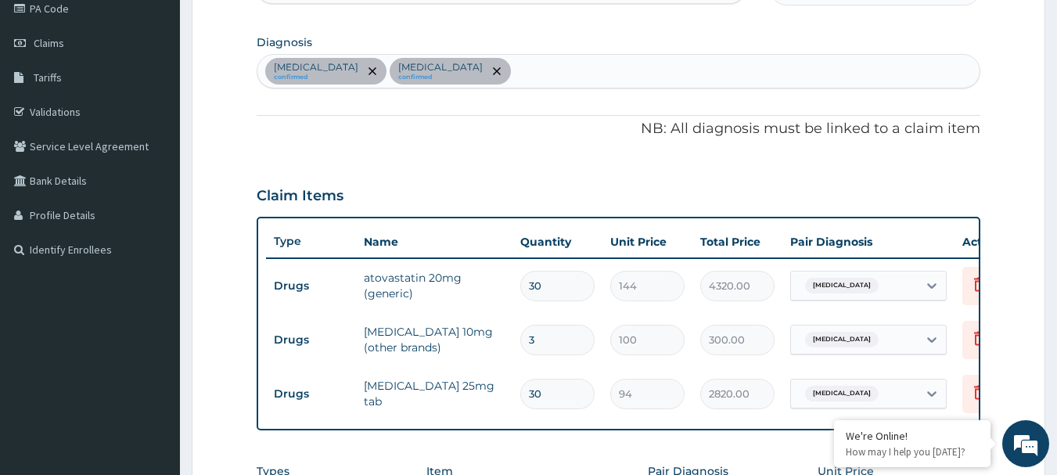
type input "3000.00"
type input "30"
click at [685, 364] on tr "Drugs amlodipine 10mg (other brands) 30 100 3000.00 Essential hypertension Dele…" at bounding box center [649, 340] width 767 height 54
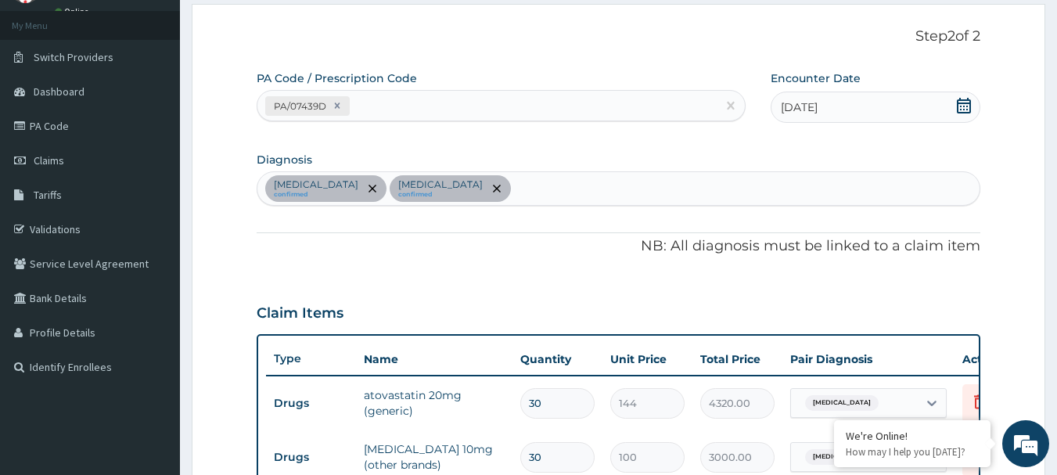
scroll to position [40, 0]
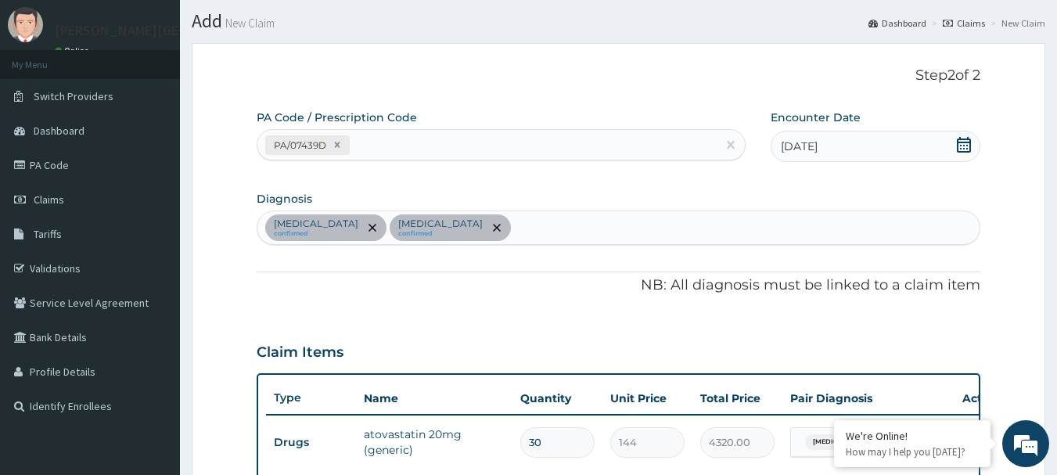
click at [549, 231] on div "Hyperlipidemia confirmed Essential hypertension confirmed" at bounding box center [618, 227] width 723 height 33
type input "MALARIA"
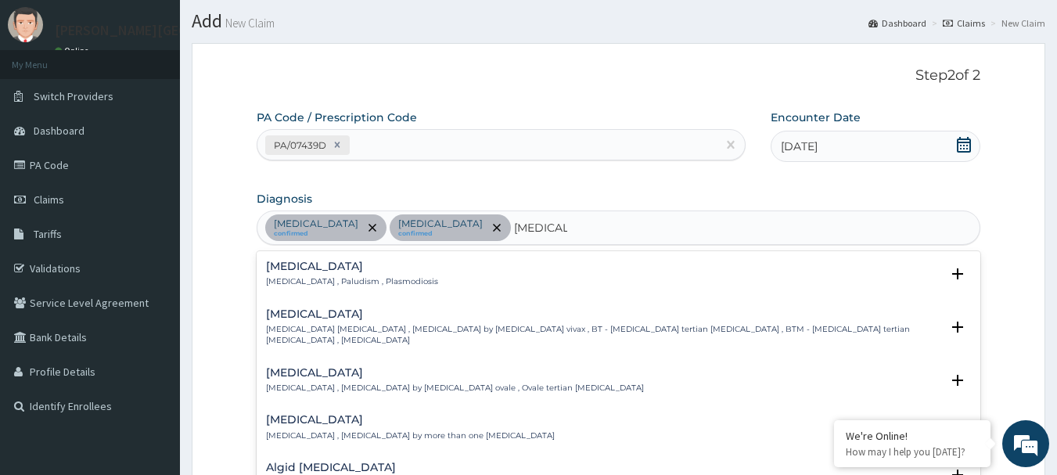
click at [369, 271] on h4 "Malaria" at bounding box center [352, 267] width 172 height 12
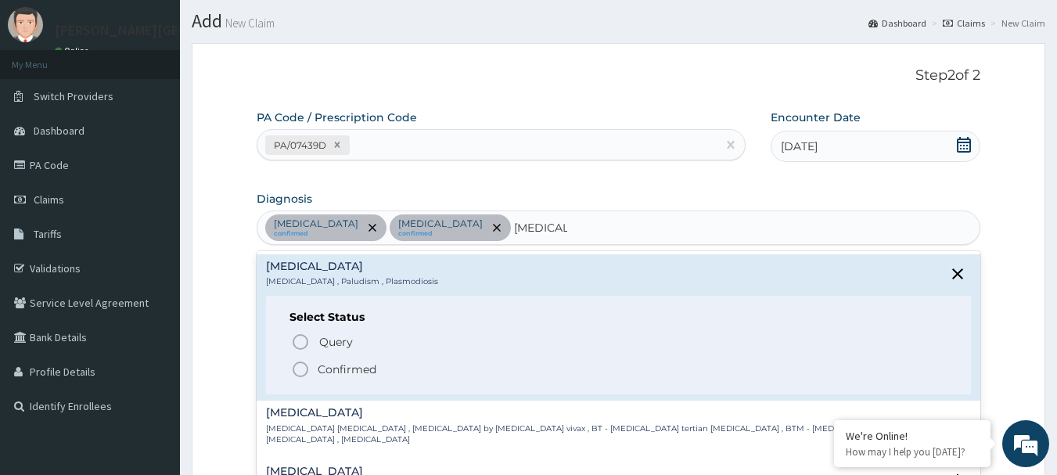
click at [363, 364] on p "Confirmed" at bounding box center [347, 369] width 59 height 16
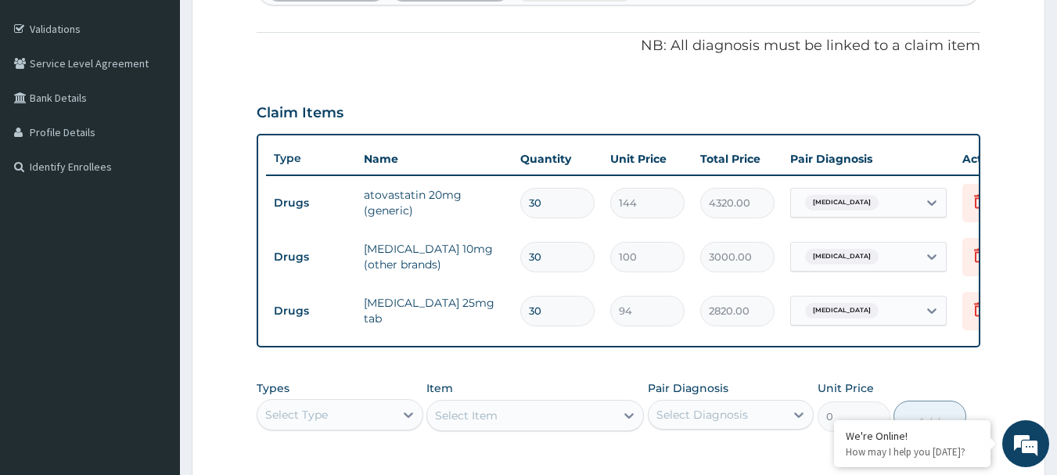
scroll to position [353, 0]
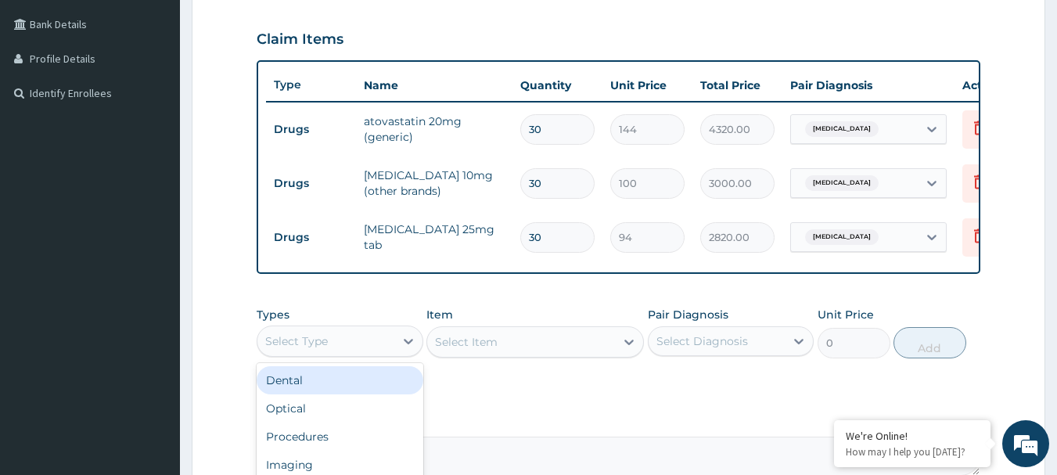
click at [384, 354] on div "Select Type" at bounding box center [325, 341] width 137 height 25
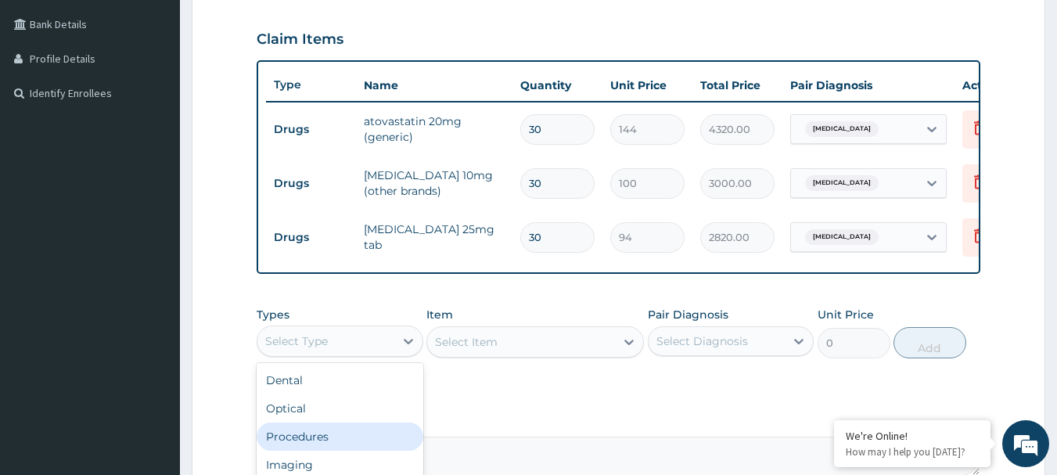
click at [369, 450] on div "Procedures" at bounding box center [340, 436] width 167 height 28
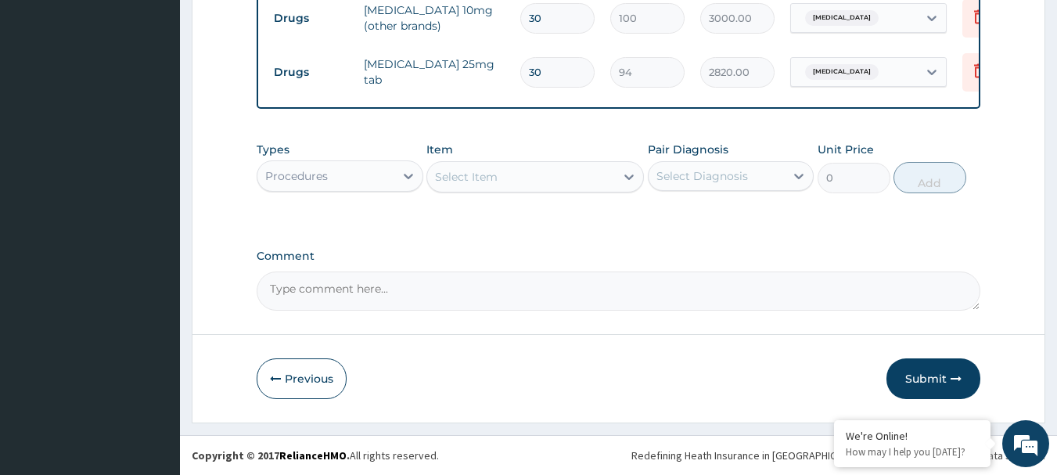
scroll to position [530, 0]
click at [510, 180] on div "Select Item" at bounding box center [521, 176] width 188 height 25
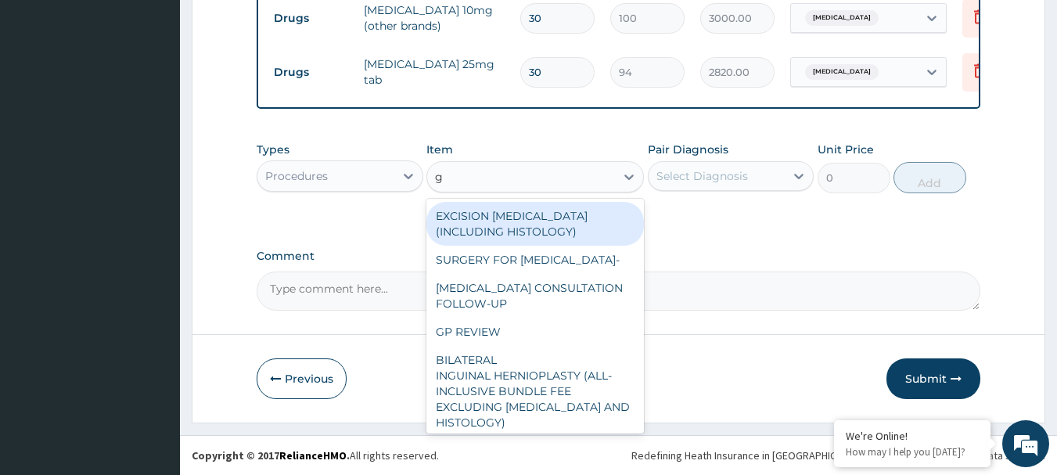
type input "gp"
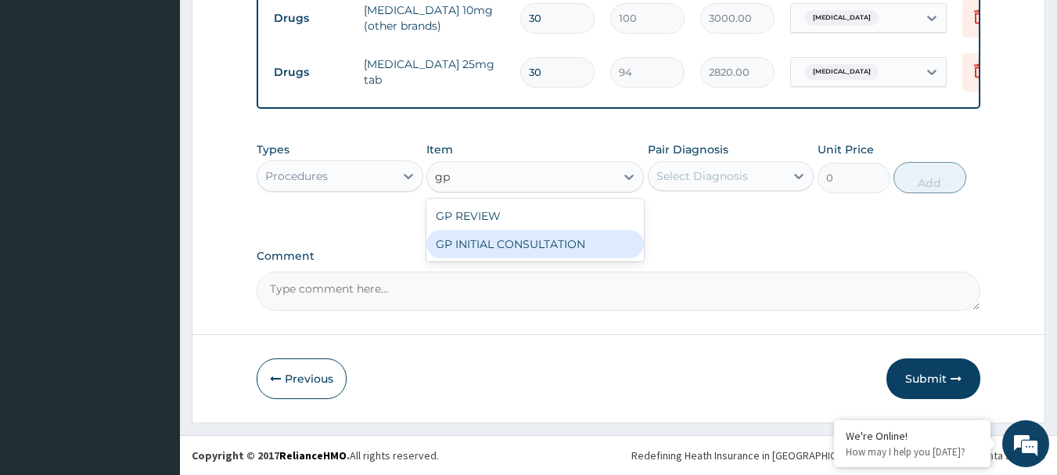
click at [518, 245] on div "GP INITIAL CONSULTATION" at bounding box center [535, 244] width 218 height 28
type input "2000"
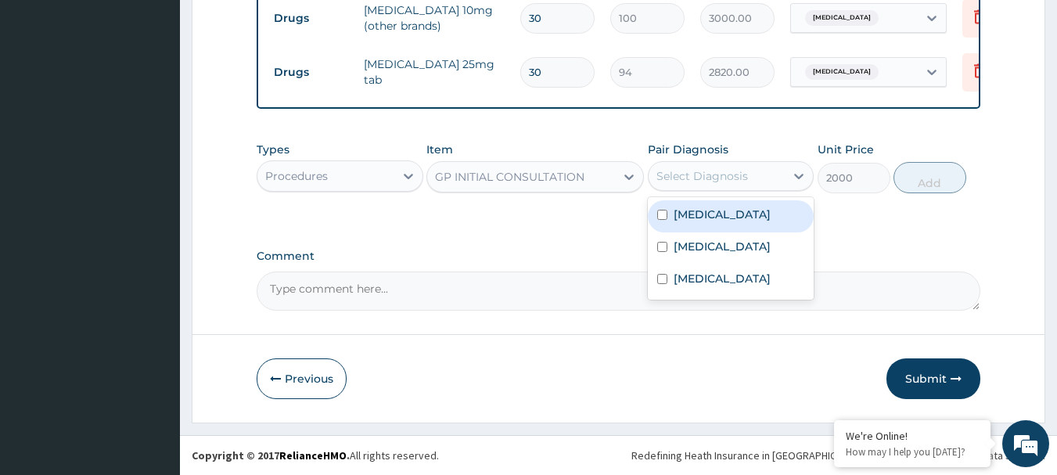
click at [725, 177] on div "Select Diagnosis" at bounding box center [702, 176] width 92 height 16
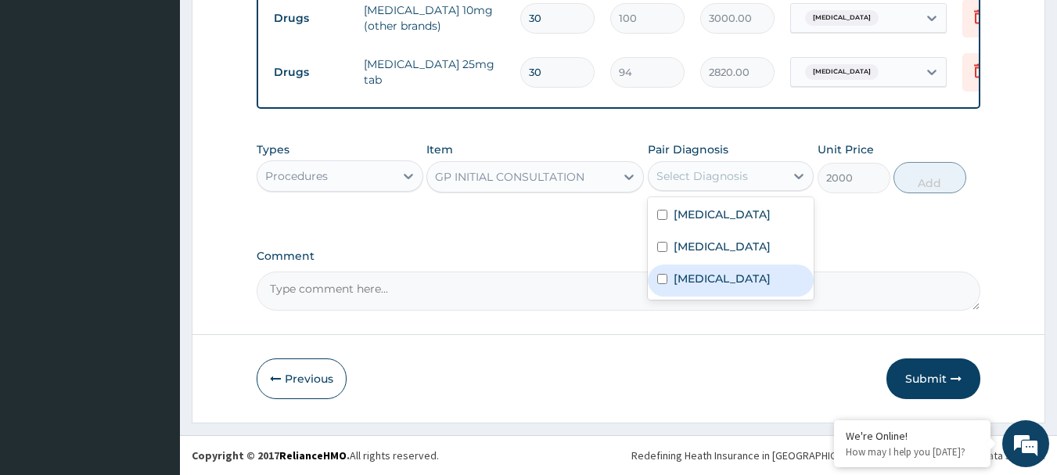
drag, startPoint x: 714, startPoint y: 279, endPoint x: 714, endPoint y: 268, distance: 10.2
click at [714, 279] on div "Malaria" at bounding box center [731, 280] width 167 height 32
checkbox input "true"
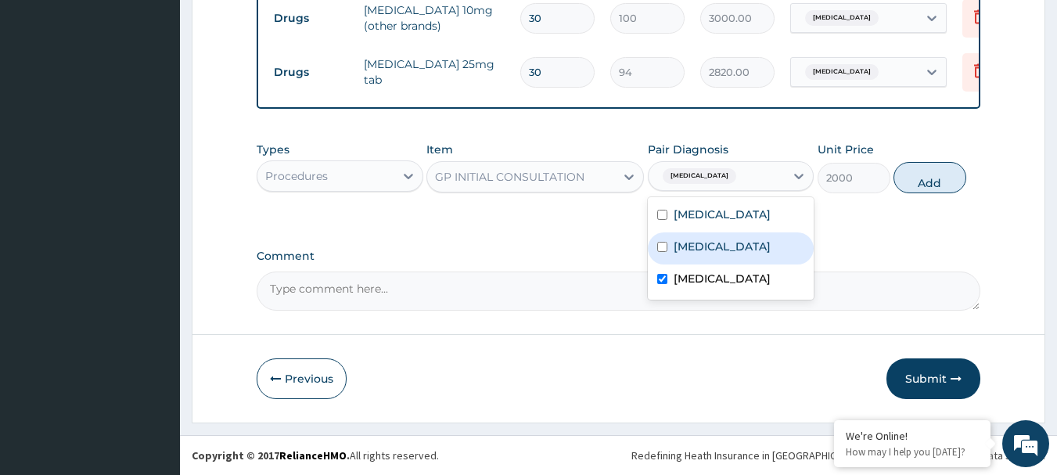
click at [713, 251] on label "Essential hypertension" at bounding box center [722, 247] width 97 height 16
checkbox input "true"
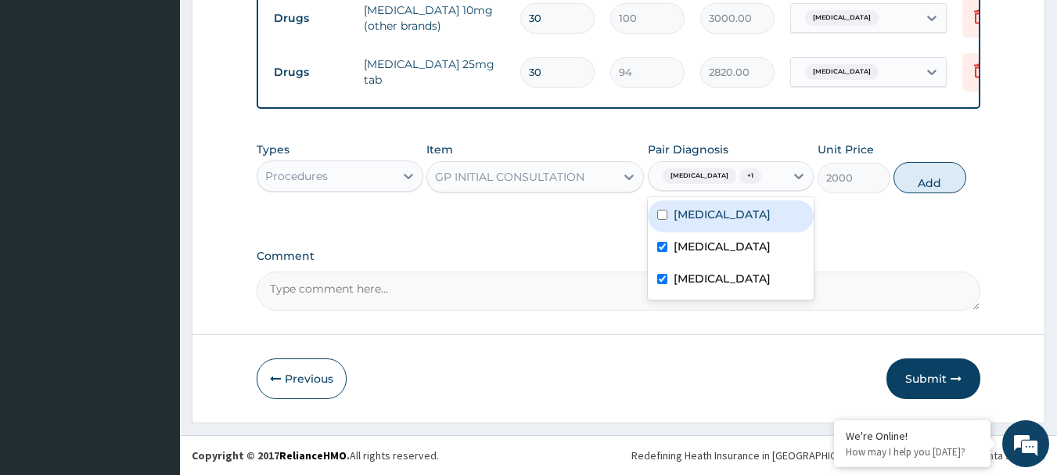
click at [707, 200] on div "[MEDICAL_DATA]" at bounding box center [731, 216] width 167 height 32
checkbox input "true"
drag, startPoint x: 920, startPoint y: 185, endPoint x: 362, endPoint y: 222, distance: 559.1
click at [915, 185] on button "Add" at bounding box center [930, 177] width 73 height 31
type input "0"
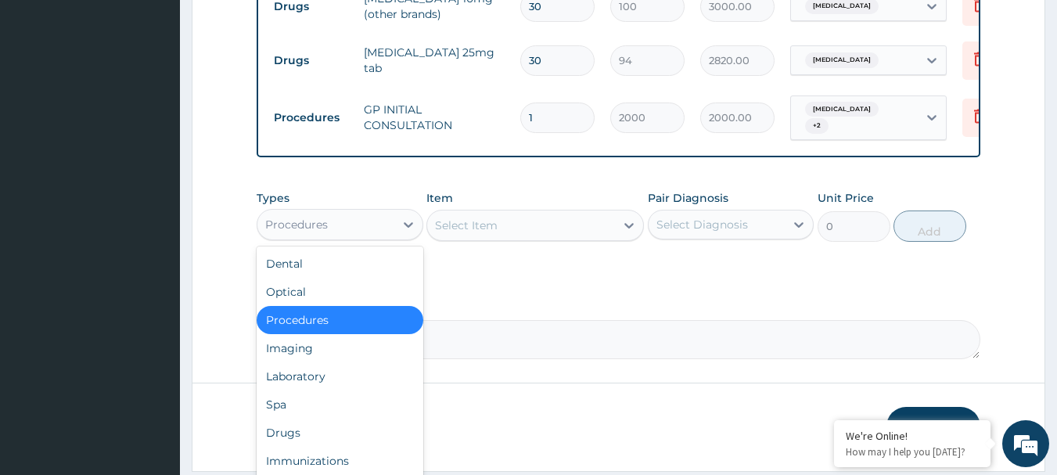
drag, startPoint x: 334, startPoint y: 232, endPoint x: 343, endPoint y: 344, distance: 112.2
click at [334, 236] on div "Procedures" at bounding box center [325, 224] width 137 height 25
click at [332, 388] on div "Laboratory" at bounding box center [340, 376] width 167 height 28
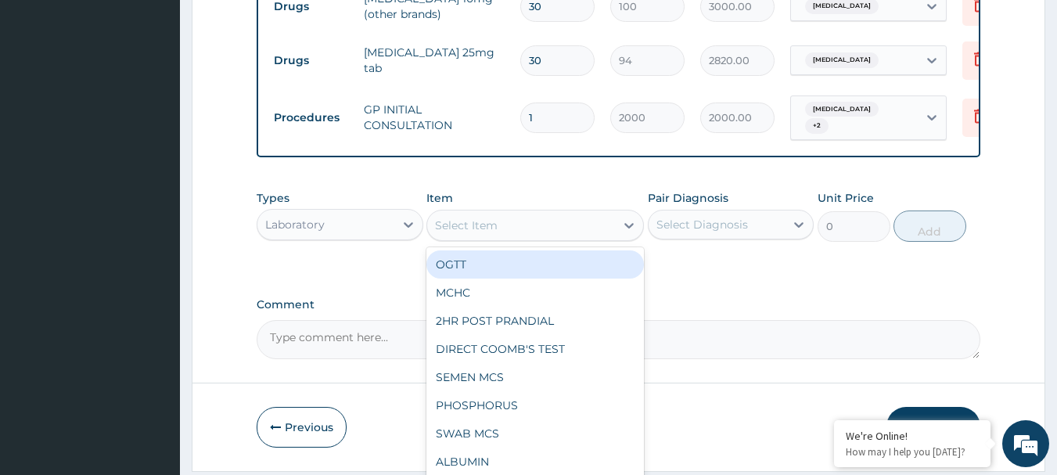
click at [491, 227] on div "Select Item" at bounding box center [466, 226] width 63 height 16
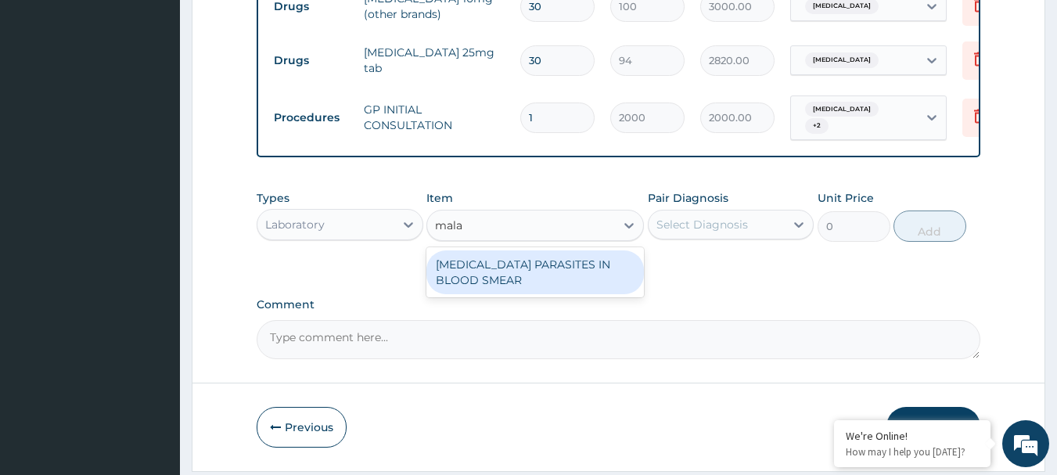
type input "malar"
click at [493, 269] on div "[MEDICAL_DATA] PARASITES IN BLOOD SMEAR" at bounding box center [535, 272] width 218 height 44
type input "1000"
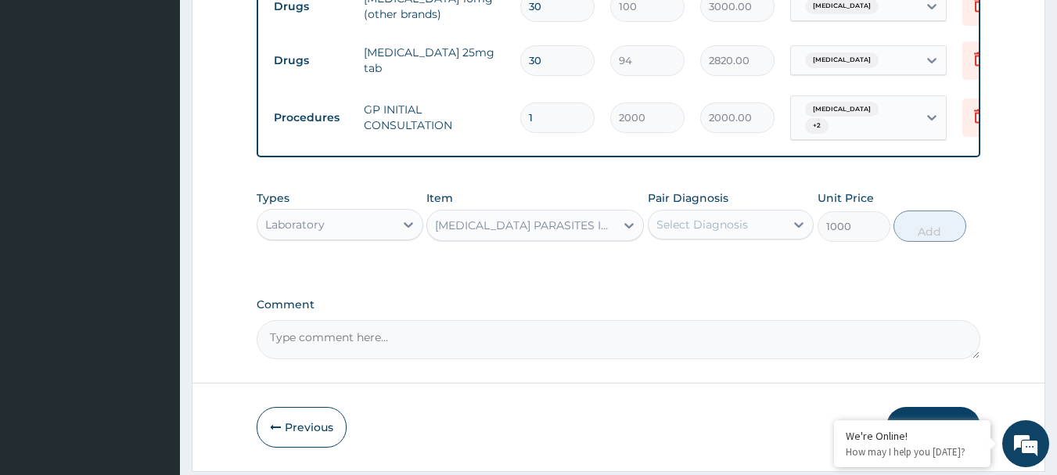
click at [701, 211] on div "Pair Diagnosis Select Diagnosis" at bounding box center [731, 216] width 167 height 52
drag, startPoint x: 702, startPoint y: 221, endPoint x: 701, endPoint y: 243, distance: 22.7
click at [702, 225] on div "Select Diagnosis" at bounding box center [717, 224] width 137 height 25
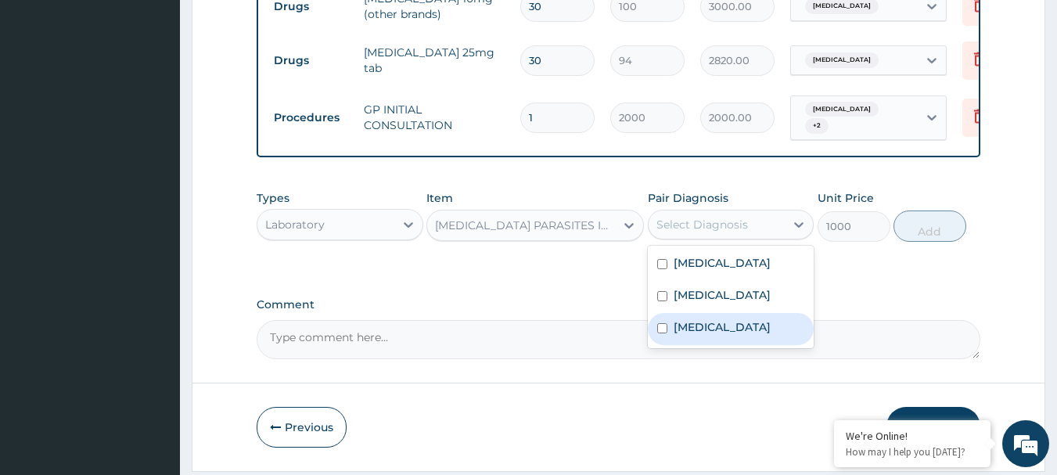
click at [696, 334] on label "Malaria" at bounding box center [722, 327] width 97 height 16
checkbox input "true"
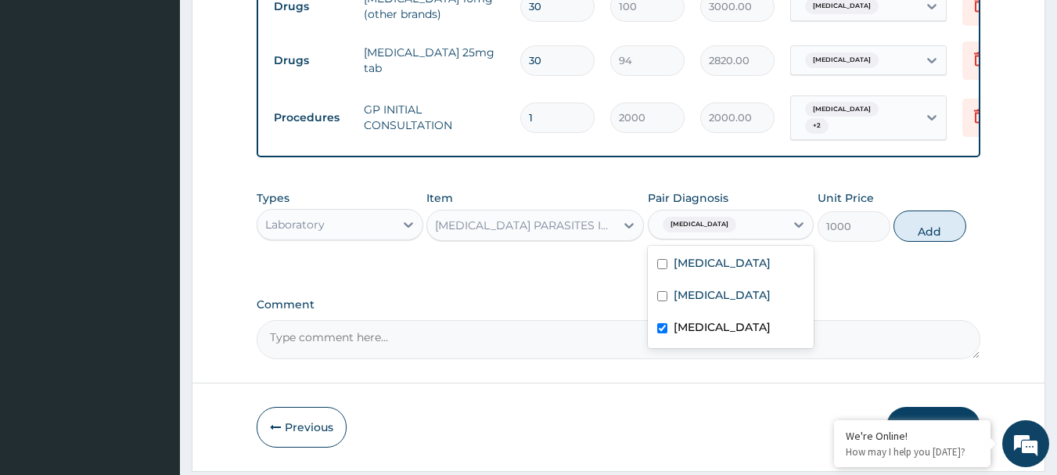
drag, startPoint x: 927, startPoint y: 232, endPoint x: 602, endPoint y: 274, distance: 327.3
click at [926, 232] on button "Add" at bounding box center [930, 225] width 73 height 31
type input "0"
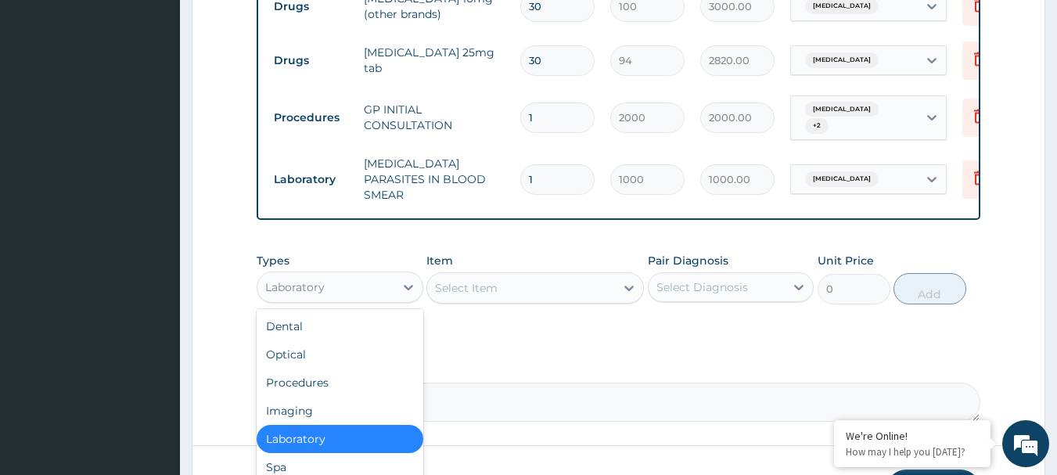
click at [325, 286] on div "Laboratory" at bounding box center [325, 287] width 137 height 25
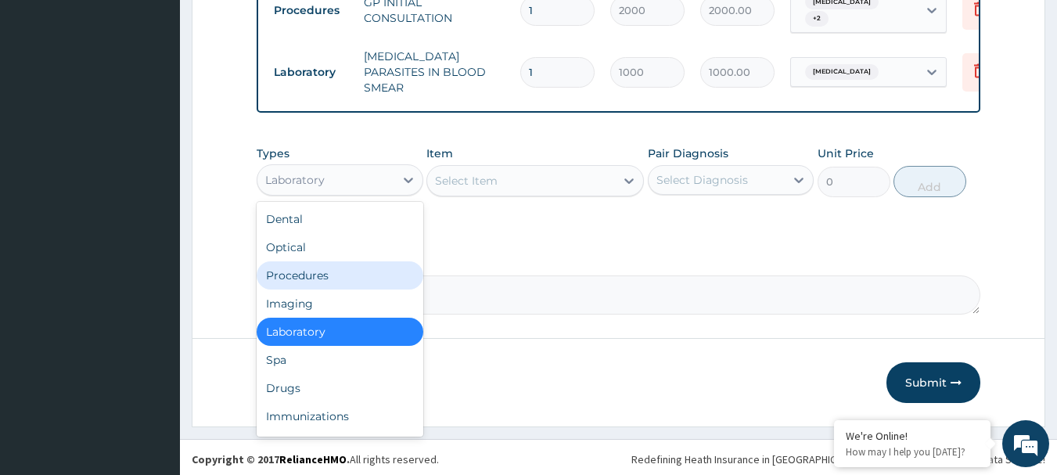
scroll to position [638, 0]
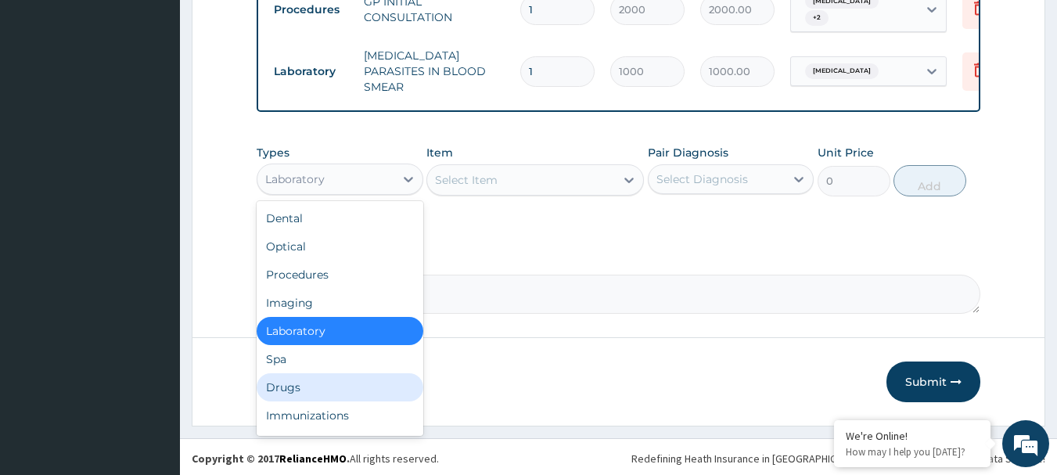
click at [313, 388] on div "Drugs" at bounding box center [340, 387] width 167 height 28
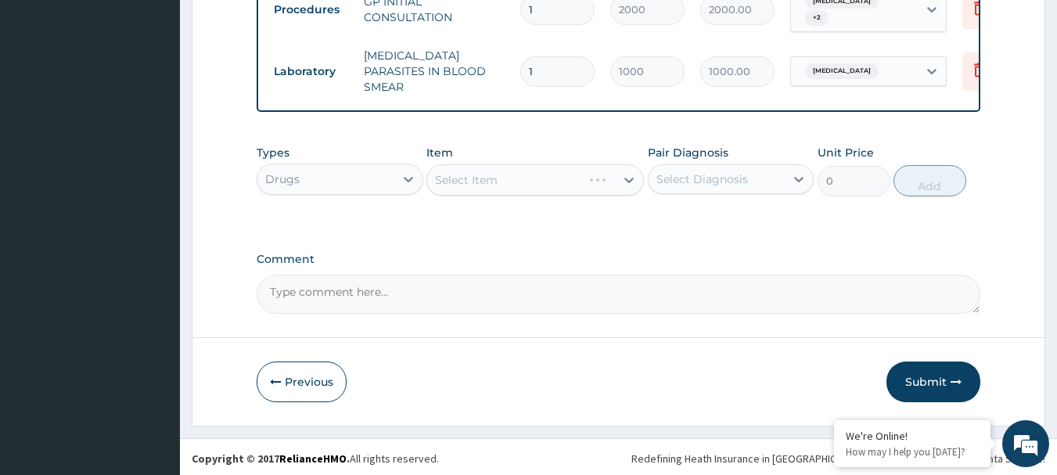
click at [502, 185] on div "Select Item" at bounding box center [535, 179] width 218 height 31
click at [491, 169] on div "Select Item" at bounding box center [535, 179] width 218 height 31
click at [511, 179] on div "Select Item" at bounding box center [535, 179] width 218 height 31
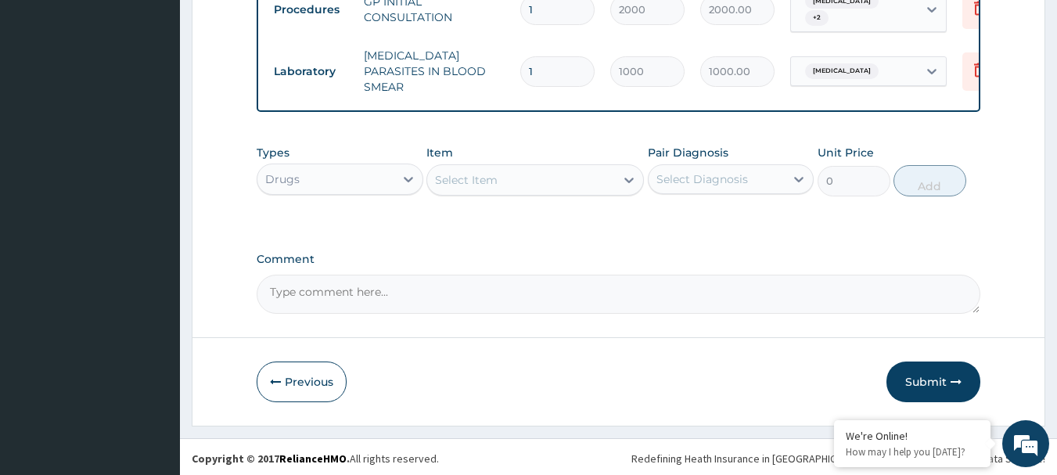
click at [496, 181] on div "Select Item" at bounding box center [466, 180] width 63 height 16
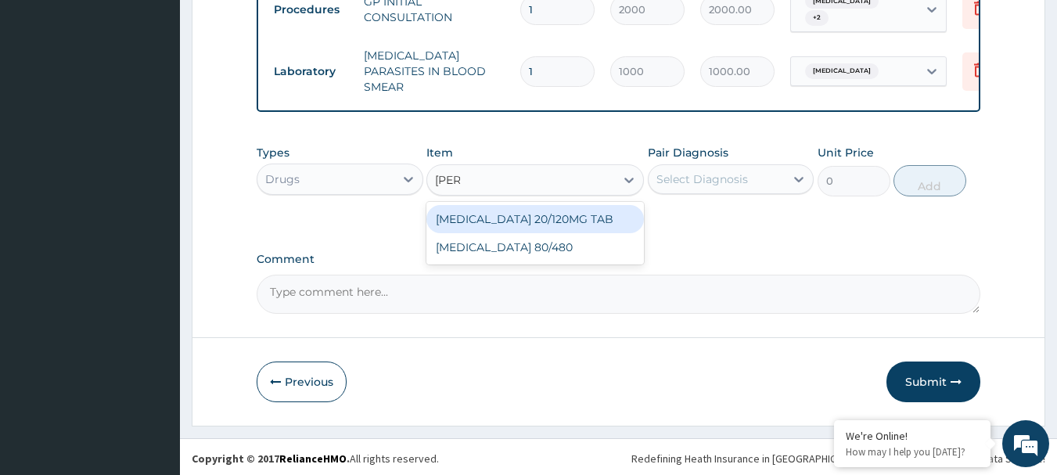
type input "coart"
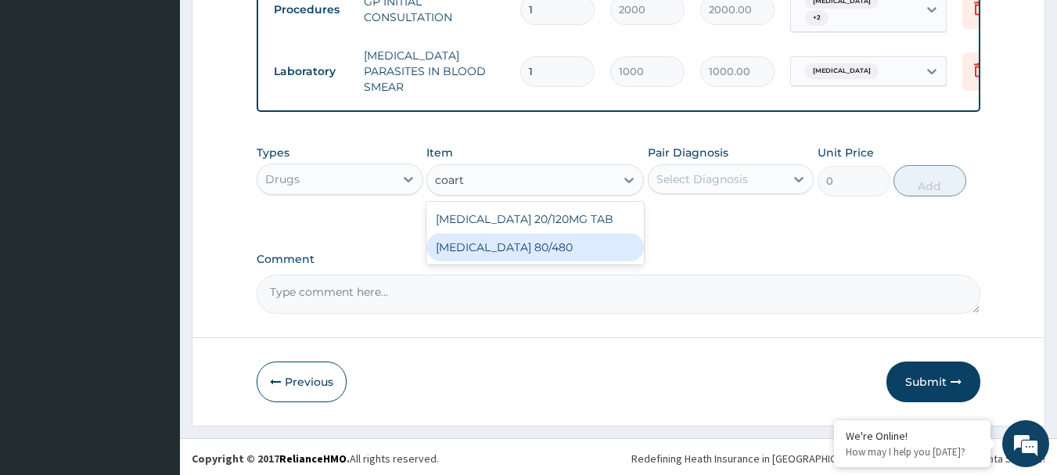
click at [480, 243] on div "COARTEM 80/480" at bounding box center [535, 247] width 218 height 28
type input "312"
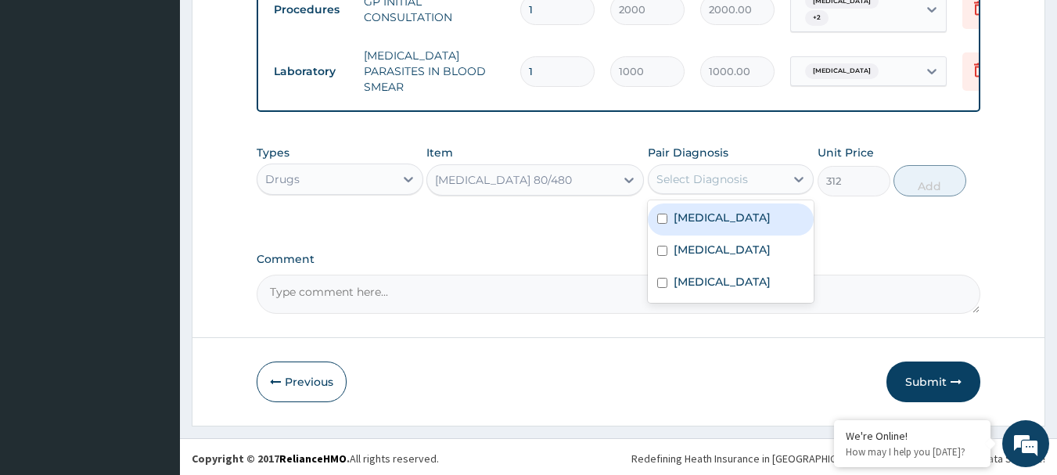
click at [690, 184] on div "Select Diagnosis" at bounding box center [717, 179] width 137 height 25
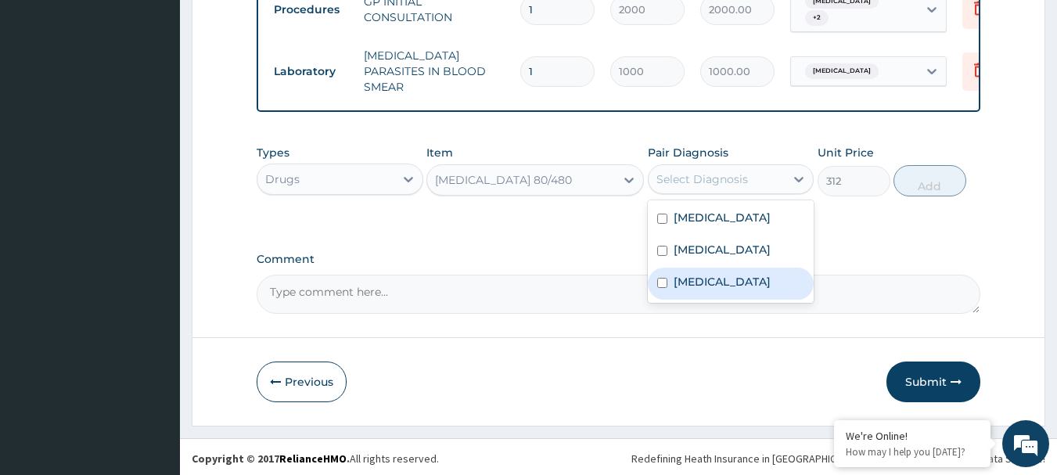
drag, startPoint x: 714, startPoint y: 286, endPoint x: 714, endPoint y: 276, distance: 9.4
click at [714, 284] on label "Malaria" at bounding box center [722, 282] width 97 height 16
checkbox input "true"
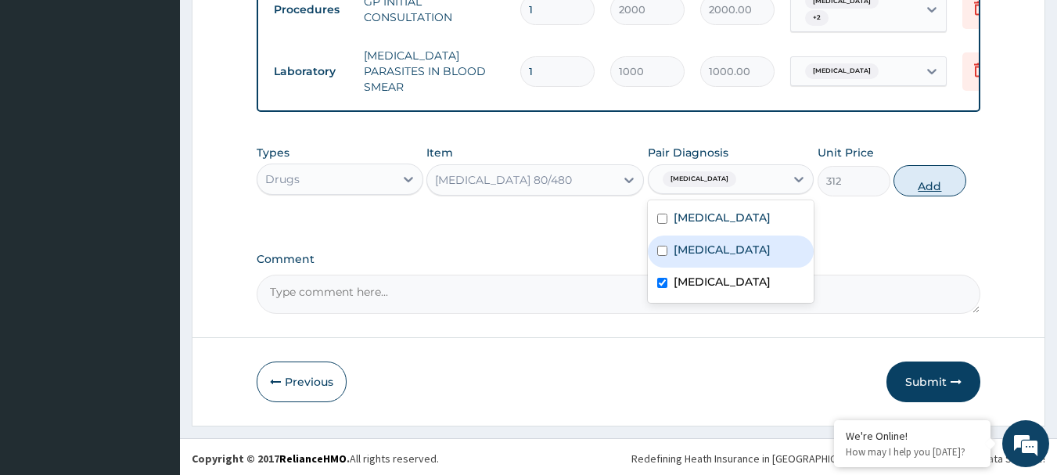
click at [936, 177] on button "Add" at bounding box center [930, 180] width 73 height 31
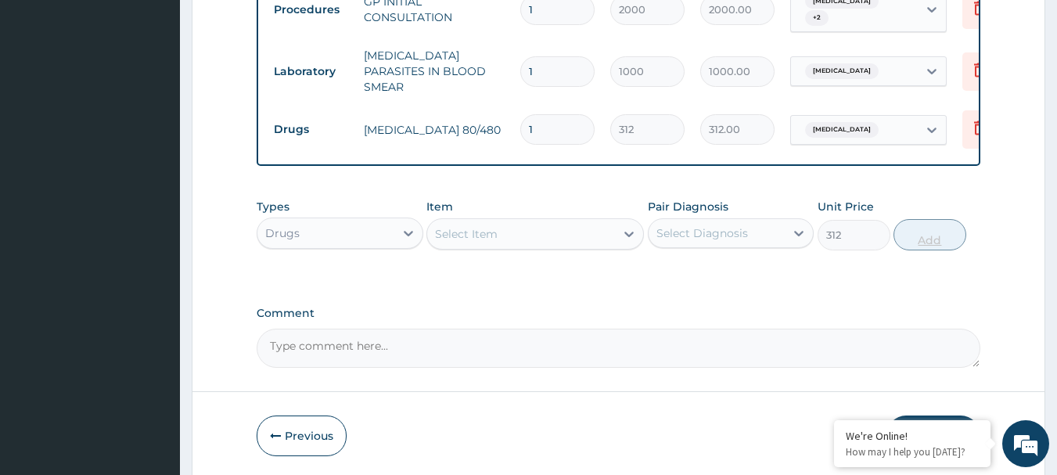
type input "0"
drag, startPoint x: 540, startPoint y: 122, endPoint x: 500, endPoint y: 115, distance: 40.5
click at [540, 121] on input "1" at bounding box center [557, 129] width 74 height 31
click at [500, 115] on tr "Drugs COARTEM 80/480 1 312 312.00 Malaria Delete" at bounding box center [649, 129] width 767 height 54
type input "6"
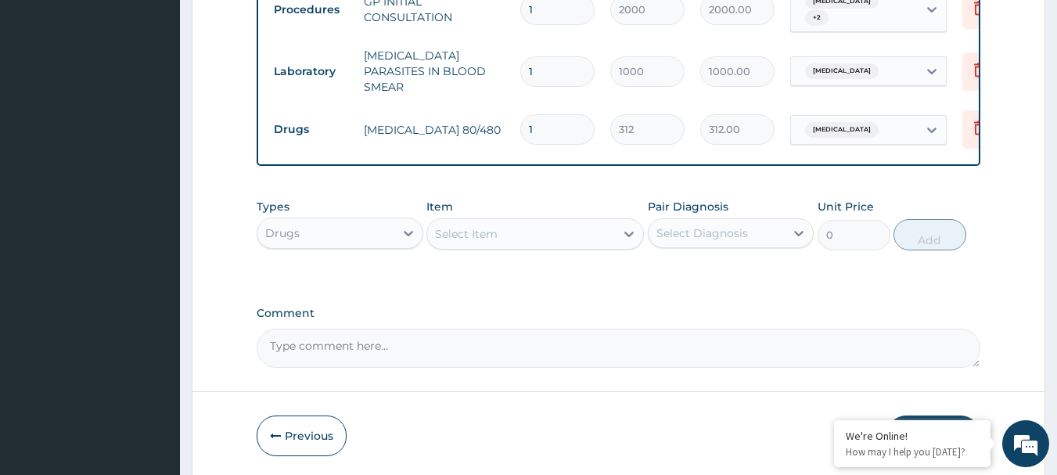
type input "1872.00"
type input "6"
click at [547, 232] on div "Select Item" at bounding box center [521, 233] width 188 height 25
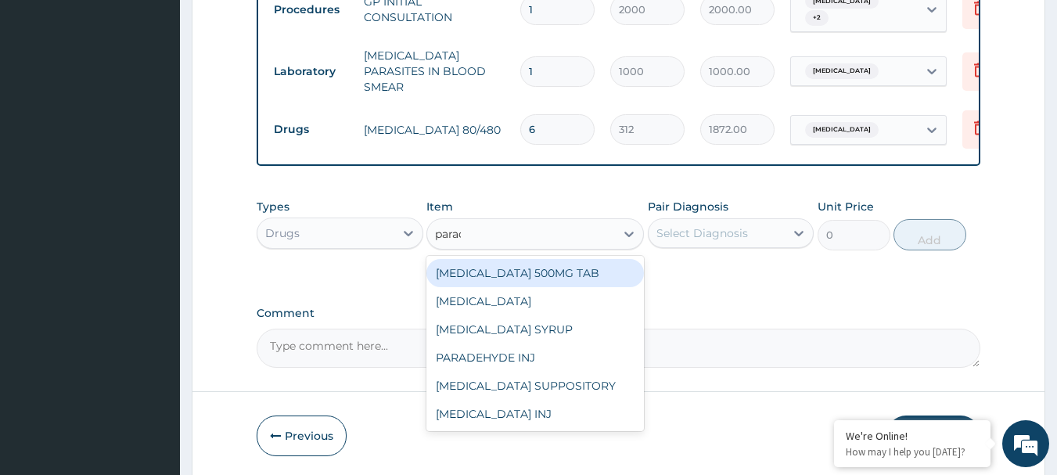
type input "parace"
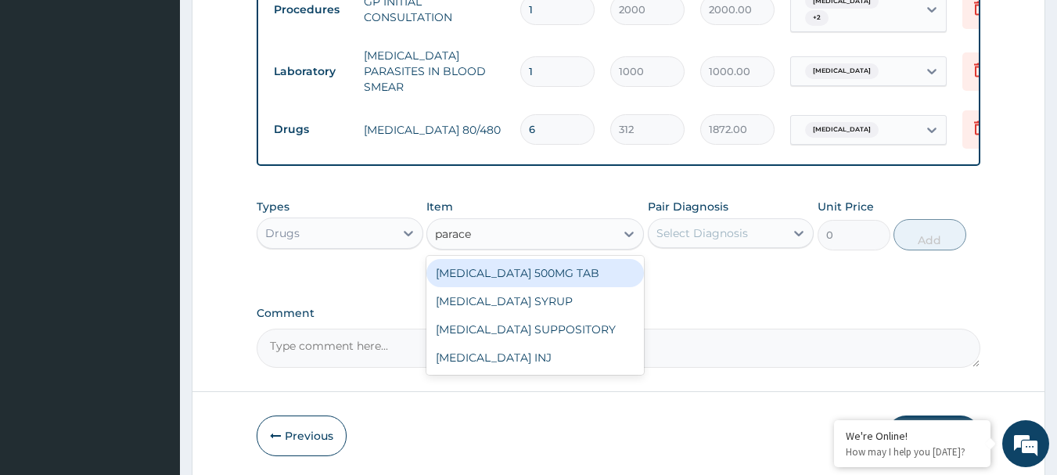
click at [511, 269] on div "PARACETAMOL 500MG TAB" at bounding box center [535, 273] width 218 height 28
type input "15"
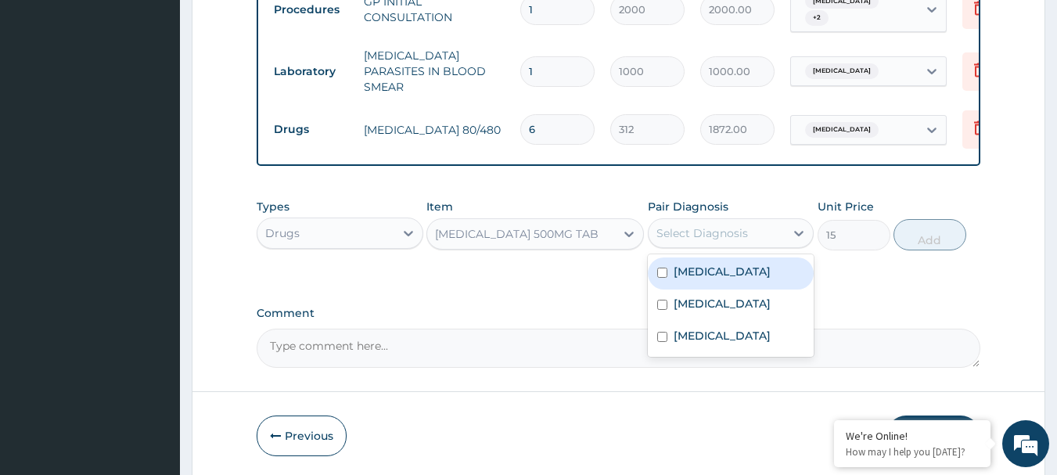
click at [703, 225] on div "Select Diagnosis" at bounding box center [702, 233] width 92 height 16
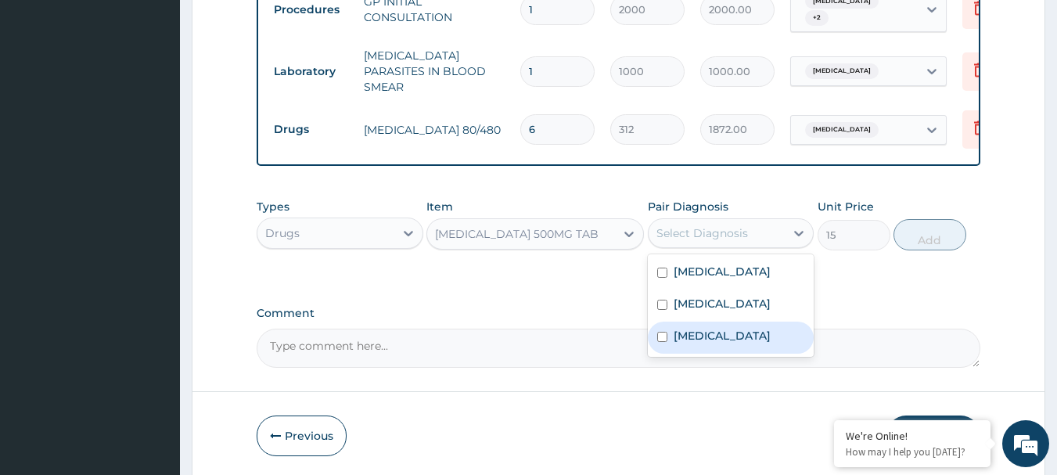
click at [721, 336] on div "Malaria" at bounding box center [731, 338] width 167 height 32
checkbox input "true"
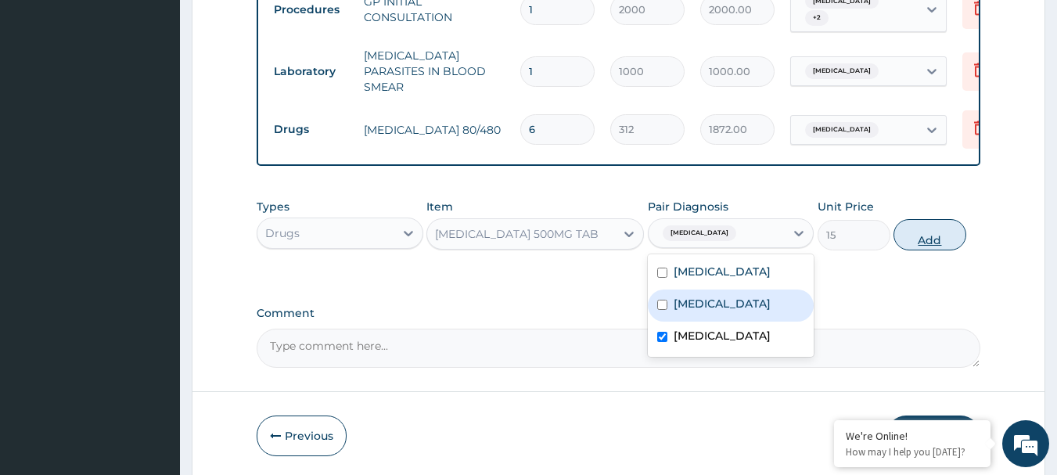
click at [925, 236] on button "Add" at bounding box center [930, 234] width 73 height 31
type input "0"
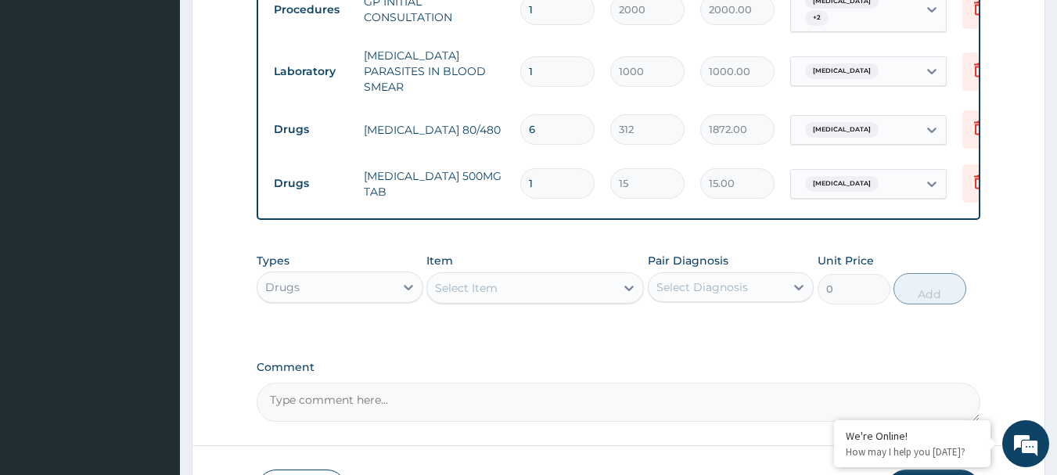
type input "18"
type input "270.00"
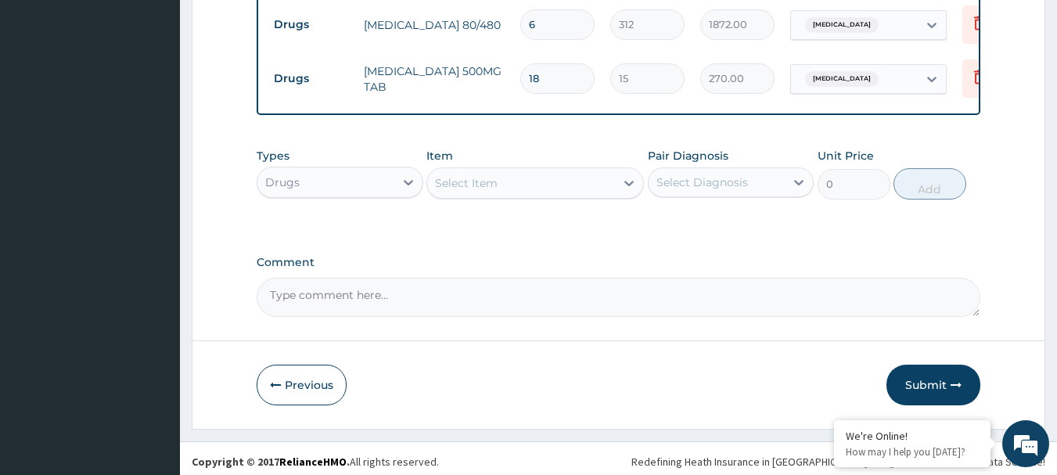
scroll to position [746, 0]
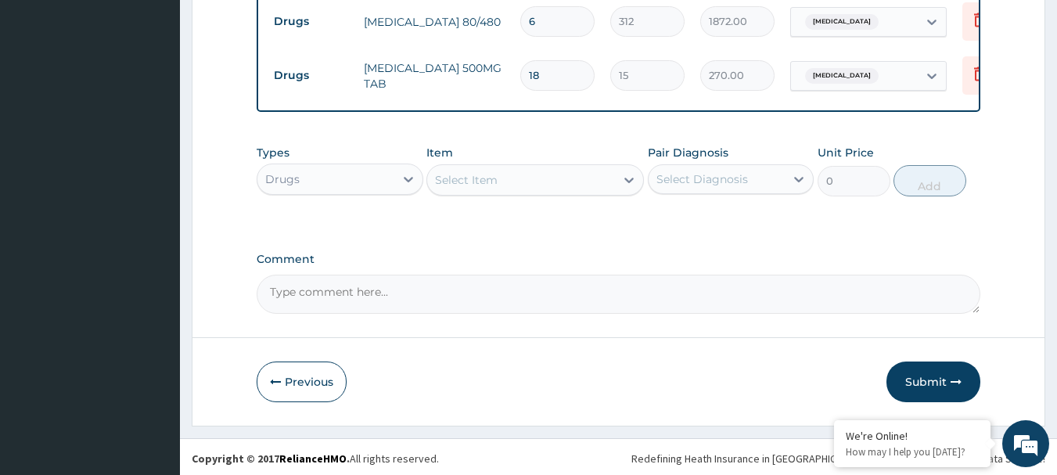
type input "18"
click at [486, 167] on div "Select Item" at bounding box center [521, 179] width 188 height 25
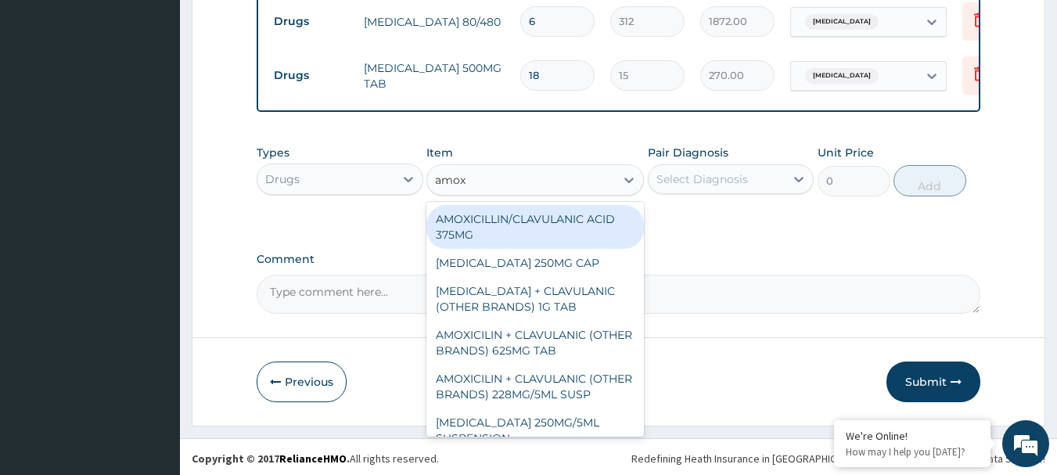
type input "amoxy"
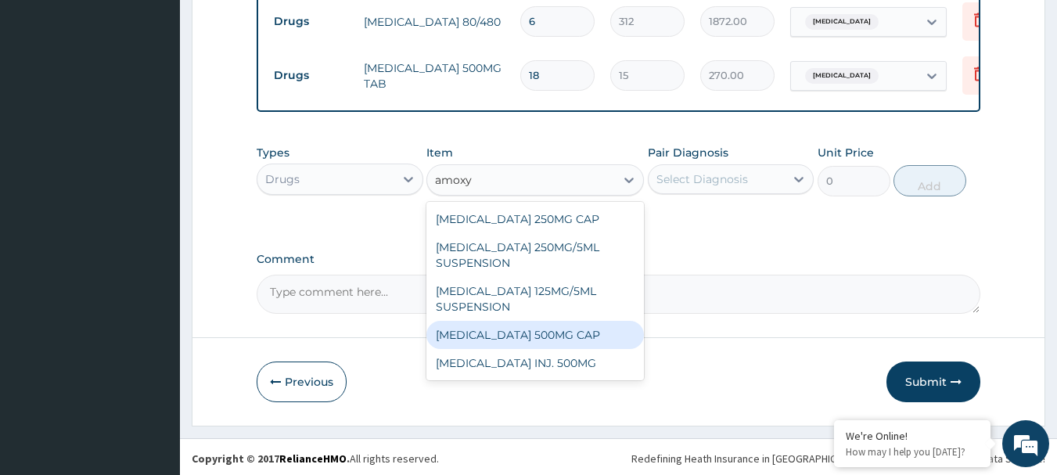
click at [532, 338] on div "AMOXYCILLIN 500MG CAP" at bounding box center [535, 335] width 218 height 28
type input "45"
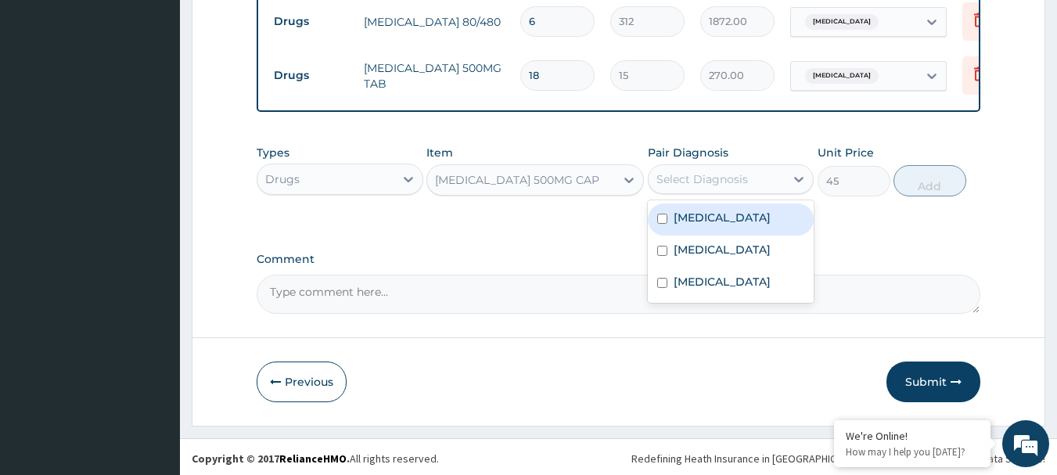
drag, startPoint x: 692, startPoint y: 181, endPoint x: 694, endPoint y: 260, distance: 79.0
click at [692, 182] on div "Select Diagnosis" at bounding box center [702, 179] width 92 height 16
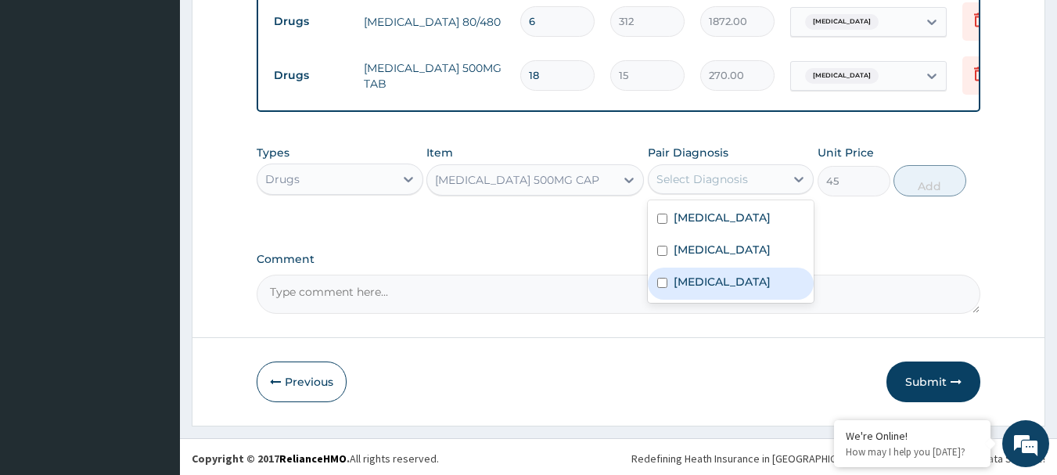
click at [690, 283] on label "Malaria" at bounding box center [722, 282] width 97 height 16
checkbox input "true"
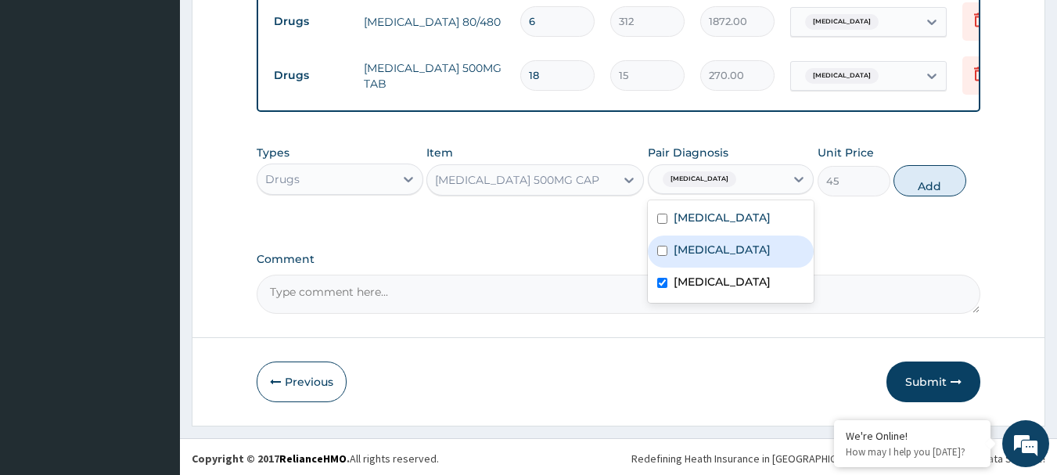
drag, startPoint x: 943, startPoint y: 184, endPoint x: 796, endPoint y: 151, distance: 150.7
click at [942, 183] on button "Add" at bounding box center [930, 180] width 73 height 31
type input "0"
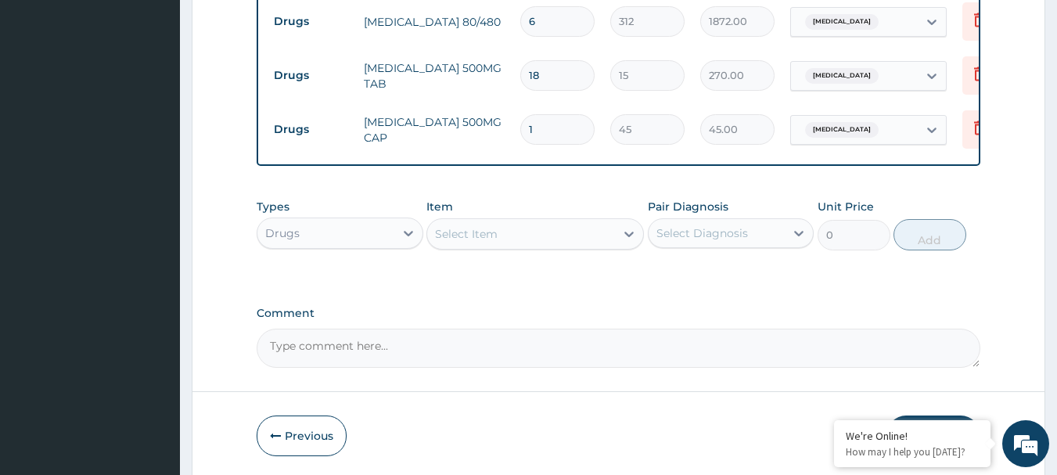
type input "15"
type input "675.00"
type input "15"
click at [522, 242] on div "Select Item" at bounding box center [521, 233] width 188 height 25
type input "tox"
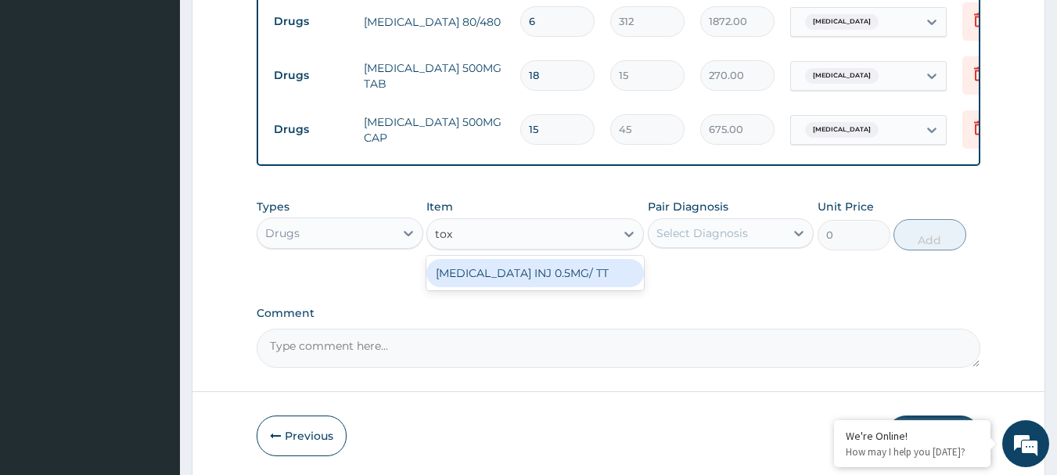
click at [521, 284] on div "TETANUS TOXOID INJ 0.5MG/ TT" at bounding box center [535, 273] width 218 height 34
click at [528, 264] on div "TETANUS TOXOID INJ 0.5MG/ TT" at bounding box center [535, 273] width 218 height 28
type input "800"
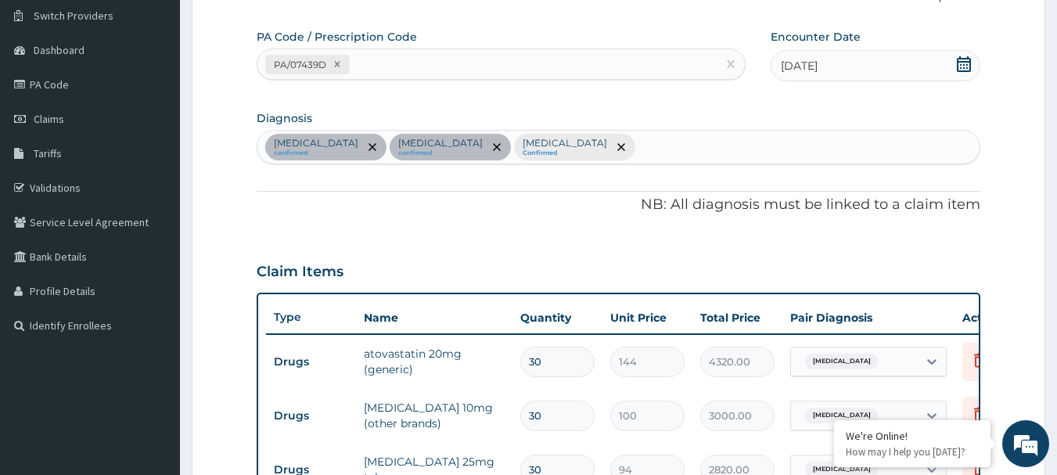
scroll to position [120, 0]
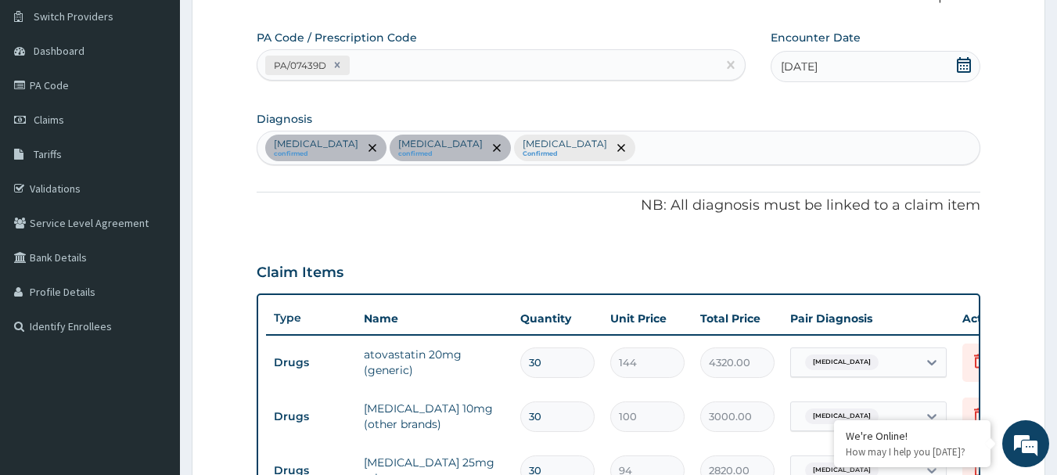
click at [617, 151] on div "Hyperlipidemia confirmed Essential hypertension confirmed Malaria Confirmed" at bounding box center [618, 147] width 723 height 33
type input "bit"
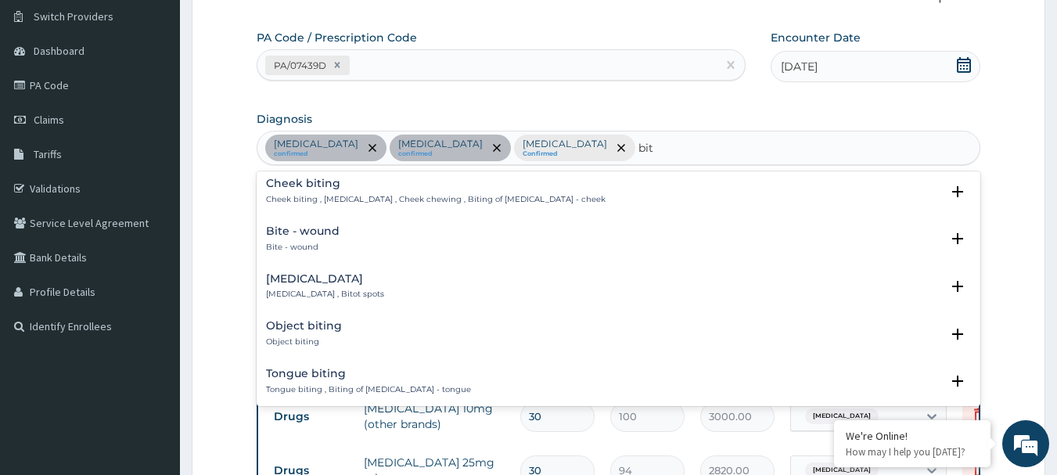
scroll to position [548, 0]
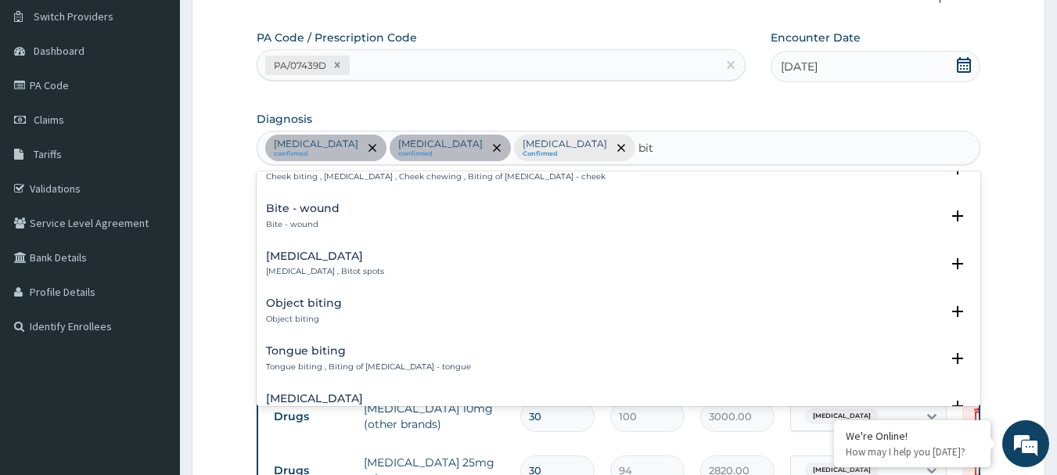
click at [311, 218] on div "Bite - wound Bite - wound" at bounding box center [303, 216] width 74 height 27
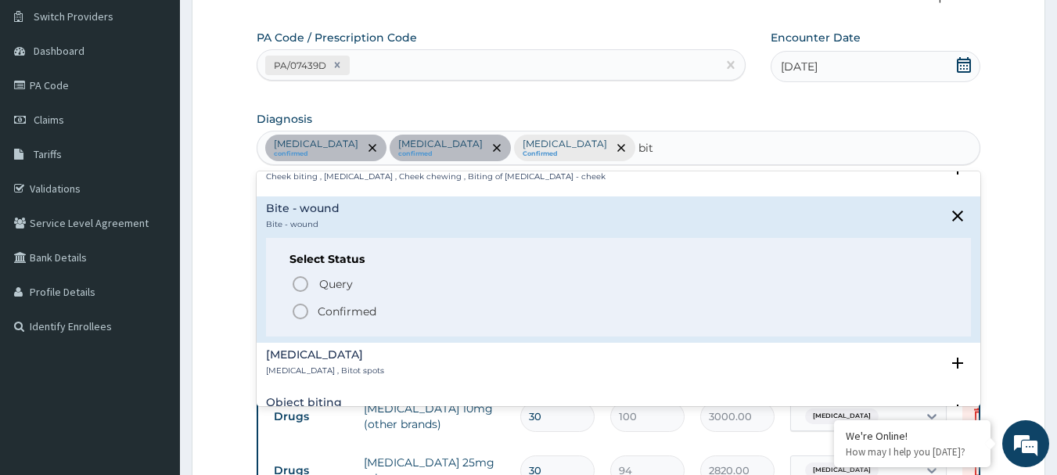
click at [367, 310] on p "Confirmed" at bounding box center [347, 312] width 59 height 16
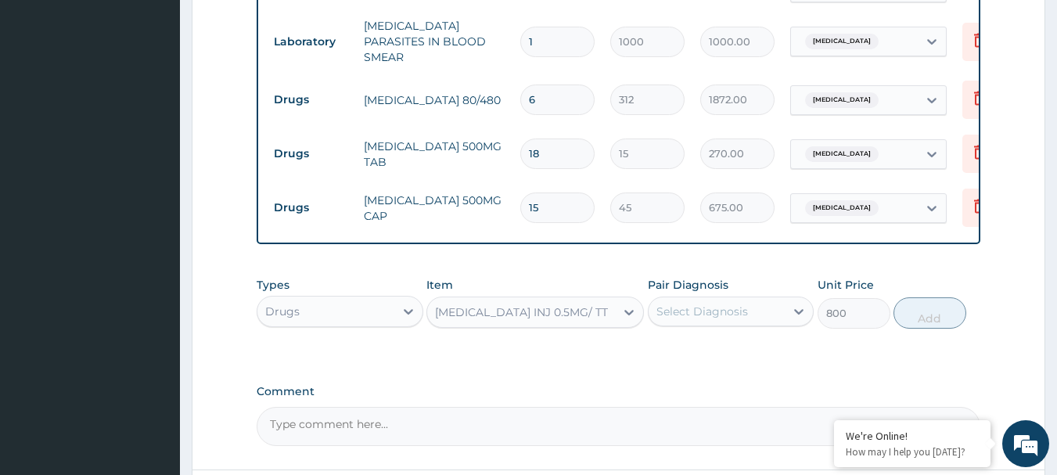
scroll to position [800, 0]
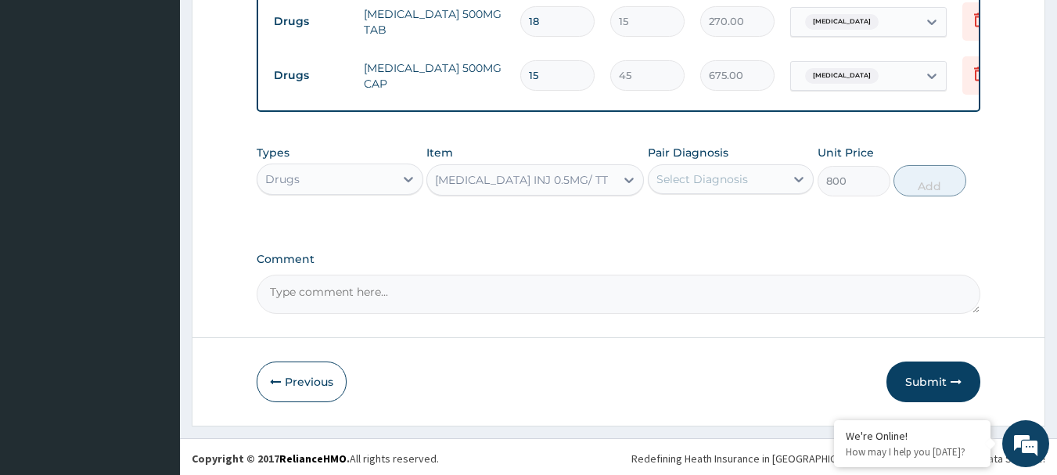
click at [739, 186] on div "Select Diagnosis" at bounding box center [717, 179] width 137 height 25
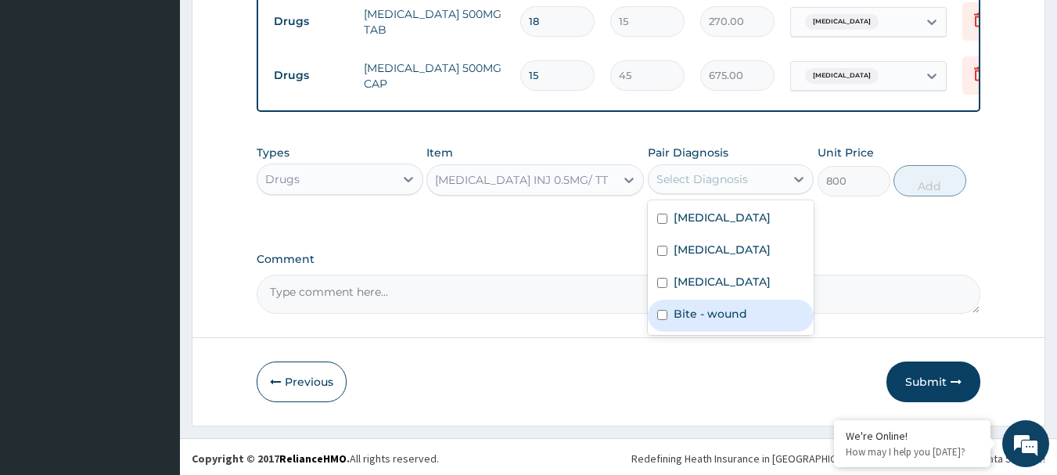
click at [706, 316] on label "Bite - wound" at bounding box center [711, 314] width 74 height 16
checkbox input "true"
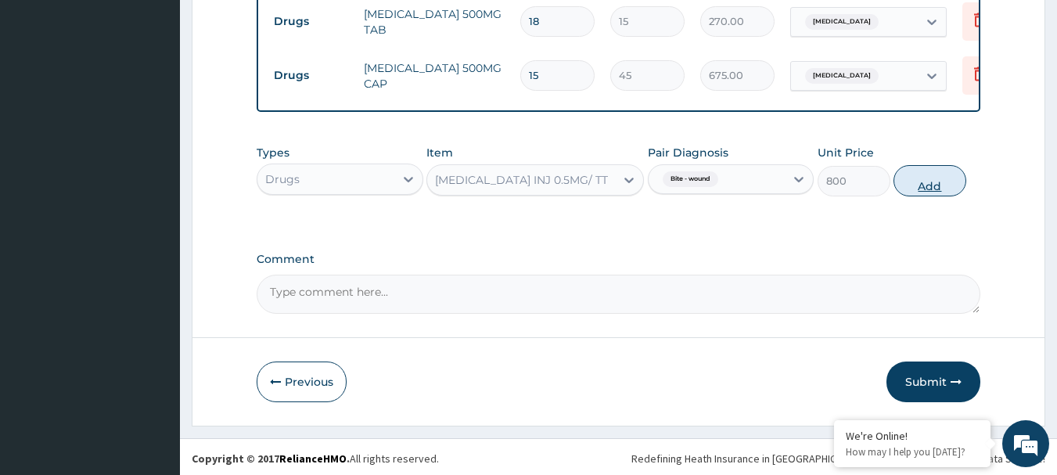
click at [937, 186] on button "Add" at bounding box center [930, 180] width 73 height 31
type input "0"
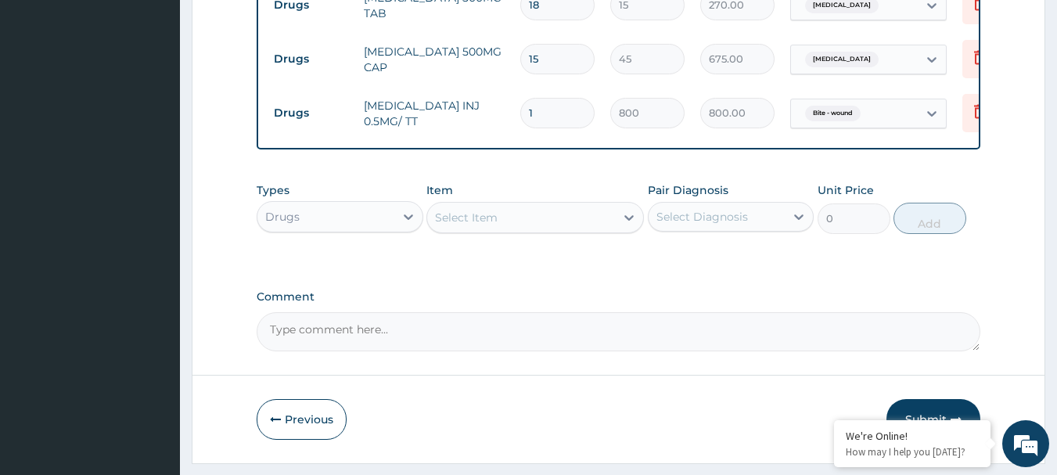
scroll to position [854, 0]
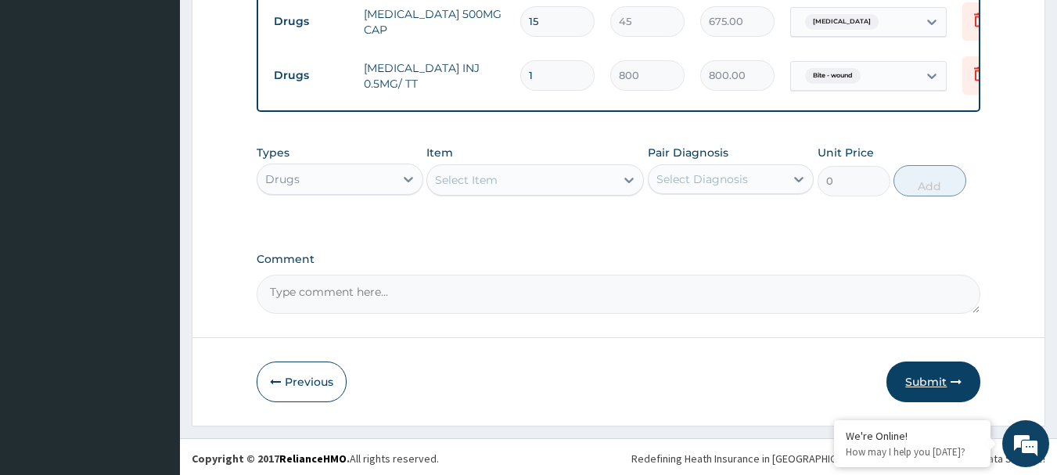
click at [911, 379] on button "Submit" at bounding box center [933, 381] width 94 height 41
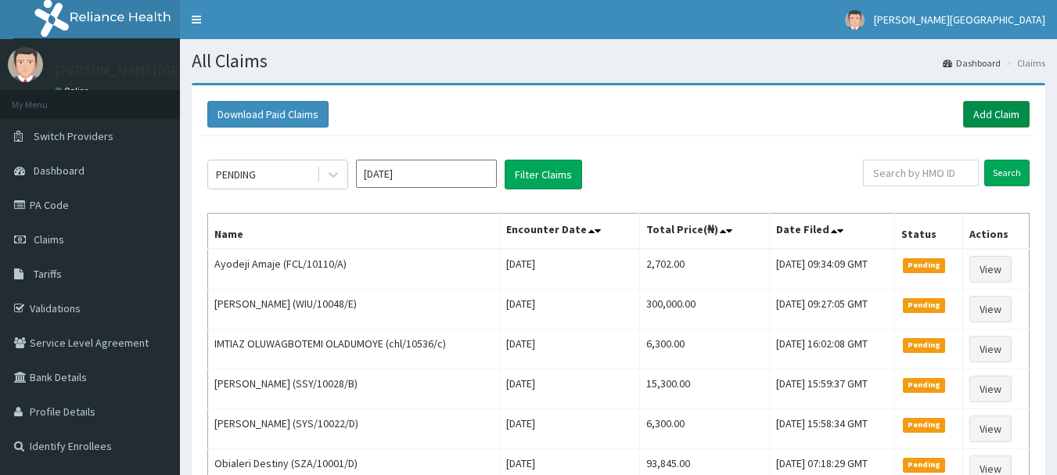
click at [991, 123] on link "Add Claim" at bounding box center [996, 114] width 67 height 27
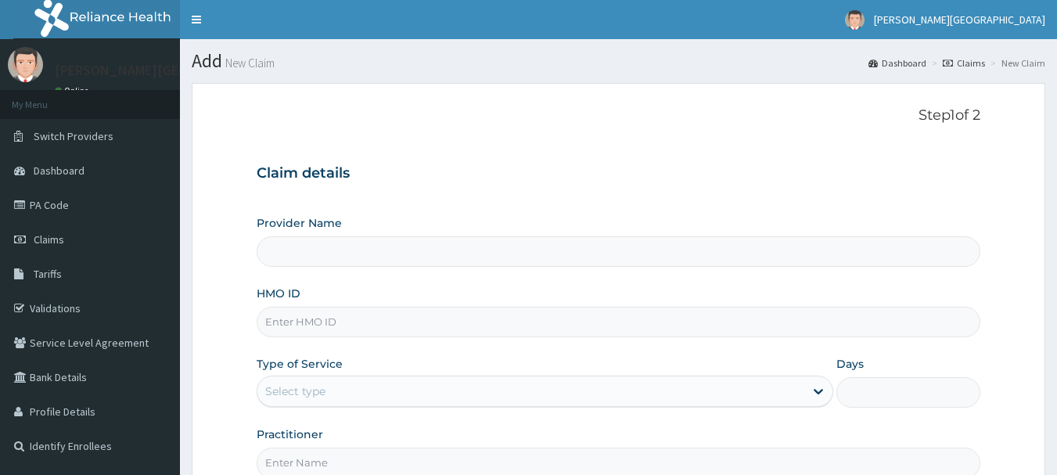
click at [330, 317] on input "HMO ID" at bounding box center [619, 322] width 725 height 31
paste input "HAM/10015/B"
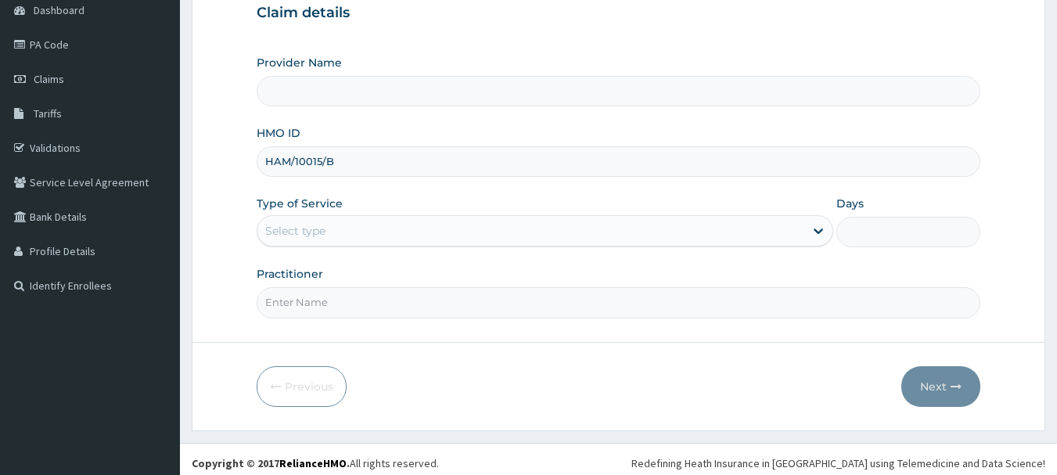
scroll to position [168, 0]
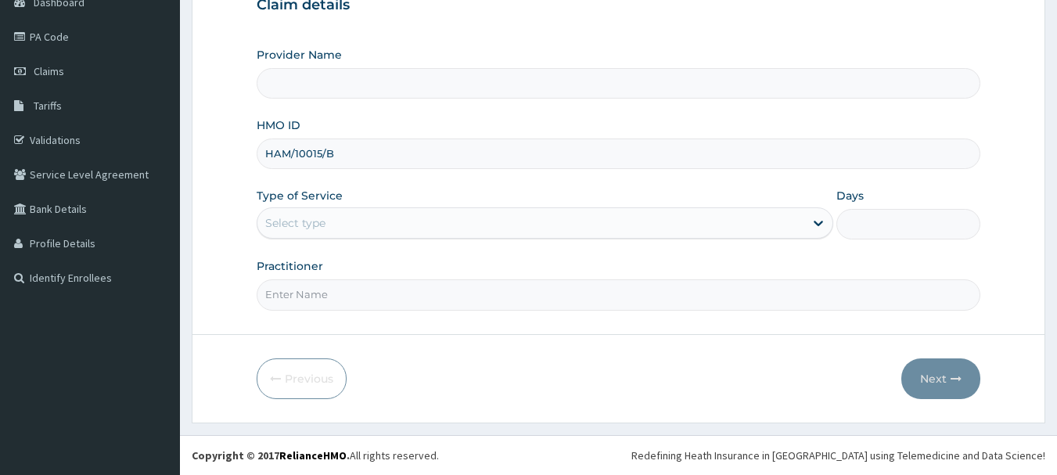
type input "HAM/10015/B"
click at [362, 214] on div "Select type" at bounding box center [530, 222] width 547 height 25
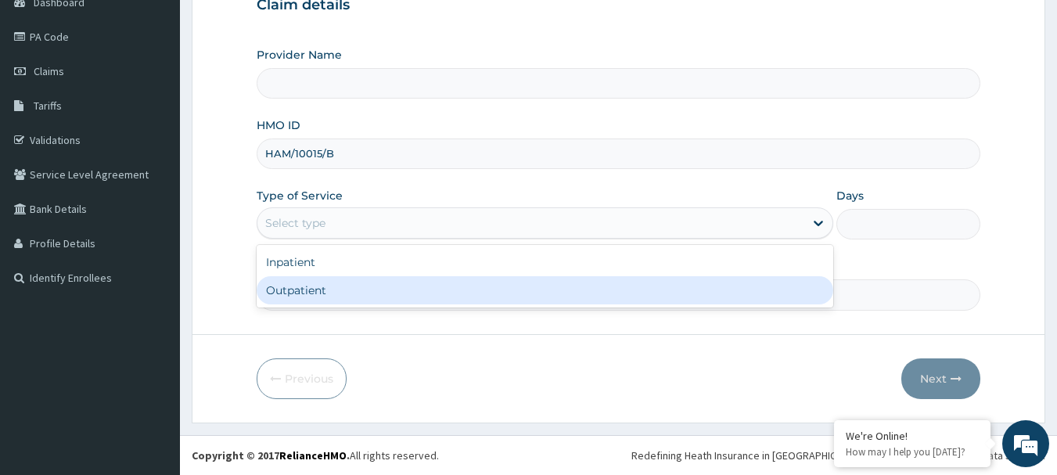
click at [344, 290] on div "Outpatient" at bounding box center [545, 290] width 577 height 28
type input "1"
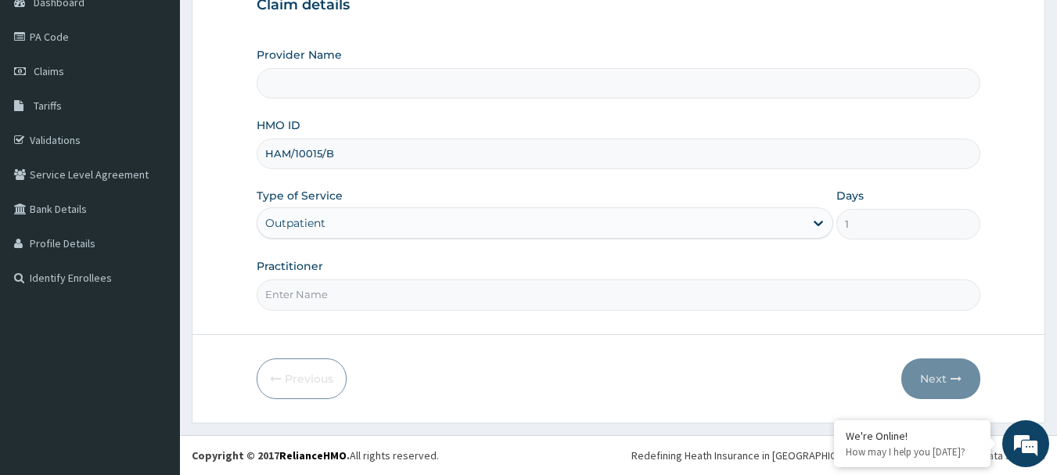
click at [338, 307] on input "Practitioner" at bounding box center [619, 294] width 725 height 31
type input "AA"
type input "[PERSON_NAME][GEOGRAPHIC_DATA]"
type input "AA"
click at [952, 373] on icon "button" at bounding box center [956, 378] width 11 height 11
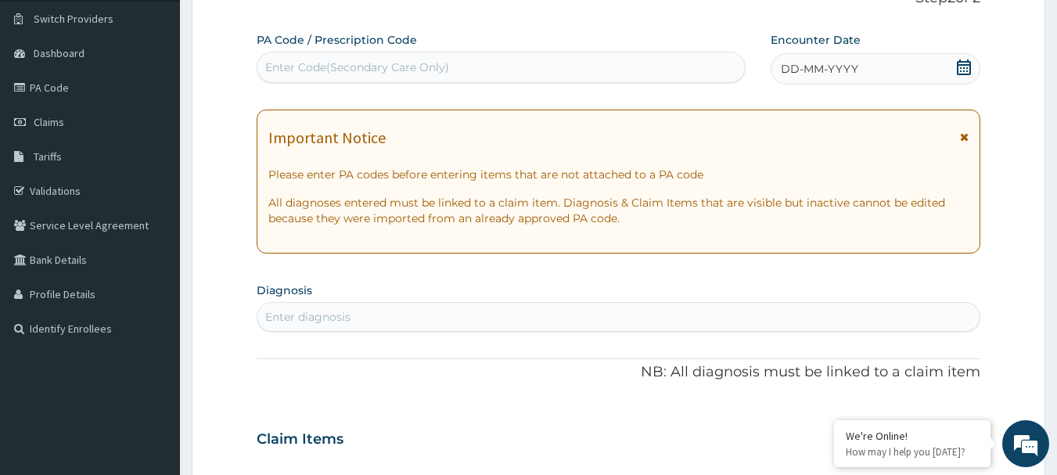
scroll to position [90, 0]
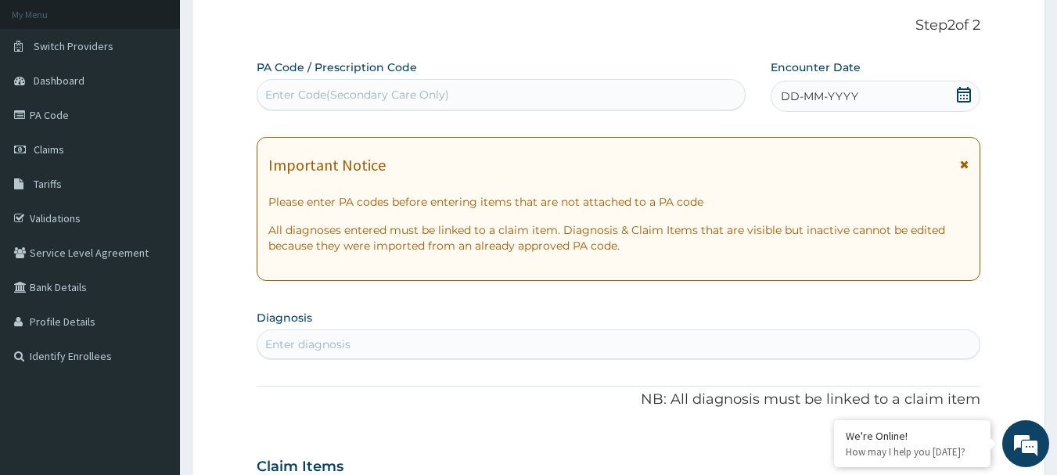
click at [961, 158] on span at bounding box center [964, 168] width 9 height 25
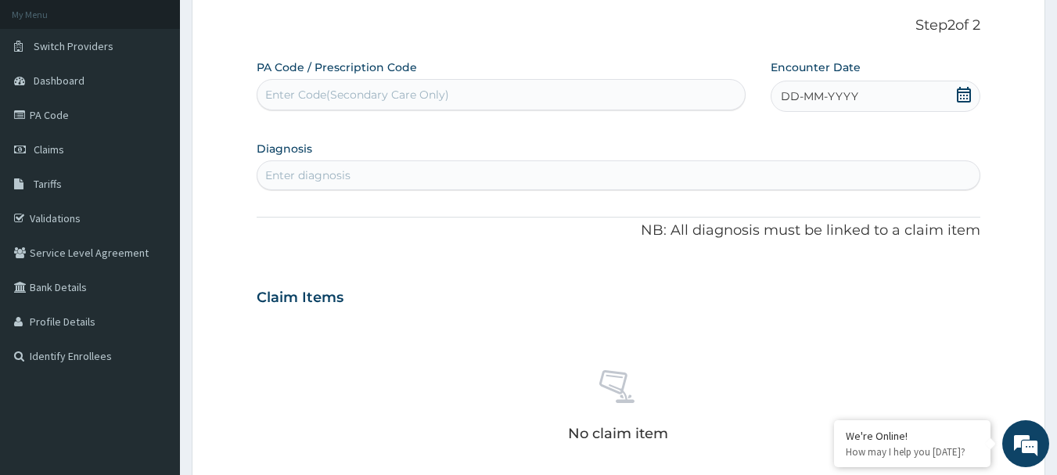
click at [361, 100] on div "Enter Code(Secondary Care Only)" at bounding box center [357, 95] width 184 height 16
paste input "PA/92B880"
type input "PA/92B880"
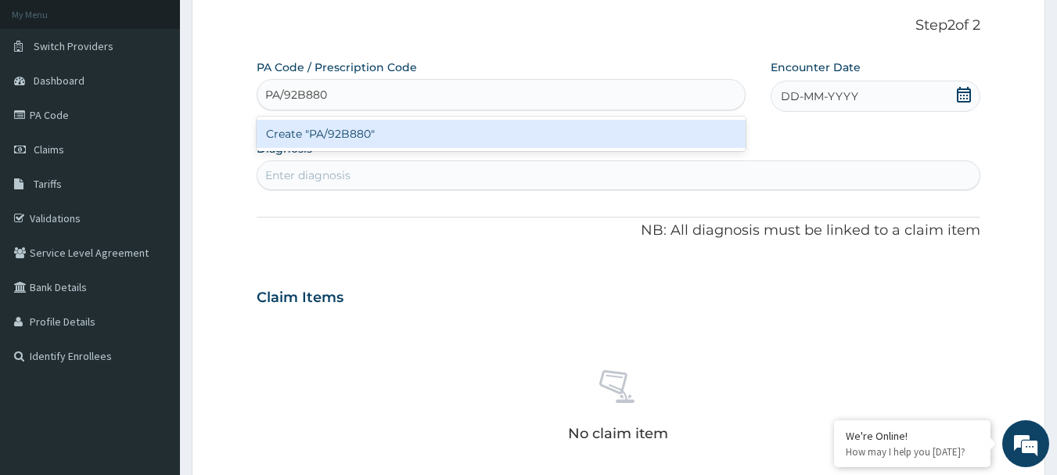
click at [367, 139] on div "Create "PA/92B880"" at bounding box center [502, 134] width 490 height 28
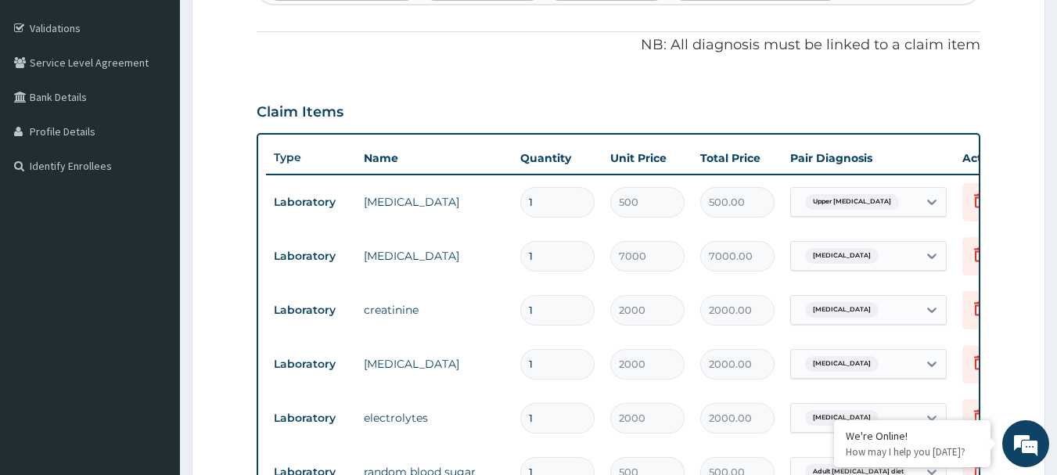
scroll to position [124, 0]
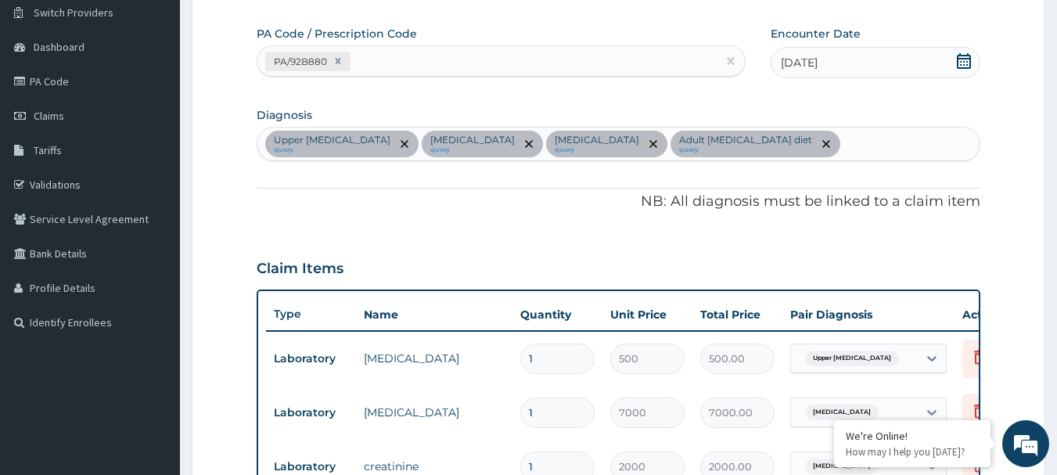
click at [811, 138] on div "Upper [MEDICAL_DATA] query [MEDICAL_DATA] query [MEDICAL_DATA] query Adult [MED…" at bounding box center [618, 144] width 723 height 33
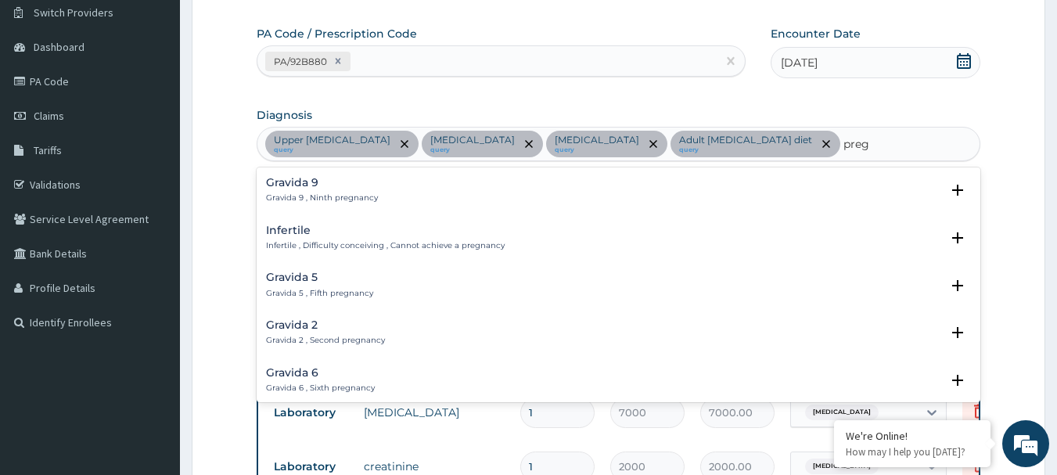
type input "pregn"
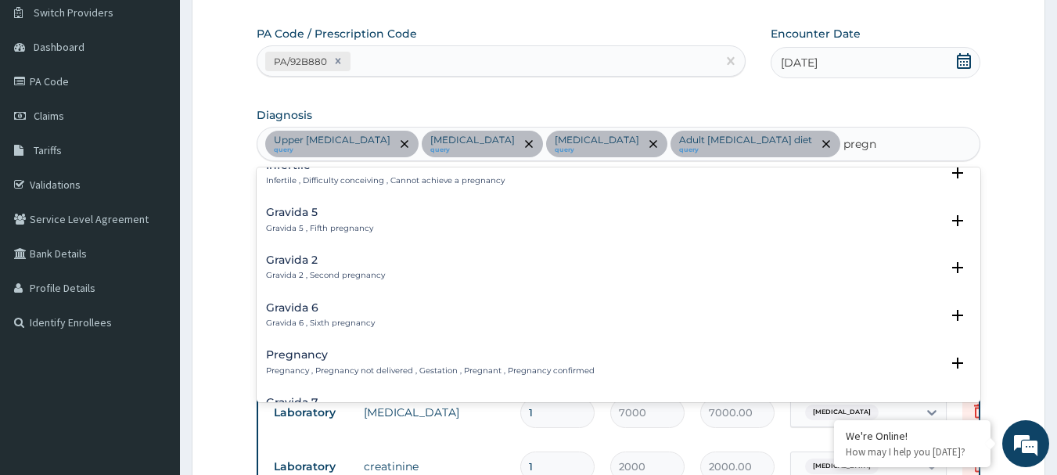
scroll to position [78, 0]
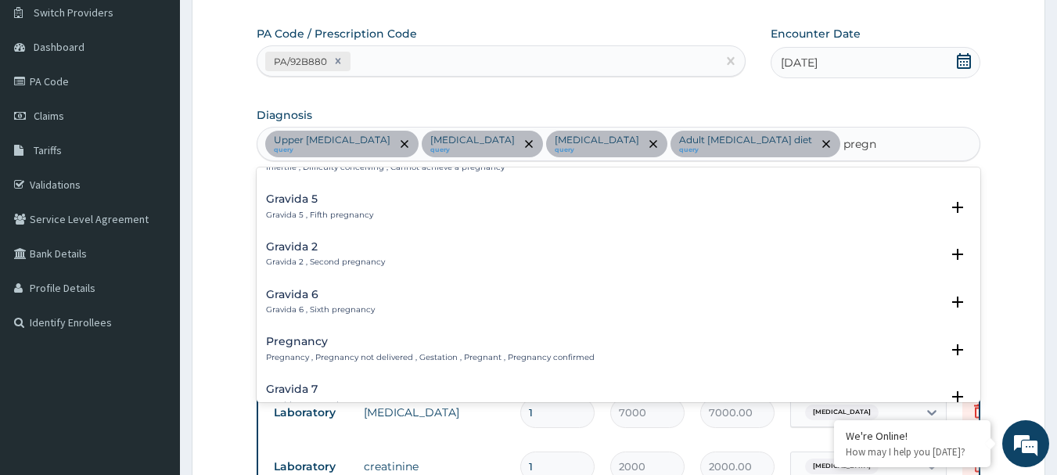
click at [335, 352] on p "Pregnancy , Pregnancy not delivered , Gestation , Pregnant , Pregnancy confirmed" at bounding box center [430, 357] width 329 height 11
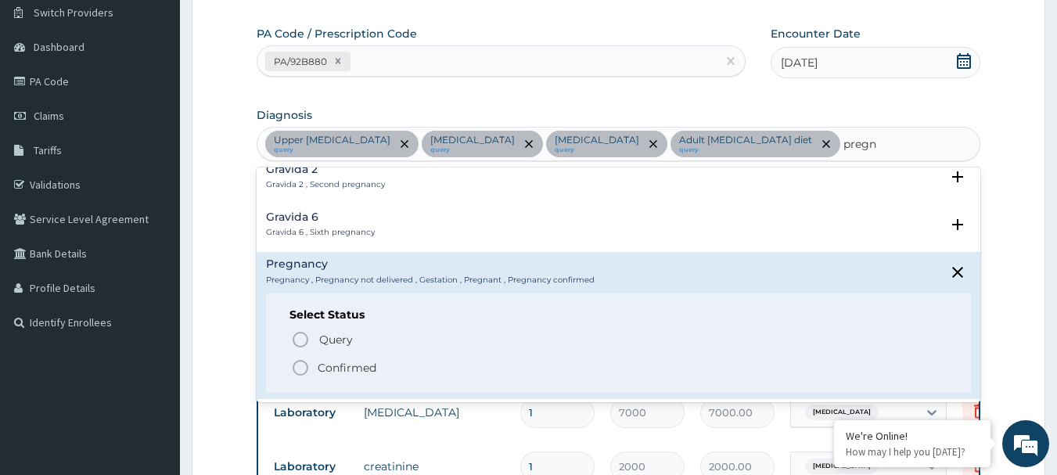
scroll to position [156, 0]
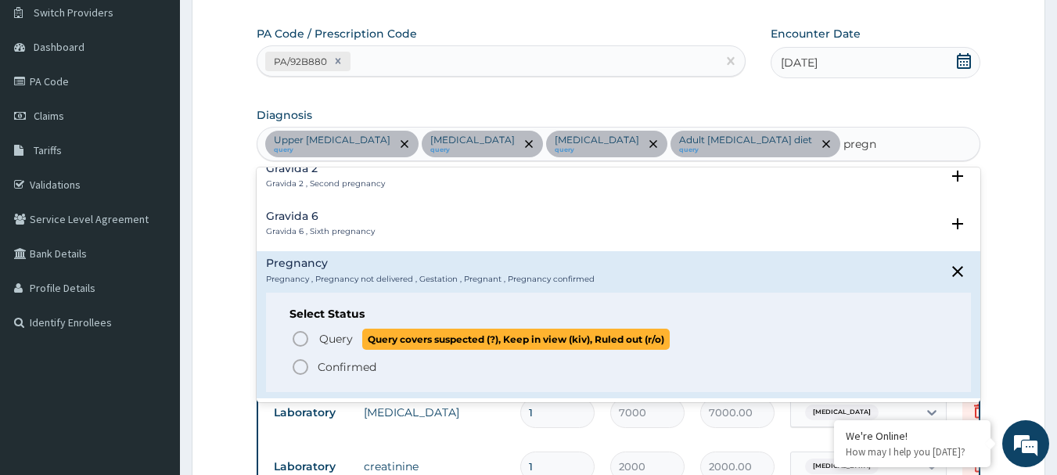
click at [343, 338] on span "Query" at bounding box center [336, 339] width 34 height 16
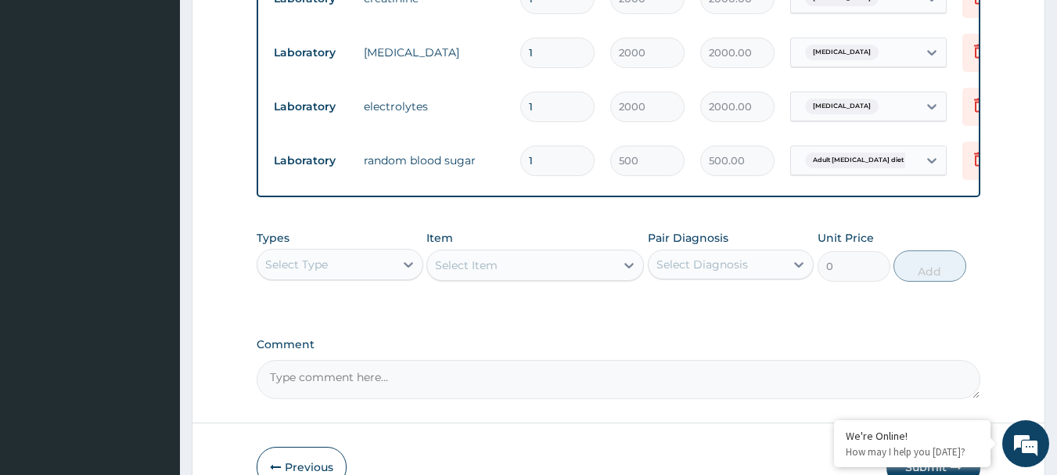
scroll to position [593, 0]
click at [395, 278] on div at bounding box center [408, 263] width 28 height 30
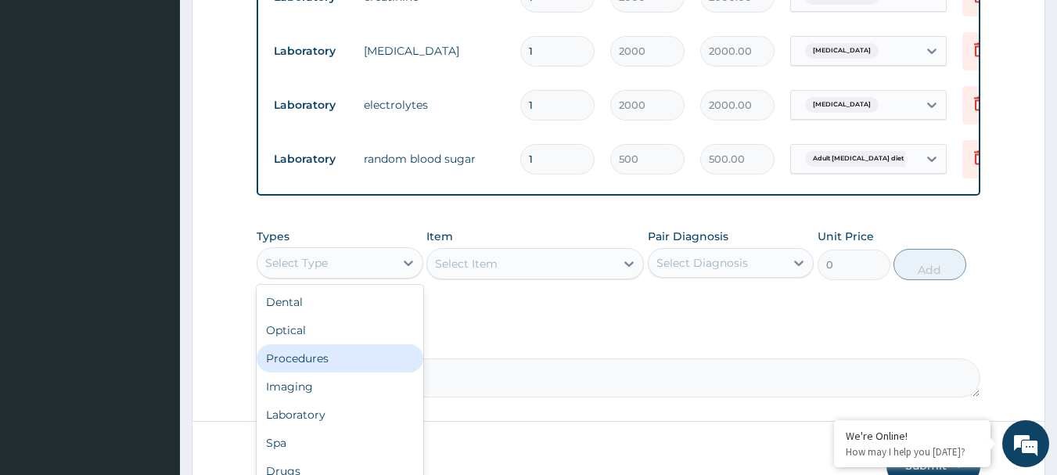
click at [354, 372] on div "Procedures" at bounding box center [340, 358] width 167 height 28
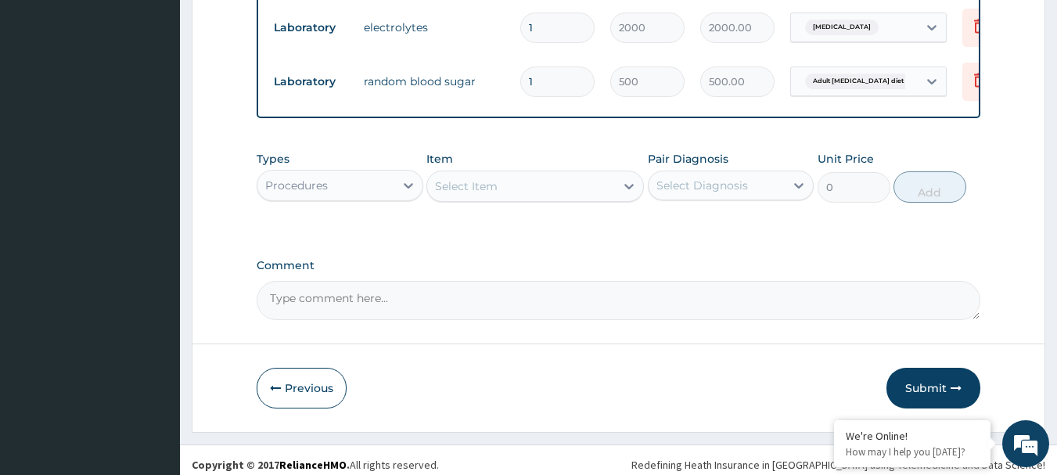
scroll to position [671, 0]
click at [566, 198] on div "Select Item" at bounding box center [521, 185] width 188 height 25
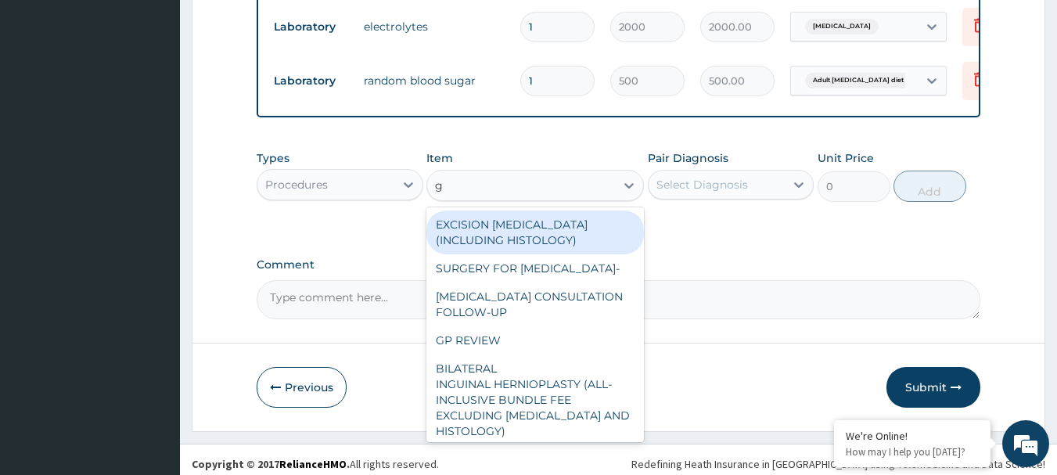
type input "gp"
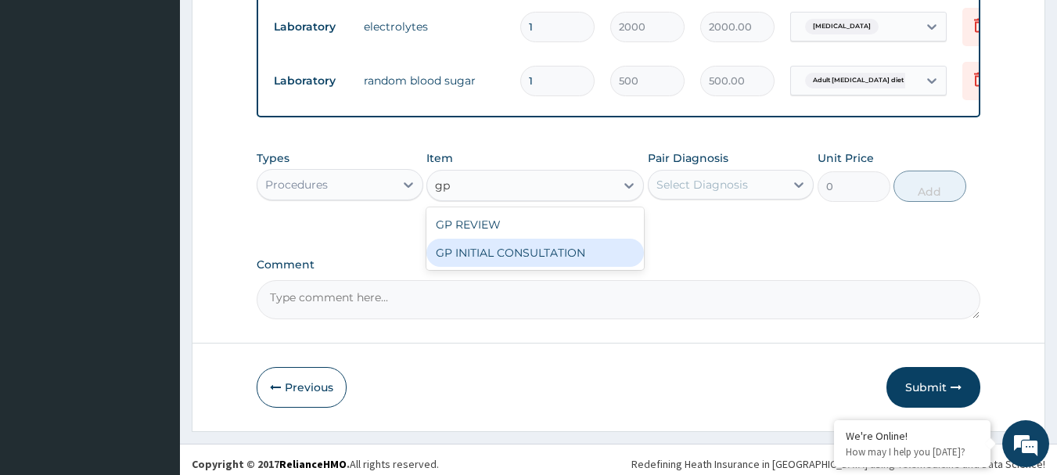
click at [575, 263] on div "GP INITIAL CONSULTATION" at bounding box center [535, 253] width 218 height 28
type input "2000"
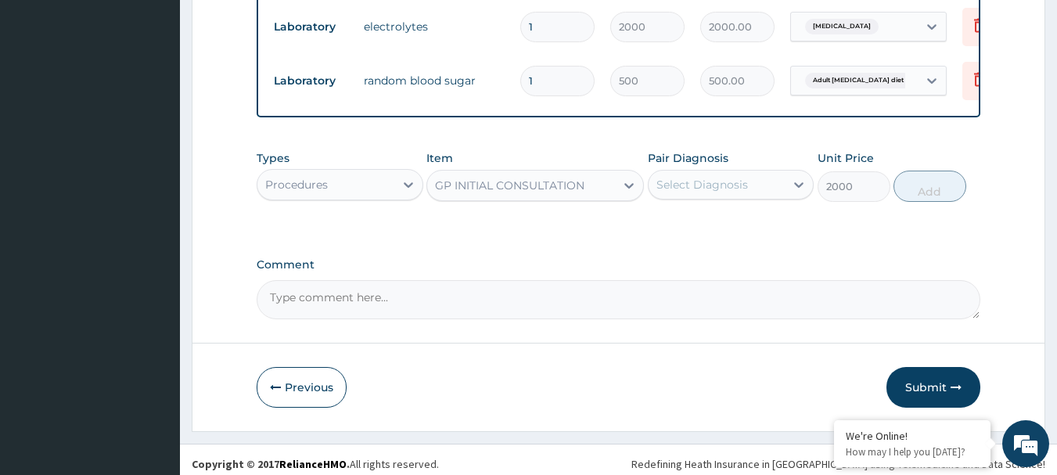
click at [721, 192] on div "Select Diagnosis" at bounding box center [702, 185] width 92 height 16
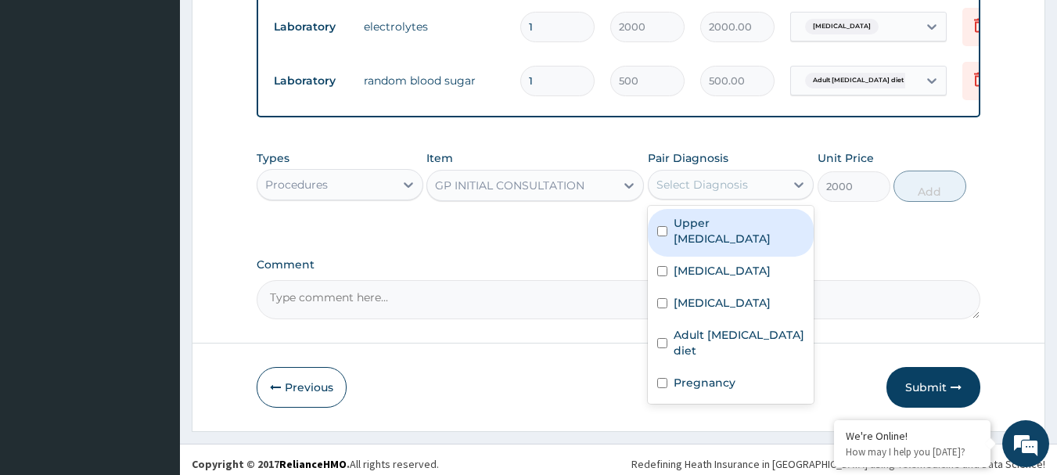
click at [728, 227] on label "Upper [MEDICAL_DATA]" at bounding box center [739, 230] width 131 height 31
checkbox input "true"
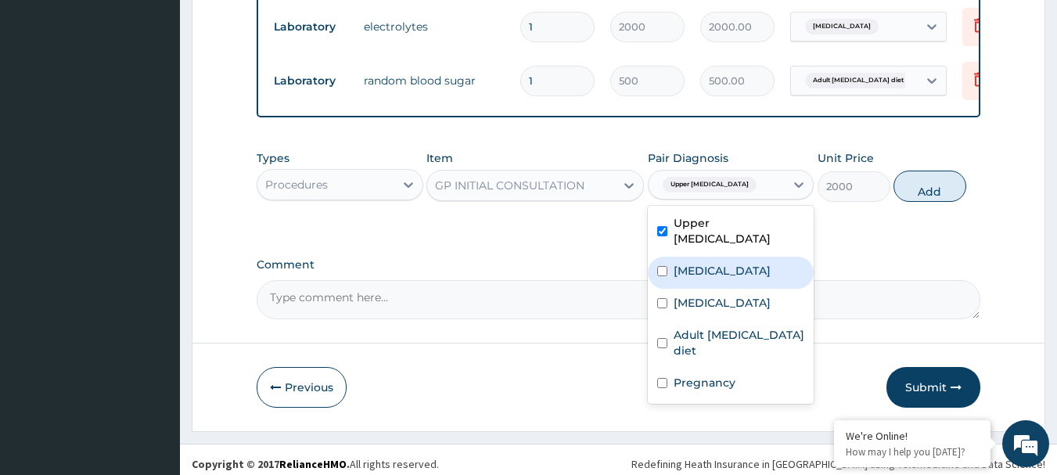
drag, startPoint x: 724, startPoint y: 274, endPoint x: 721, endPoint y: 329, distance: 54.9
click at [723, 275] on label "[MEDICAL_DATA]" at bounding box center [722, 271] width 97 height 16
checkbox input "true"
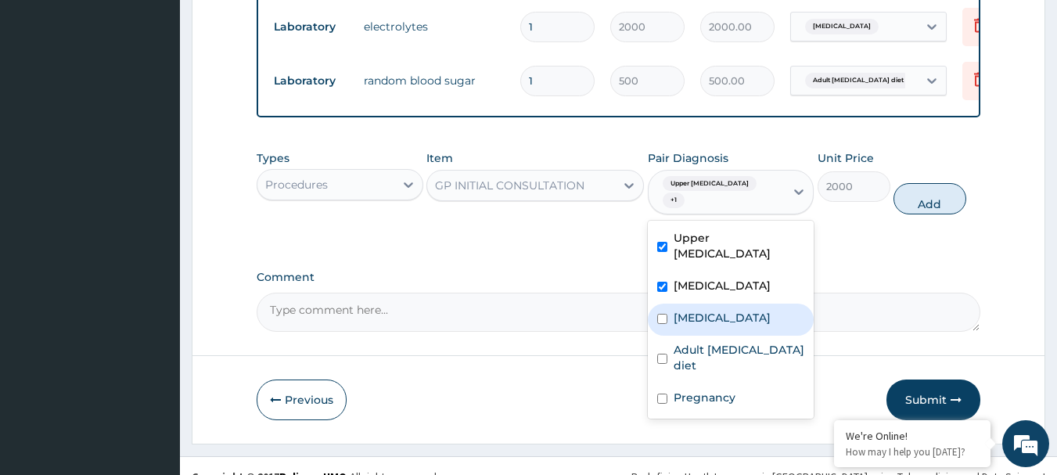
drag, startPoint x: 734, startPoint y: 322, endPoint x: 728, endPoint y: 361, distance: 38.8
click at [732, 323] on label "[MEDICAL_DATA]" at bounding box center [722, 318] width 97 height 16
checkbox input "true"
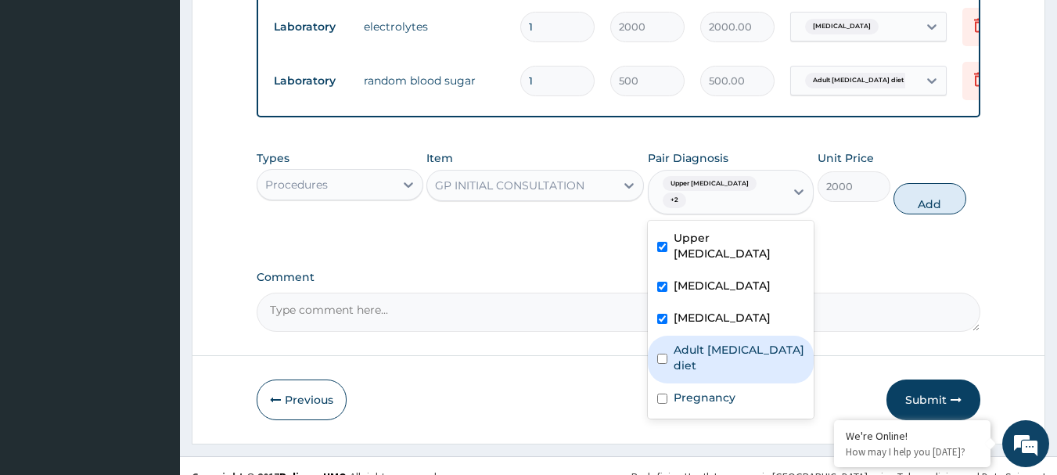
drag, startPoint x: 726, startPoint y: 363, endPoint x: 711, endPoint y: 390, distance: 31.2
click at [725, 364] on label "Adult [MEDICAL_DATA] diet" at bounding box center [739, 357] width 131 height 31
checkbox input "true"
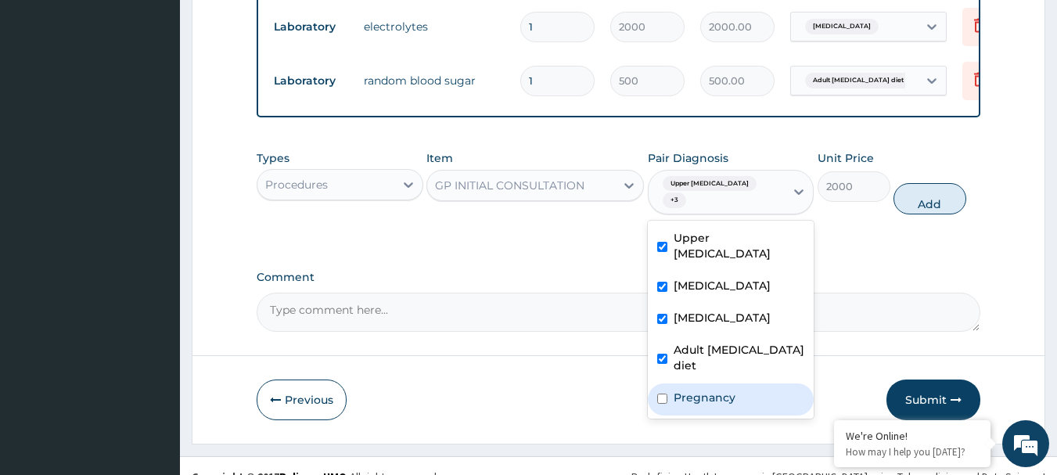
click at [711, 390] on label "Pregnancy" at bounding box center [705, 398] width 62 height 16
checkbox input "true"
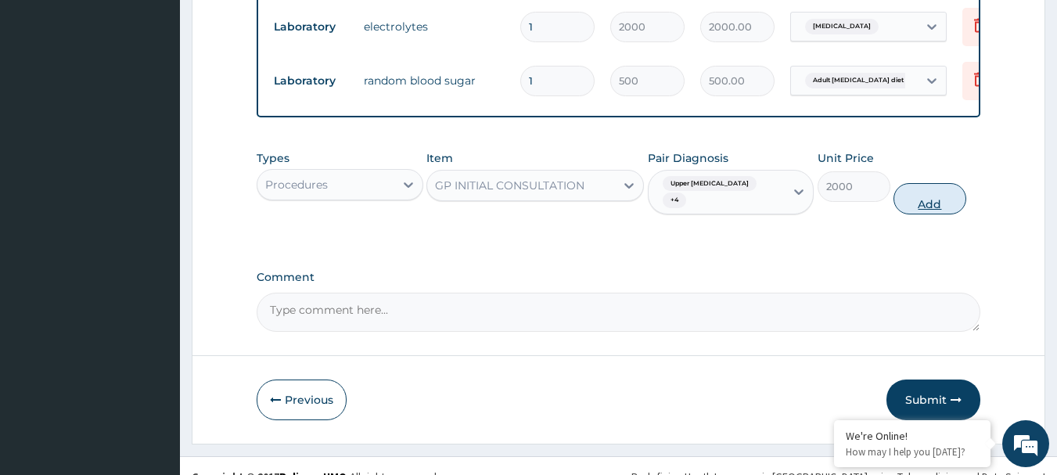
click at [936, 202] on button "Add" at bounding box center [930, 198] width 73 height 31
type input "0"
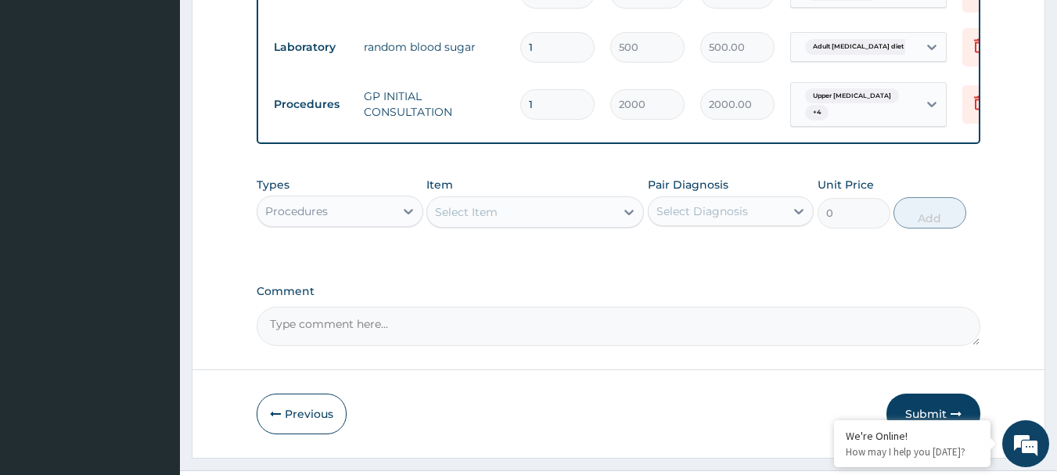
scroll to position [752, 0]
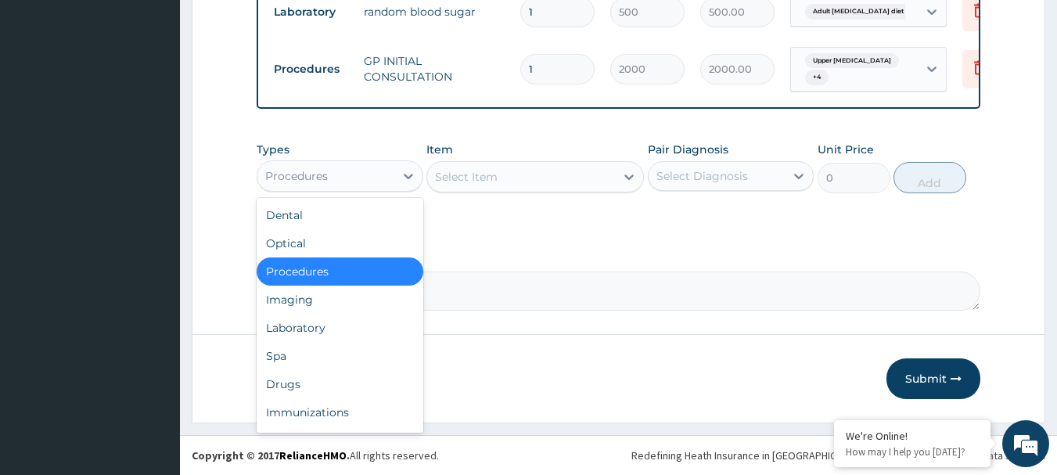
click at [364, 179] on div "Procedures" at bounding box center [325, 176] width 137 height 25
click at [292, 336] on div "Laboratory" at bounding box center [340, 328] width 167 height 28
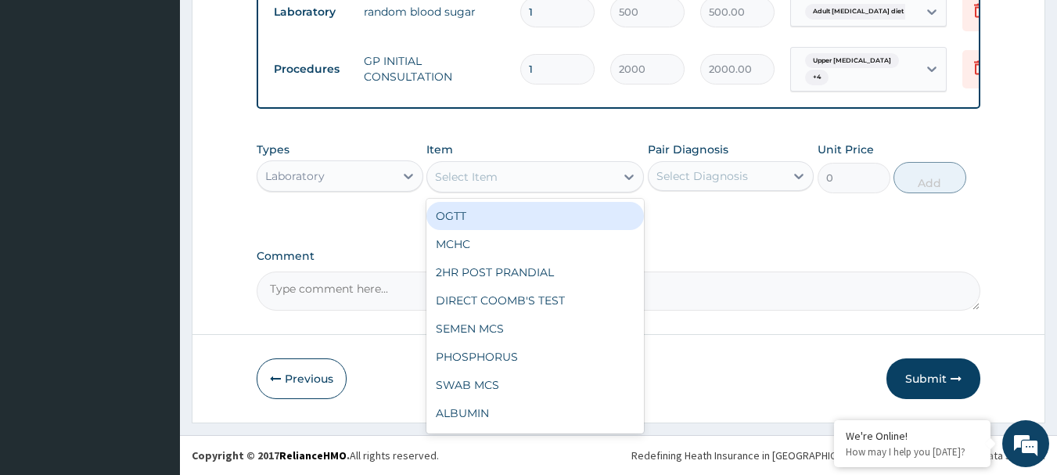
click at [574, 183] on div "Select Item" at bounding box center [521, 176] width 188 height 25
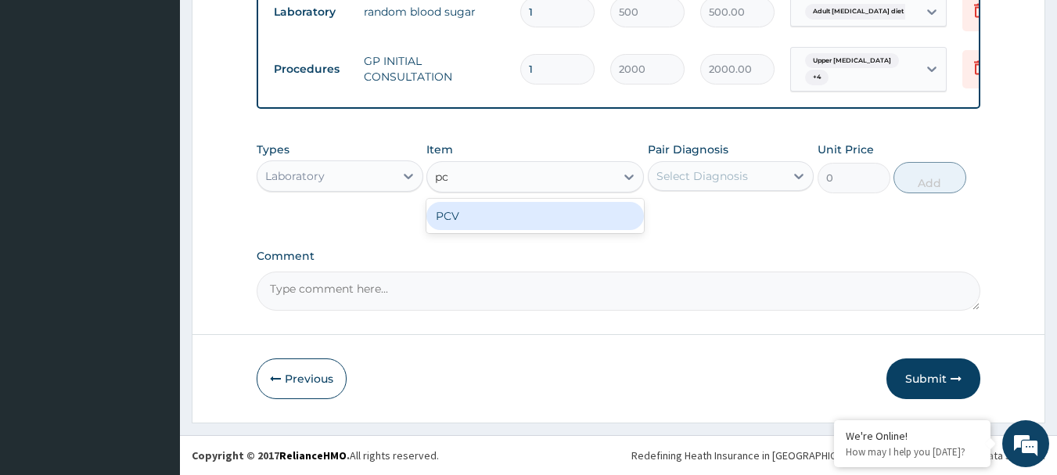
type input "pcv"
click at [545, 212] on div "PCV" at bounding box center [535, 216] width 218 height 28
type input "750"
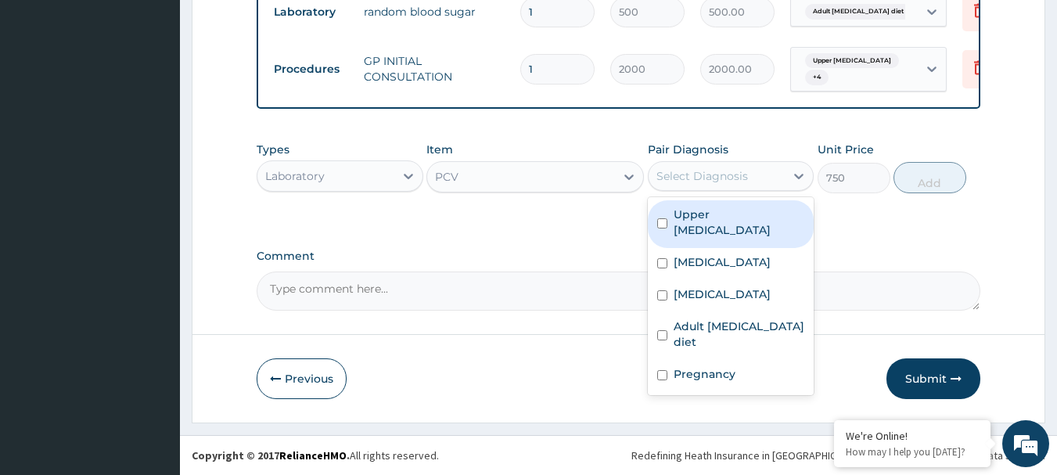
click at [739, 179] on div "Select Diagnosis" at bounding box center [702, 176] width 92 height 16
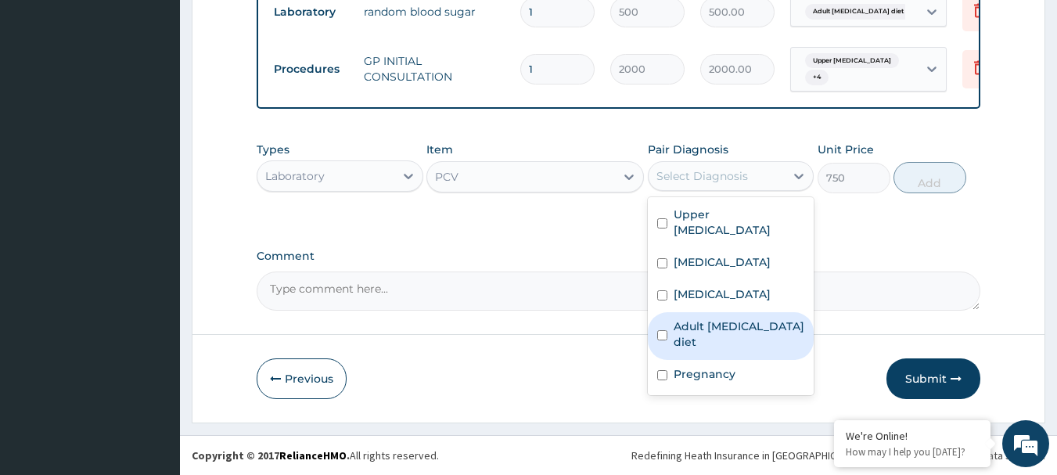
click at [429, 280] on textarea "Comment" at bounding box center [619, 290] width 725 height 39
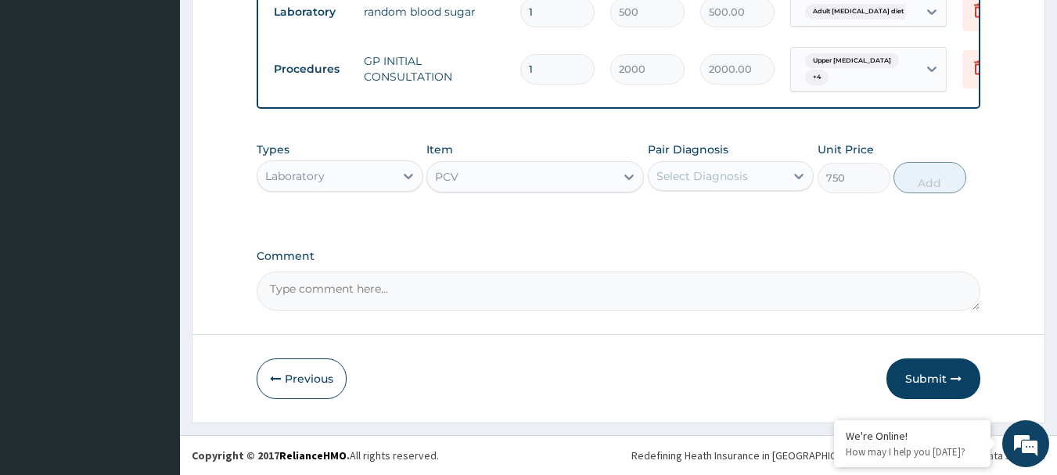
click at [506, 167] on div "PCV" at bounding box center [521, 176] width 188 height 25
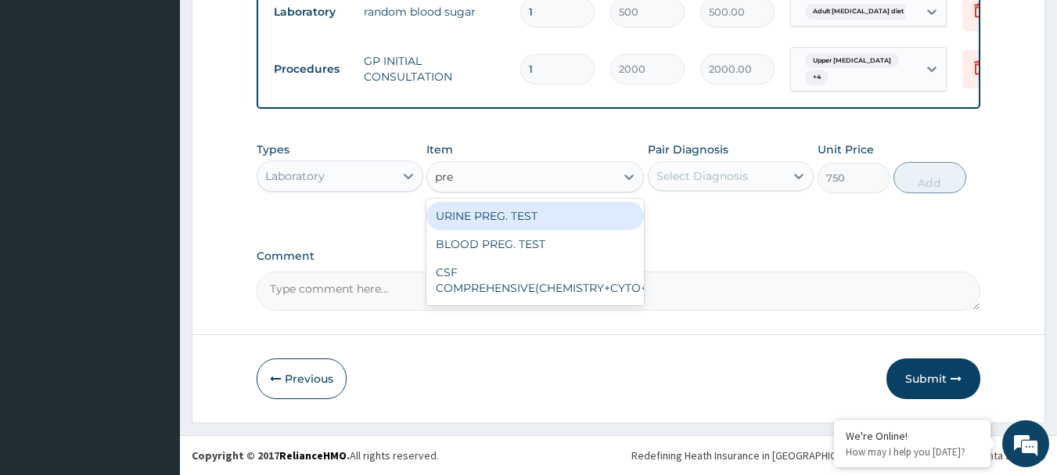
scroll to position [0, 0]
type input "preg"
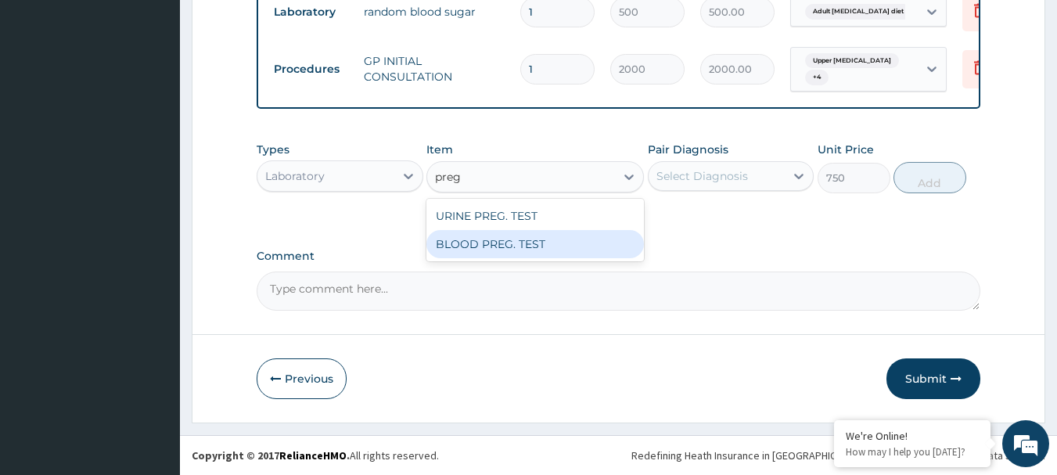
click at [484, 248] on div "BLOOD PREG. TEST" at bounding box center [535, 244] width 218 height 28
type input "1000"
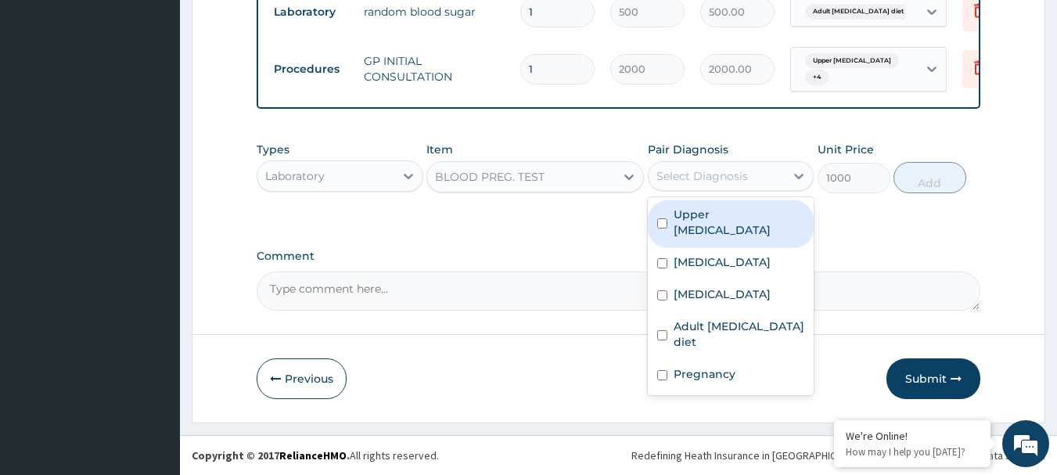
click at [674, 190] on div "Select Diagnosis" at bounding box center [731, 176] width 167 height 30
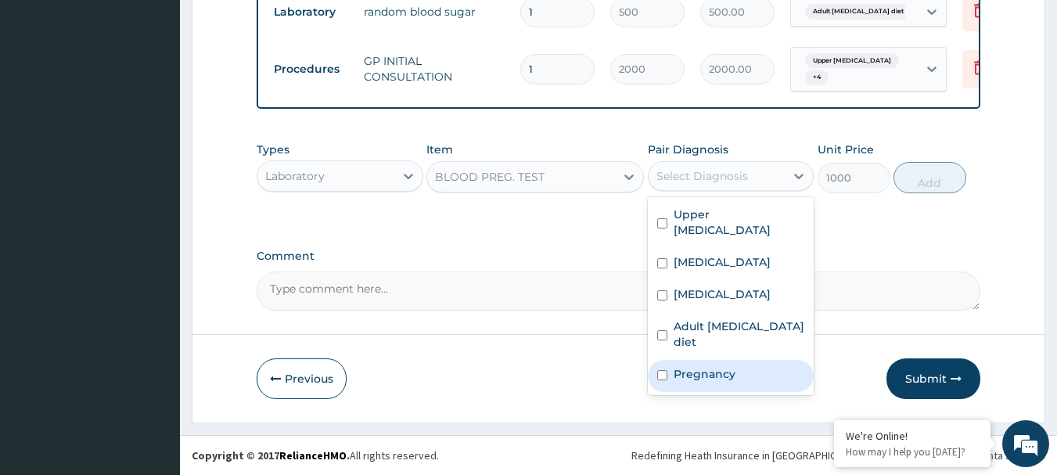
click at [751, 360] on div "Pregnancy" at bounding box center [731, 376] width 167 height 32
checkbox input "true"
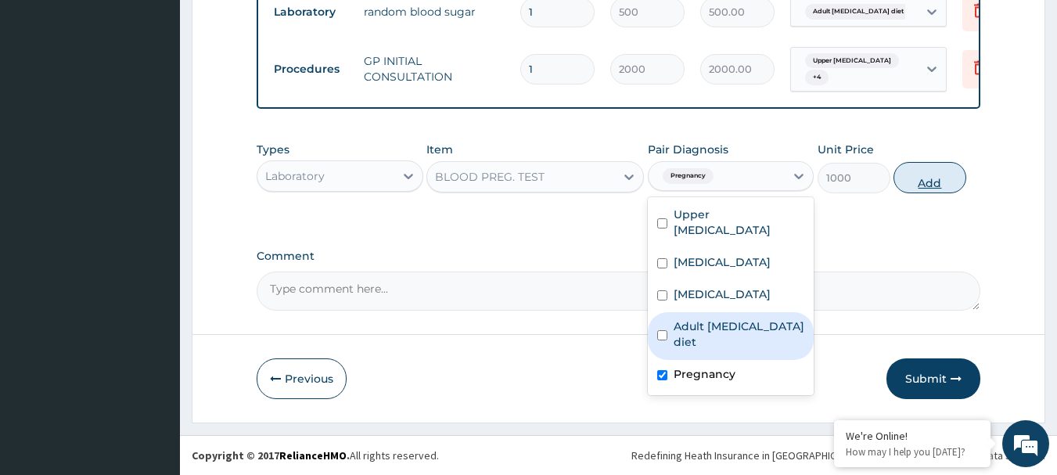
click at [937, 171] on button "Add" at bounding box center [930, 177] width 73 height 31
type input "0"
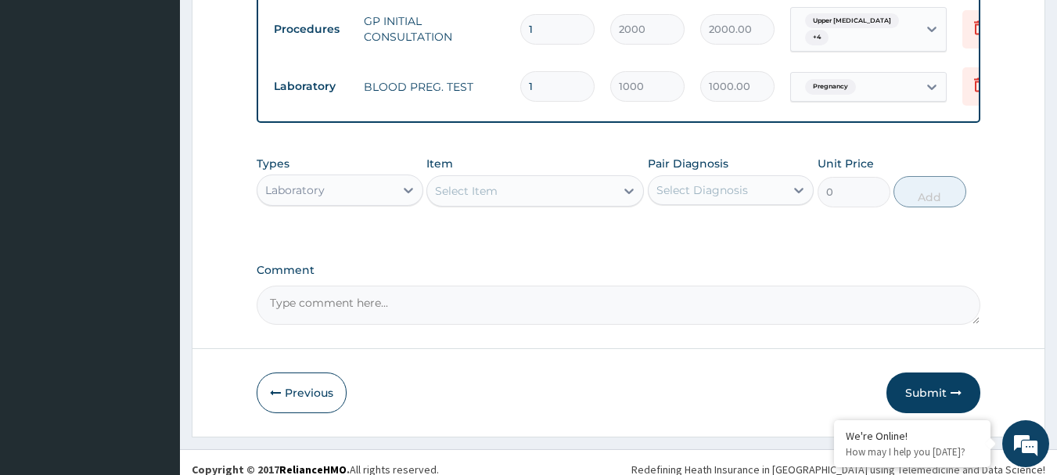
scroll to position [806, 0]
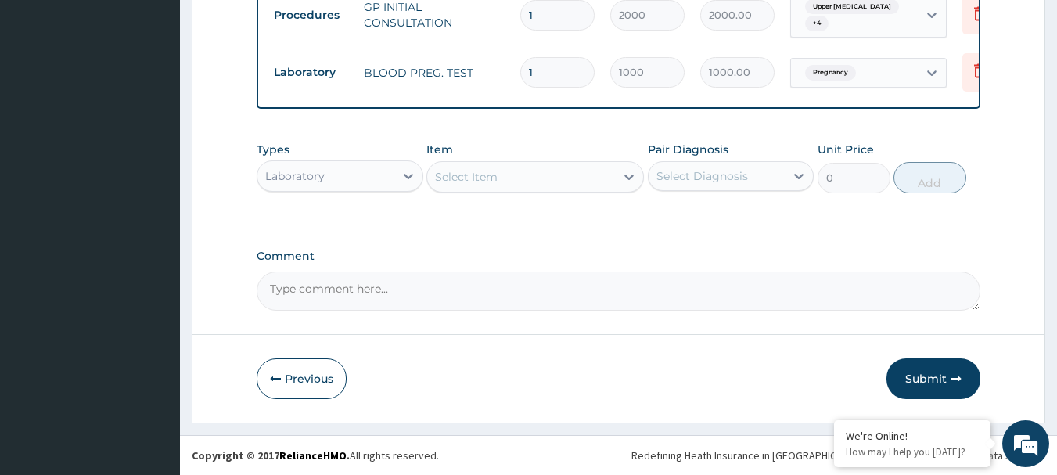
click at [535, 171] on div "Select Item" at bounding box center [521, 176] width 188 height 25
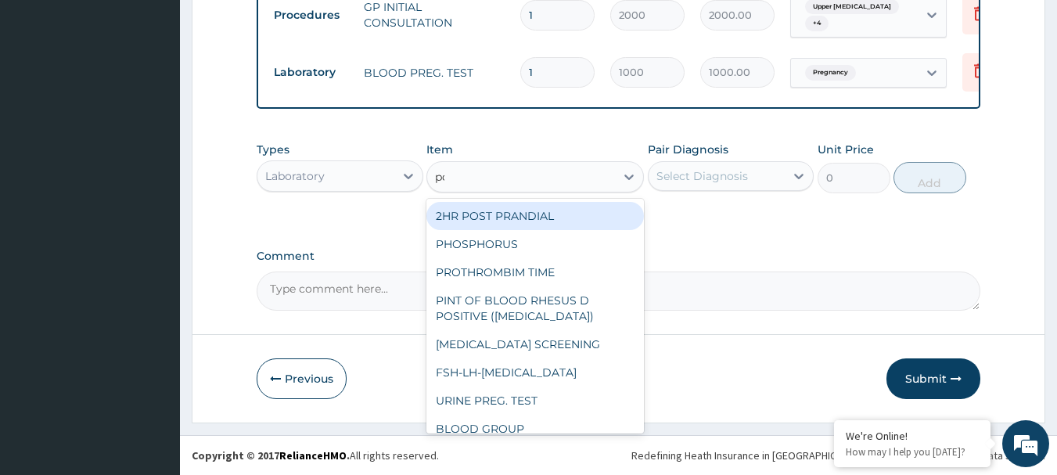
type input "pcv"
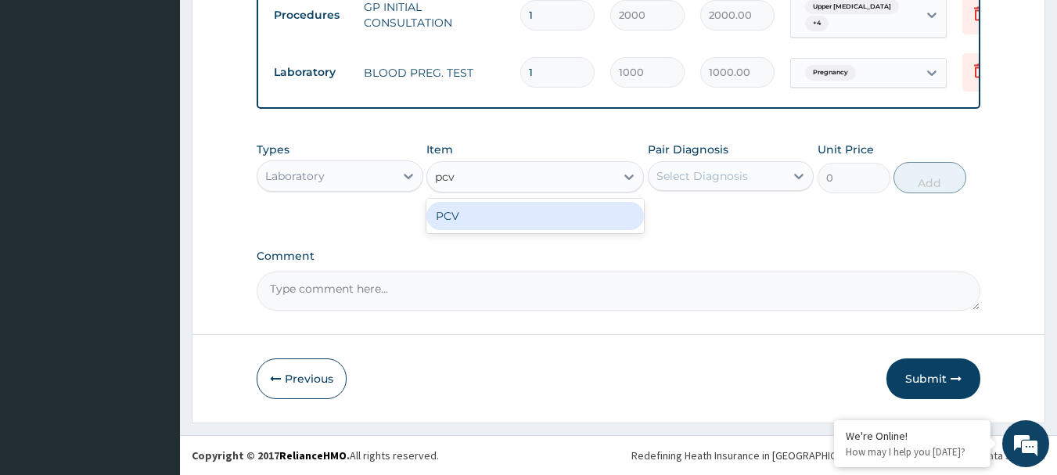
click at [566, 205] on div "PCV" at bounding box center [535, 216] width 218 height 28
type input "750"
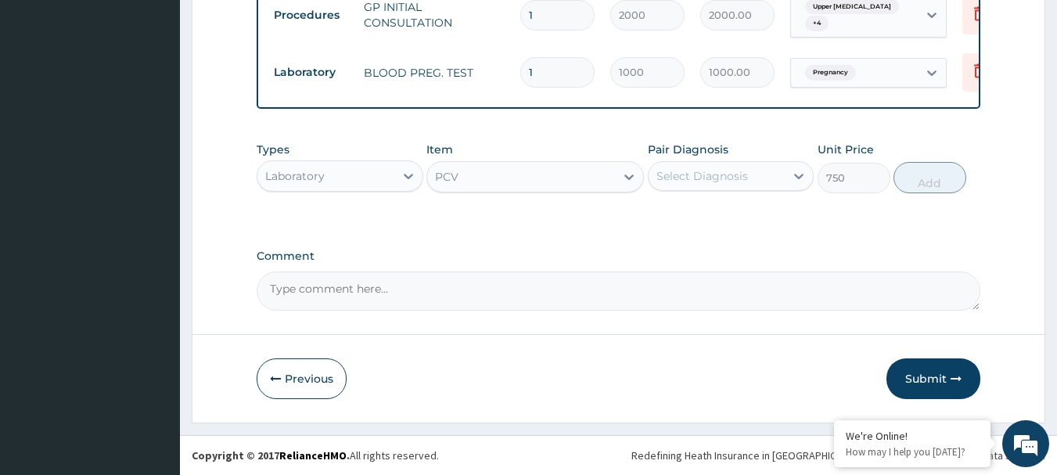
click at [662, 180] on div "Select Diagnosis" at bounding box center [702, 176] width 92 height 16
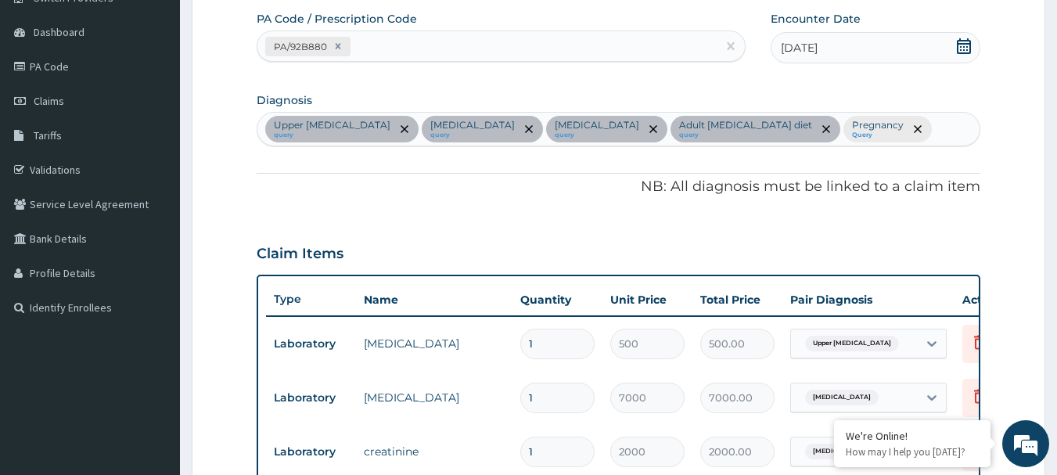
scroll to position [102, 0]
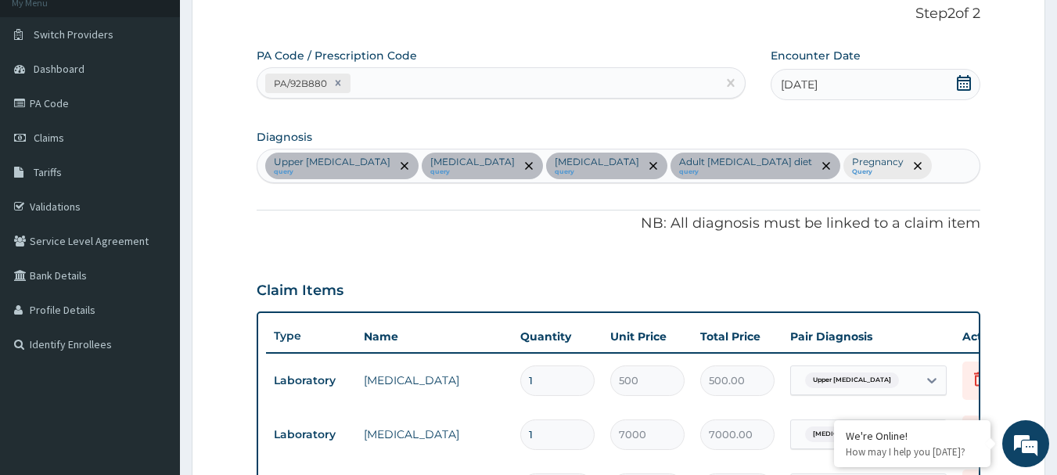
click at [873, 167] on div "Upper [MEDICAL_DATA] query [MEDICAL_DATA] query [MEDICAL_DATA] query Adult [MED…" at bounding box center [618, 165] width 723 height 33
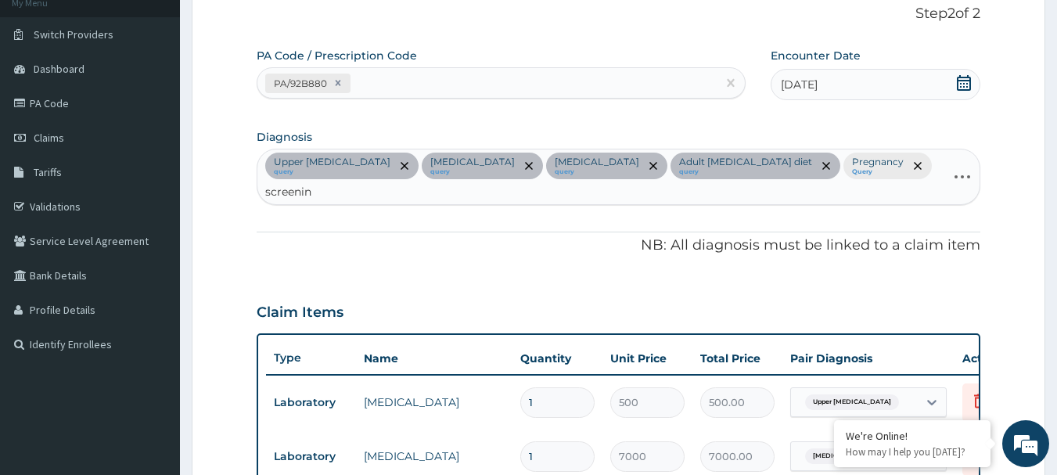
type input "screening"
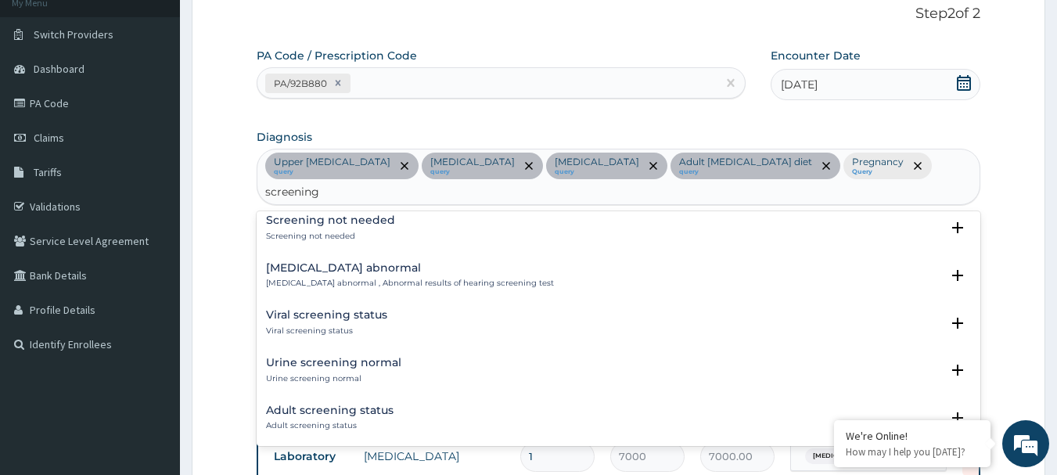
scroll to position [313, 0]
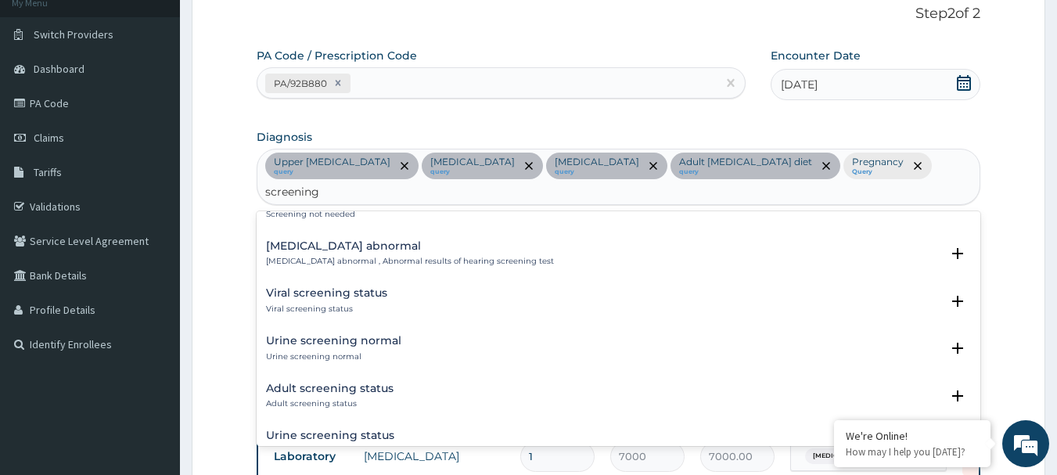
click at [390, 383] on h4 "Adult screening status" at bounding box center [330, 389] width 128 height 12
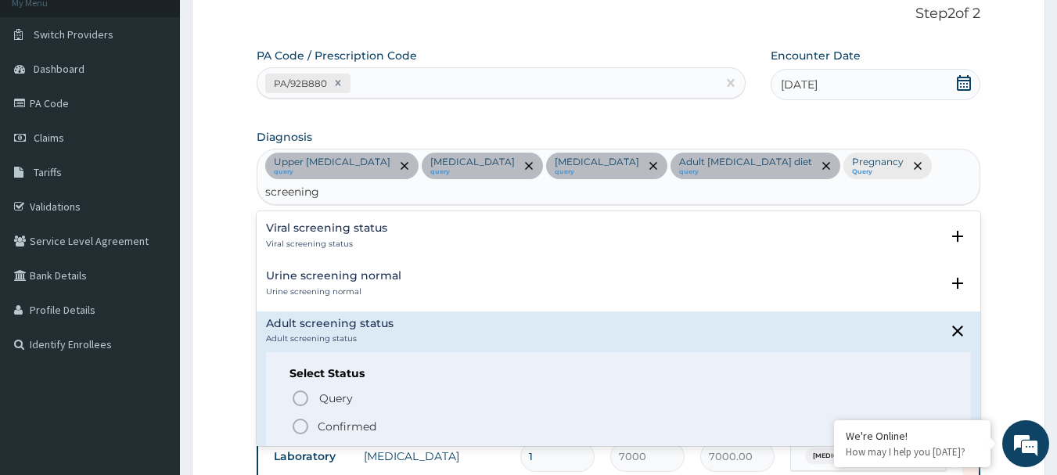
scroll to position [391, 0]
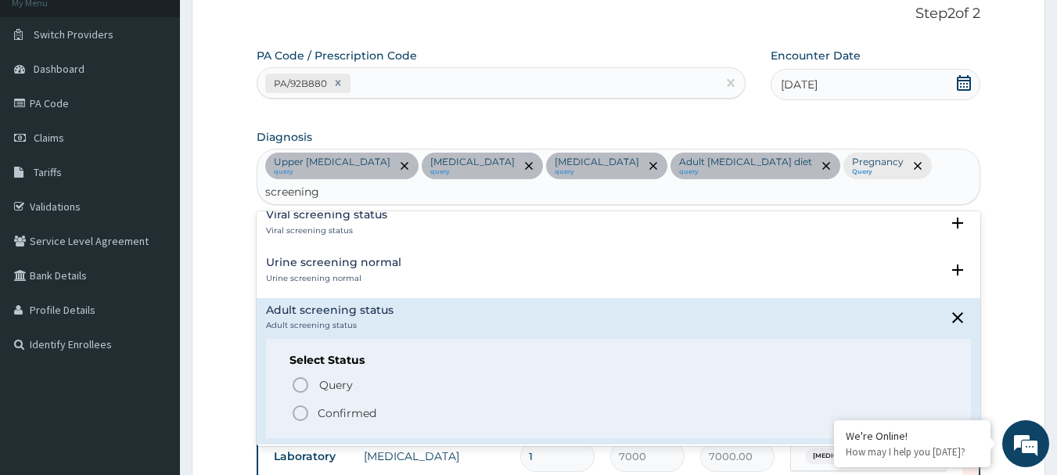
click at [371, 405] on p "Confirmed" at bounding box center [347, 413] width 59 height 16
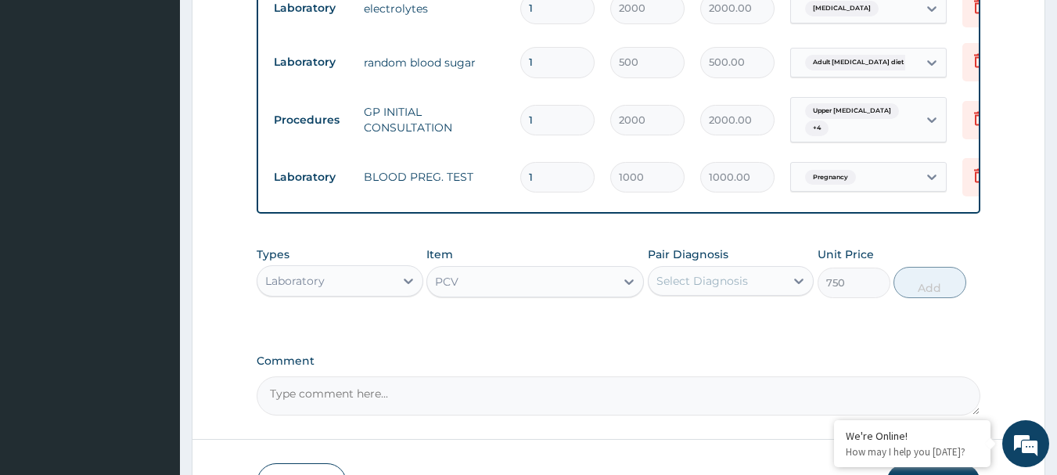
scroll to position [728, 0]
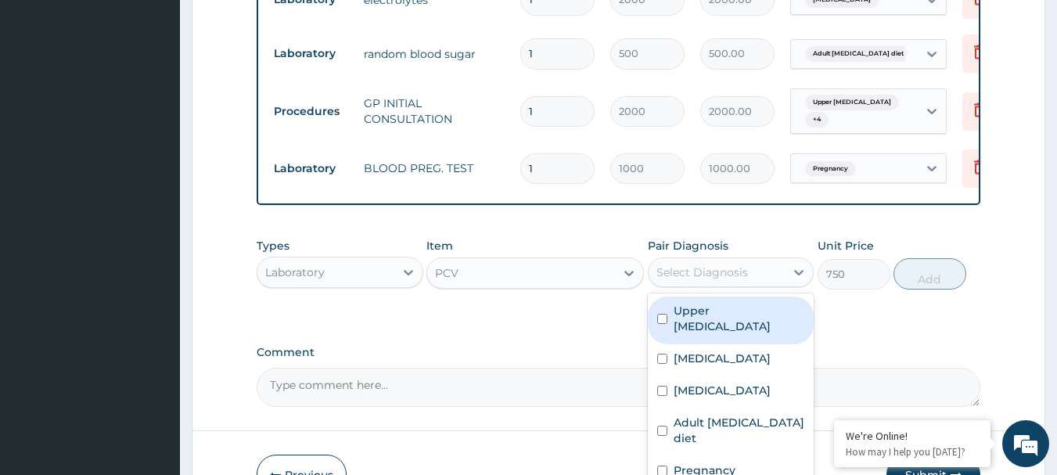
click at [726, 280] on div "Select Diagnosis" at bounding box center [702, 272] width 92 height 16
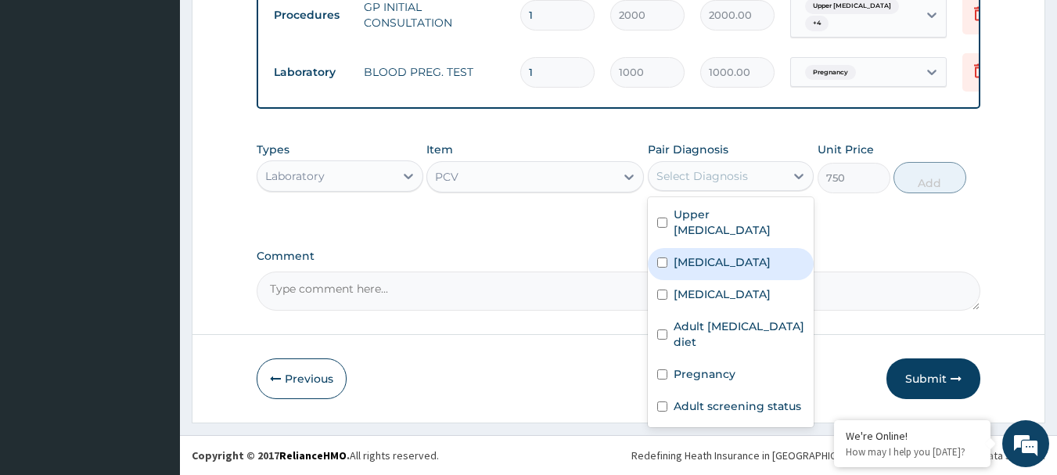
scroll to position [836, 0]
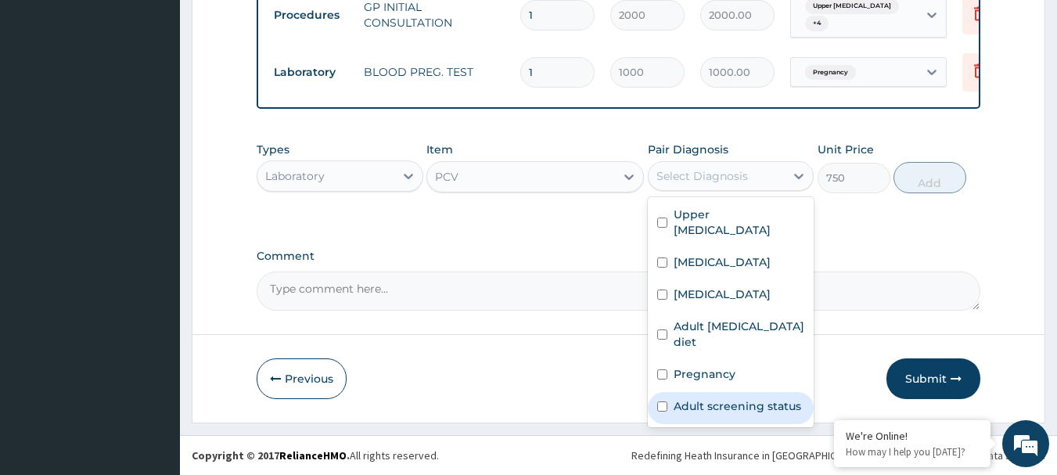
click at [718, 398] on label "Adult screening status" at bounding box center [738, 406] width 128 height 16
checkbox input "true"
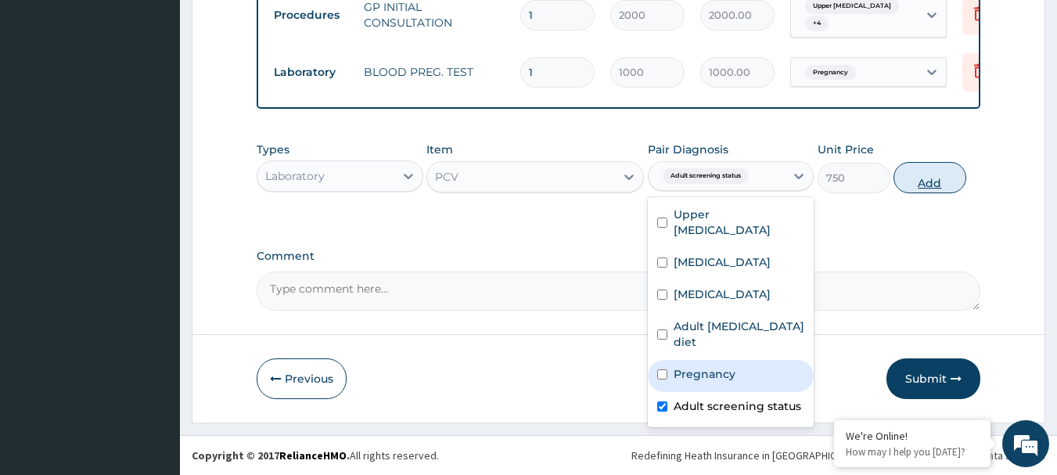
click at [935, 182] on button "Add" at bounding box center [930, 177] width 73 height 31
type input "0"
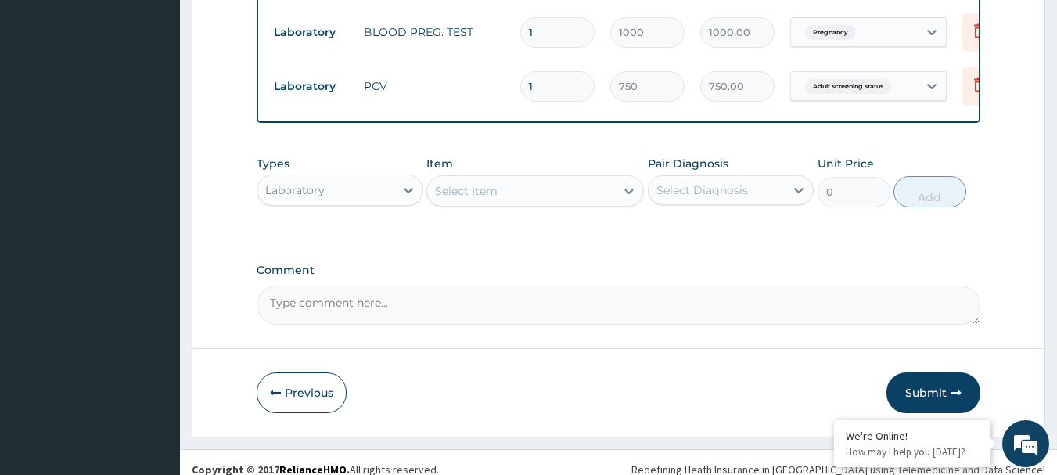
scroll to position [890, 0]
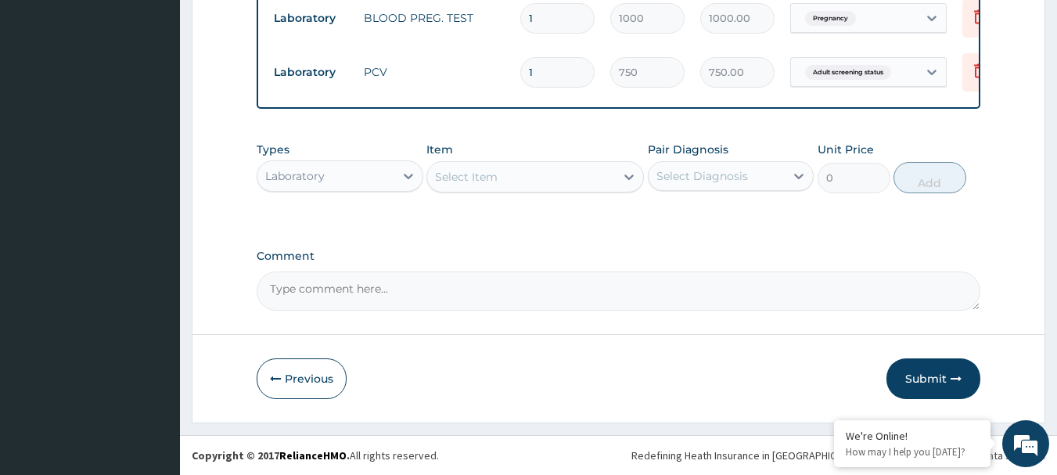
drag, startPoint x: 919, startPoint y: 365, endPoint x: 863, endPoint y: 249, distance: 128.4
click at [917, 362] on button "Submit" at bounding box center [933, 378] width 94 height 41
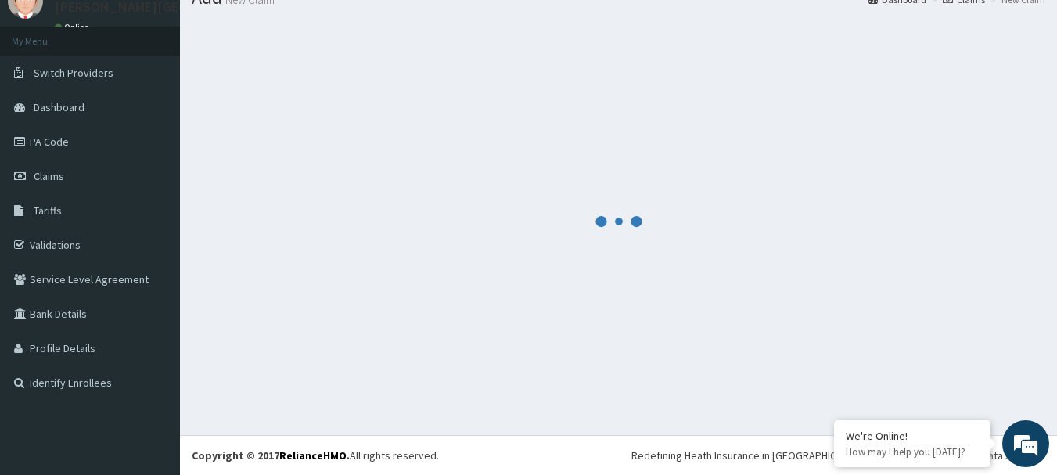
scroll to position [63, 0]
